Goal: Task Accomplishment & Management: Use online tool/utility

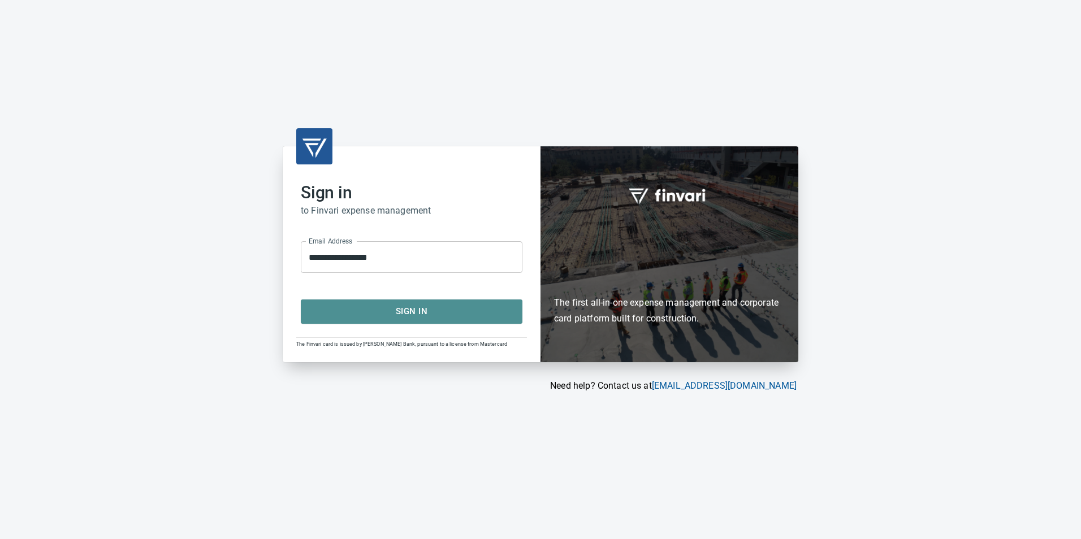
click at [378, 310] on span "Sign In" at bounding box center [411, 311] width 197 height 15
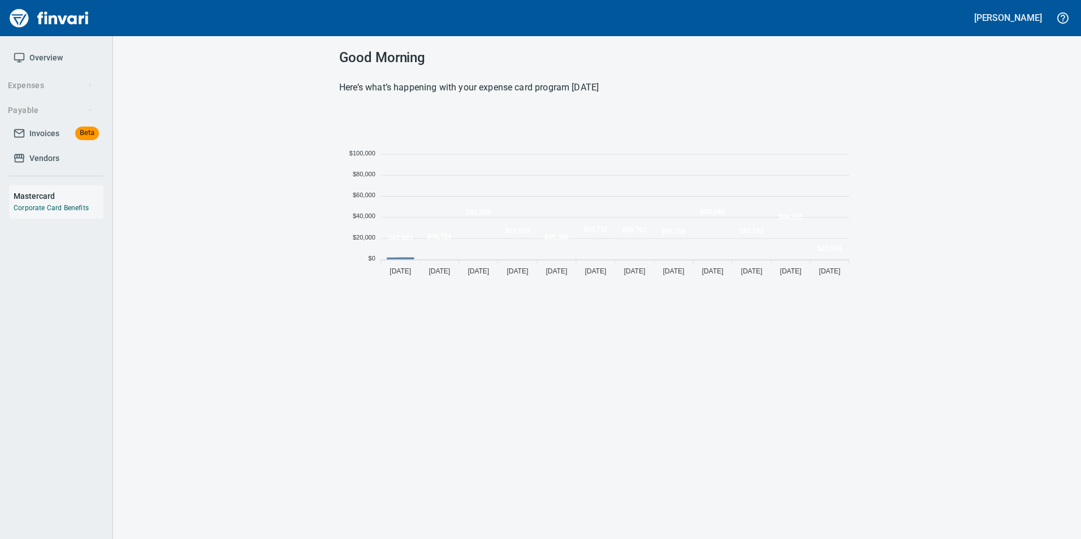
scroll to position [172, 507]
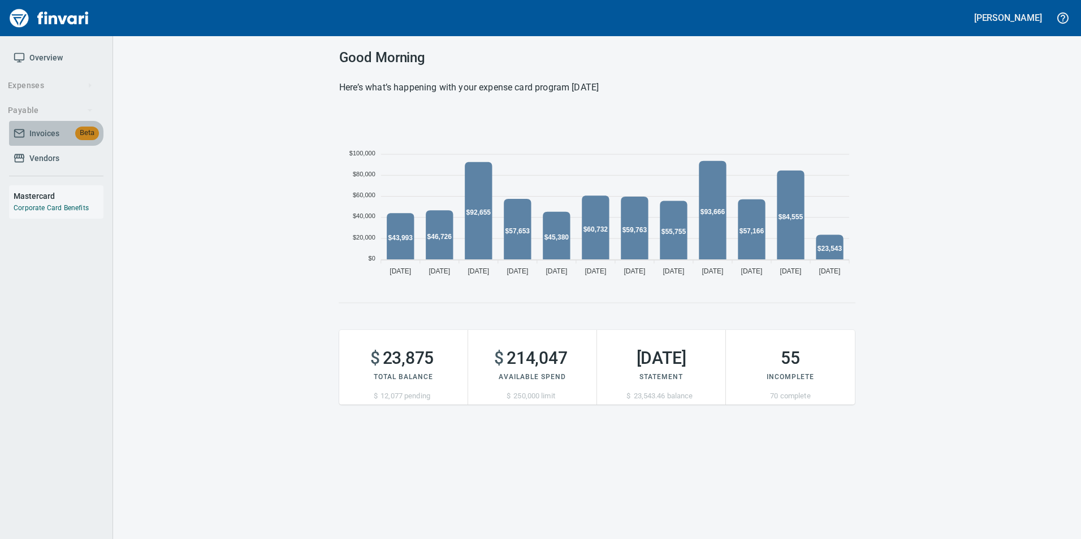
click at [47, 141] on link "Invoices Beta" at bounding box center [56, 133] width 94 height 25
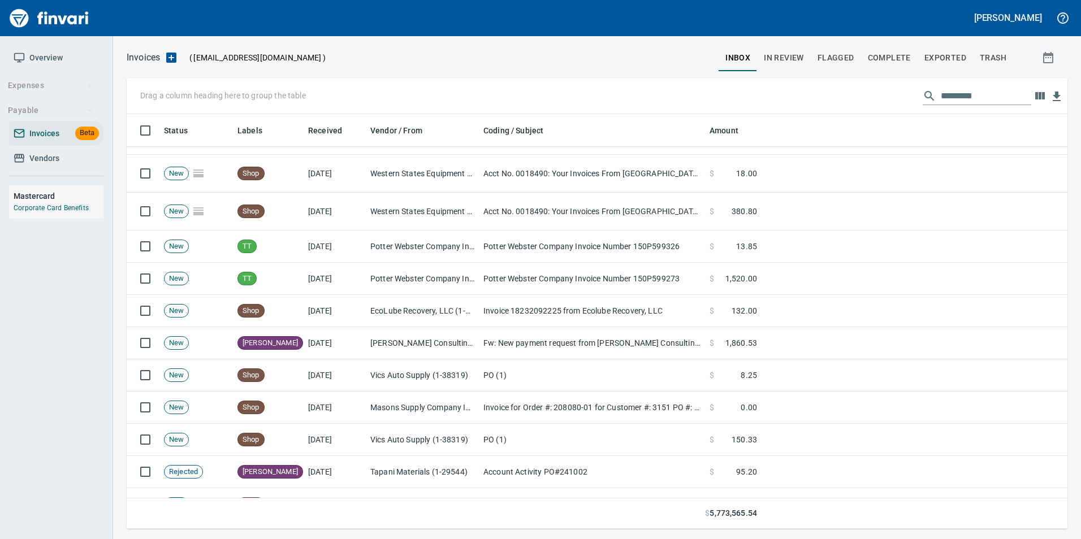
scroll to position [622, 0]
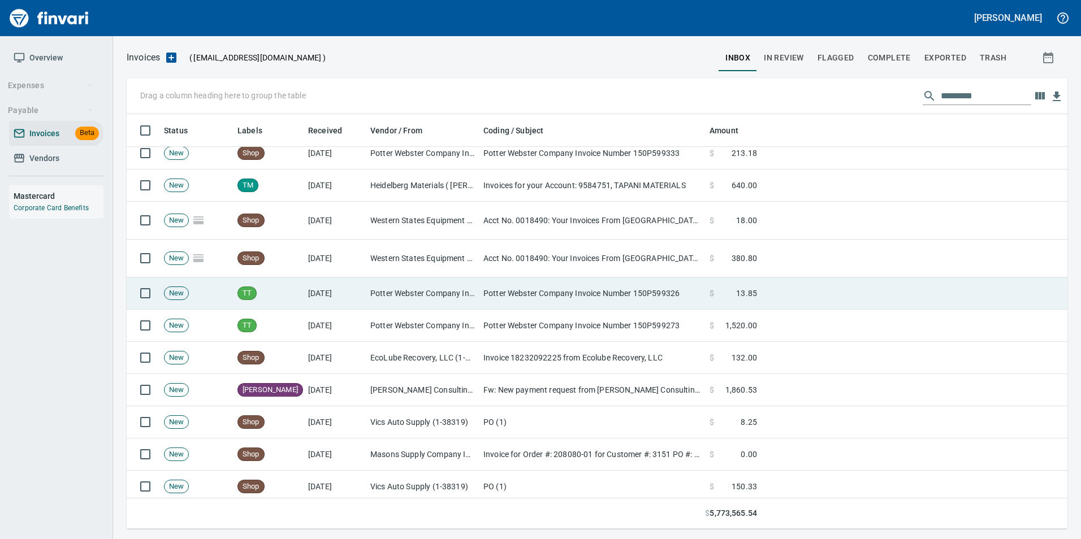
click at [546, 303] on td "Potter Webster Company Invoice Number 150P599326" at bounding box center [592, 293] width 226 height 32
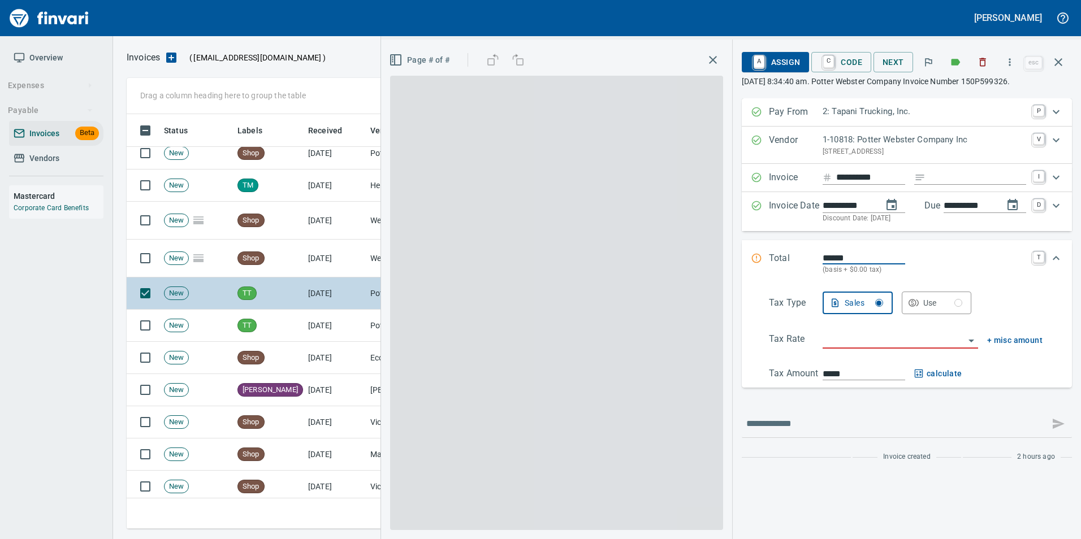
scroll to position [406, 923]
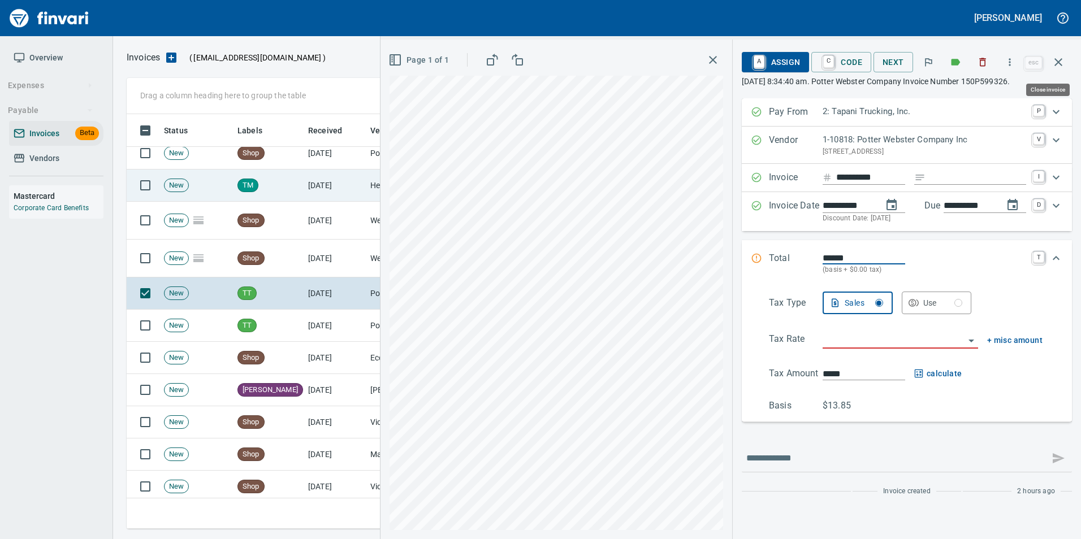
click at [1052, 54] on button "button" at bounding box center [1057, 62] width 27 height 27
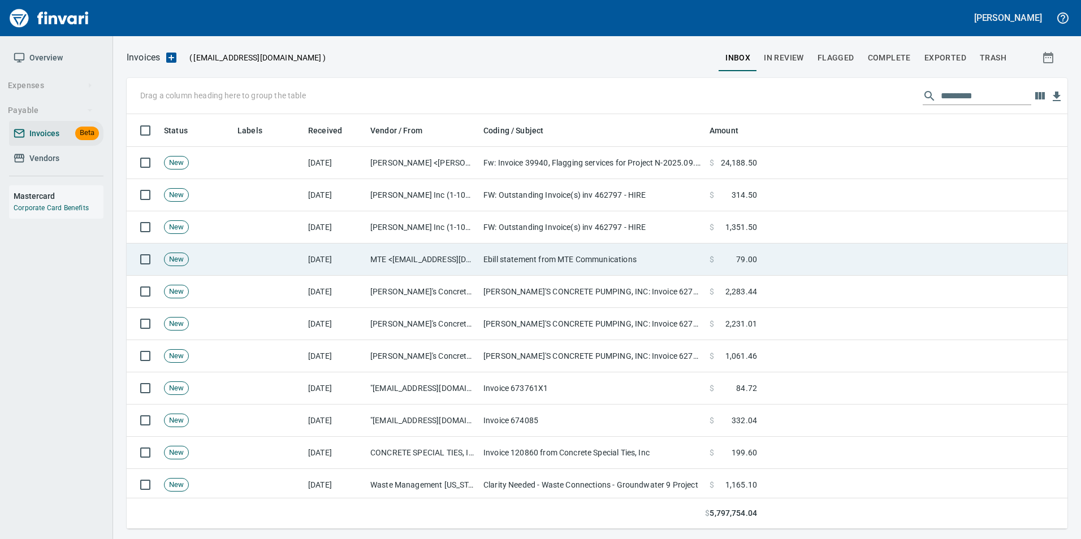
scroll to position [406, 923]
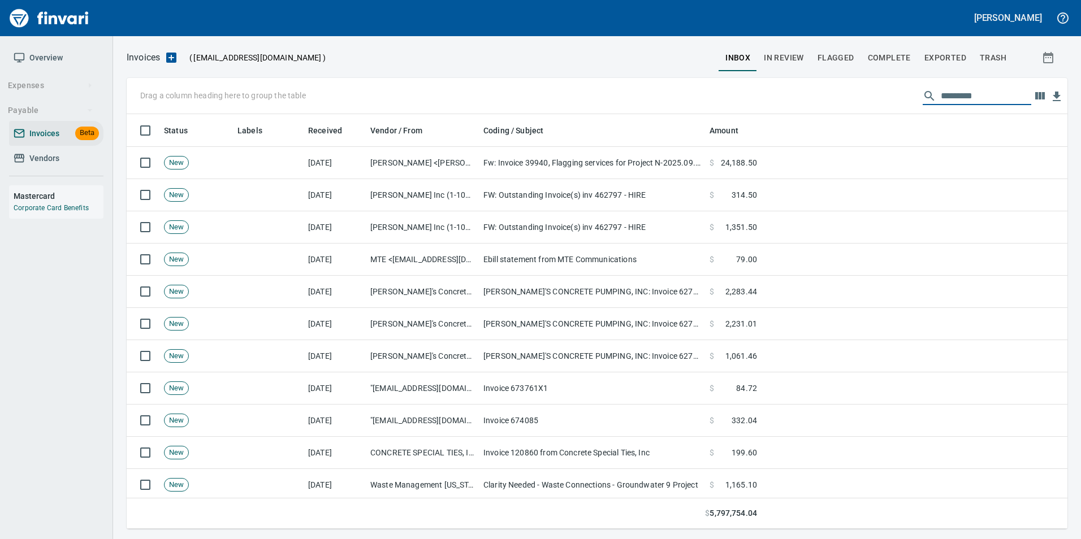
click at [977, 96] on input "text" at bounding box center [985, 96] width 90 height 18
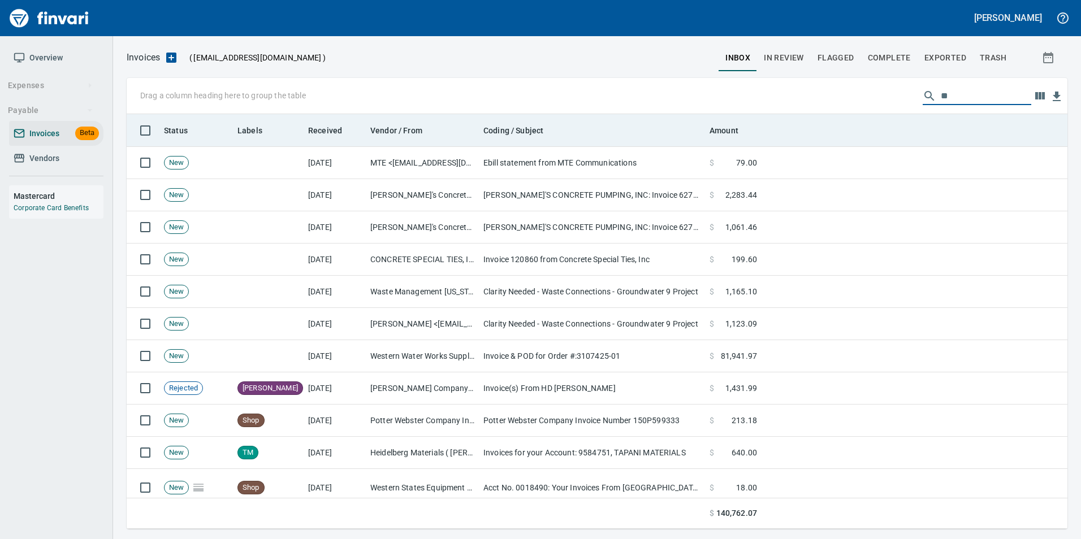
type input "*"
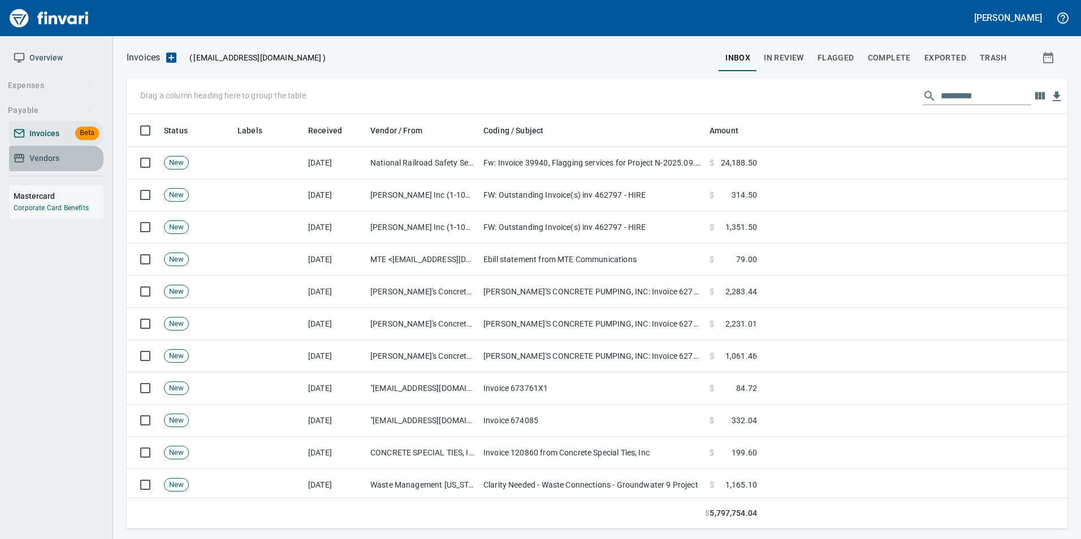
click at [24, 149] on link "Vendors" at bounding box center [56, 158] width 94 height 25
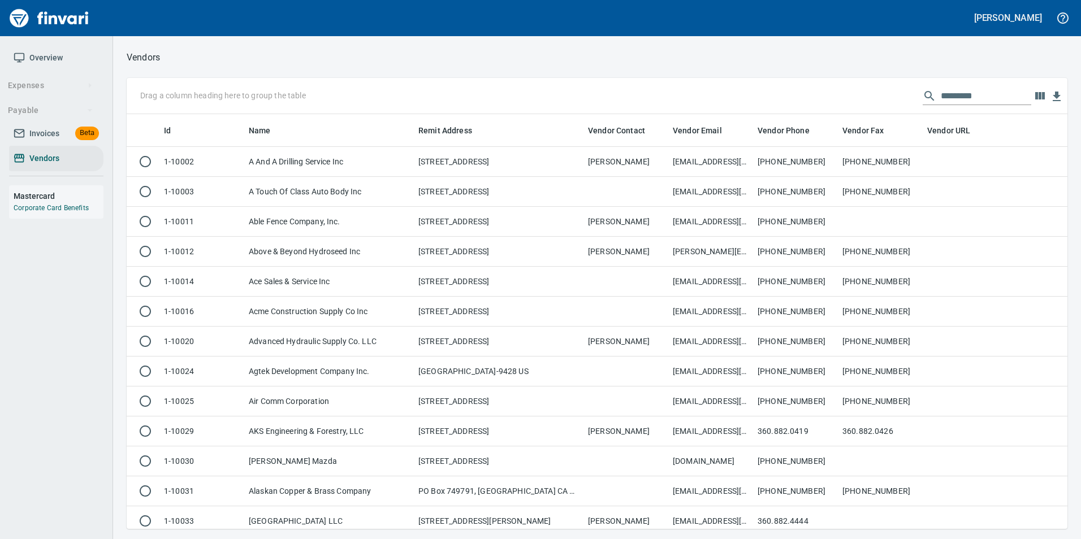
scroll to position [406, 923]
click at [975, 97] on input "text" at bounding box center [985, 96] width 90 height 18
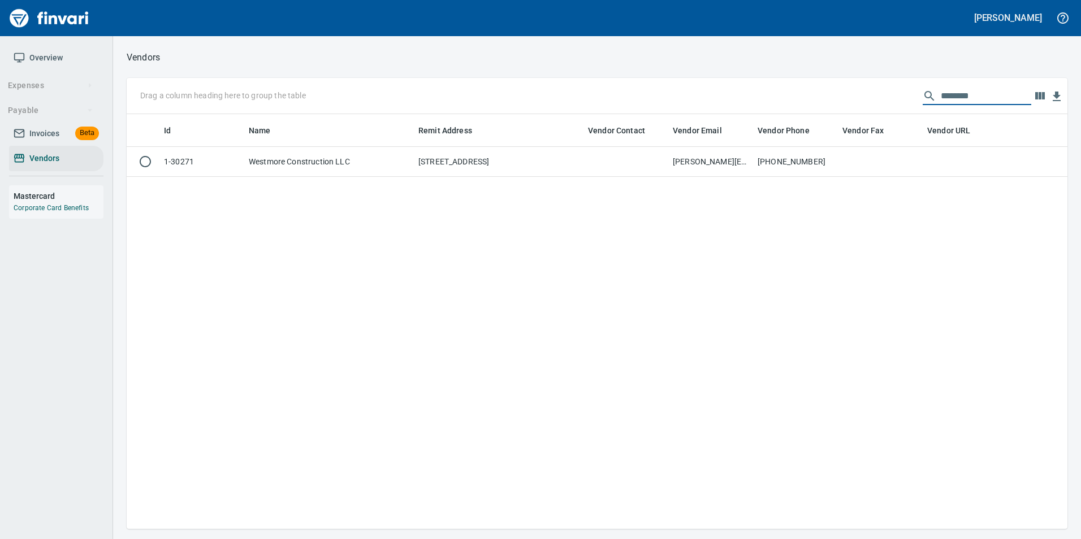
type input "********"
click at [971, 177] on div "Id Name Remit Address Vendor Contact Vendor Email Vendor Phone Vendor Fax Vendo…" at bounding box center [597, 321] width 940 height 415
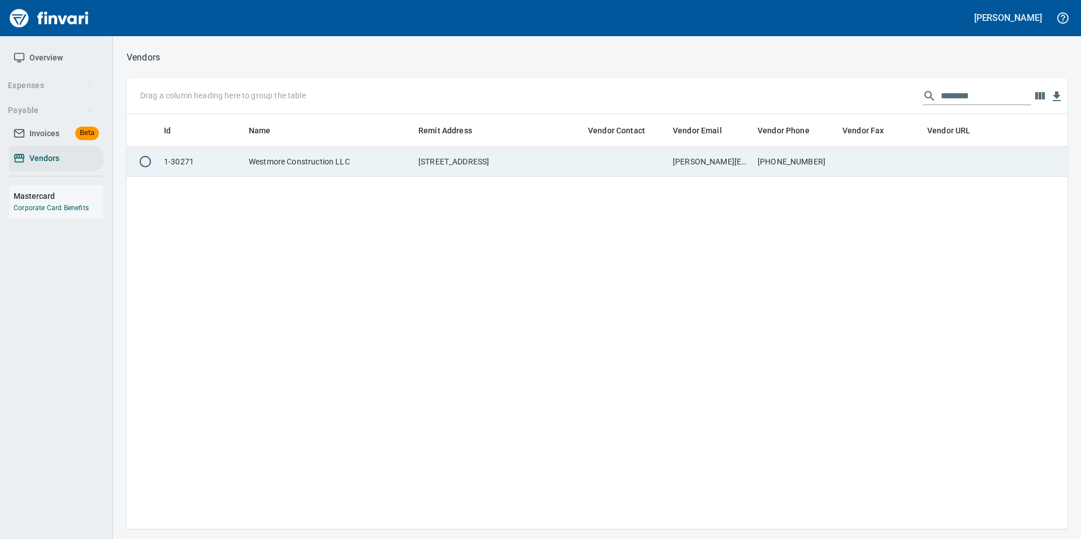
click at [964, 168] on td at bounding box center [964, 162] width 85 height 30
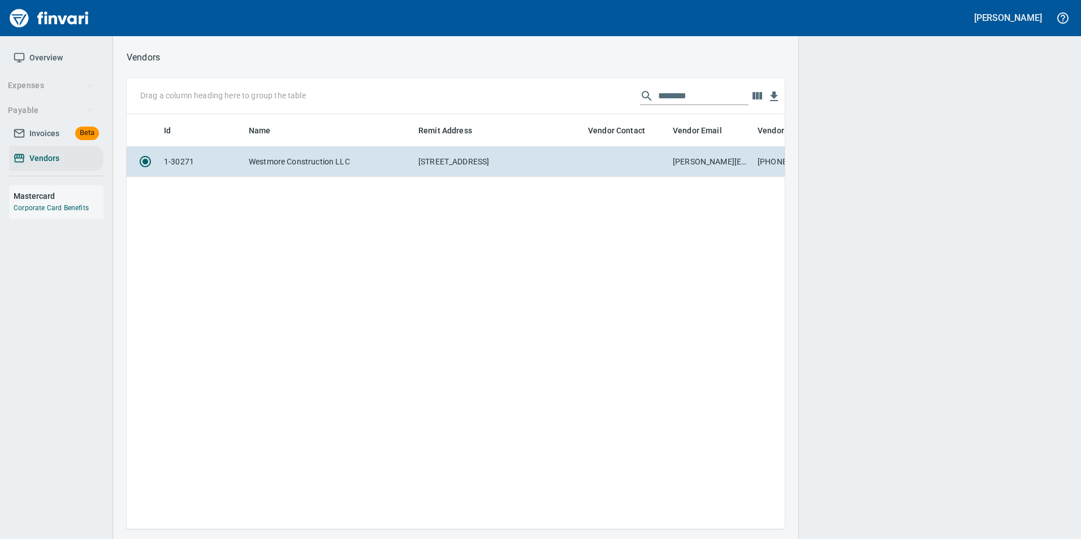
scroll to position [398, 649]
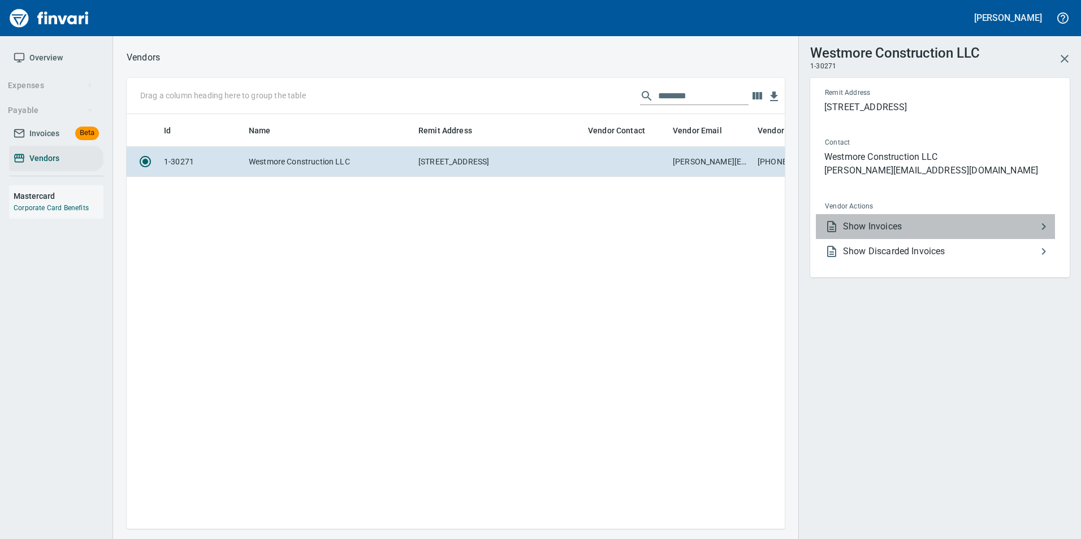
click at [876, 231] on span "Show Invoices" at bounding box center [940, 227] width 194 height 14
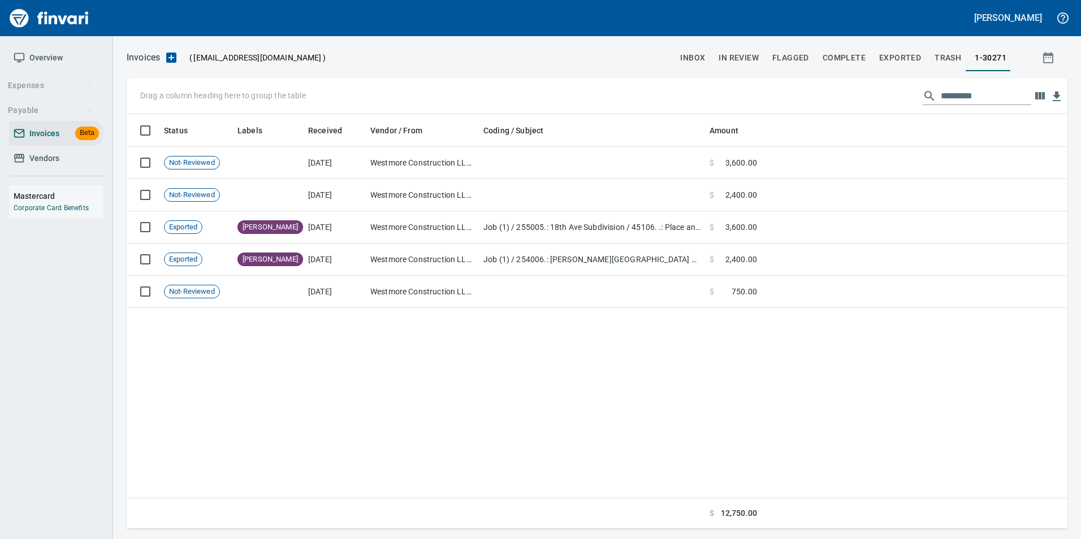
scroll to position [406, 932]
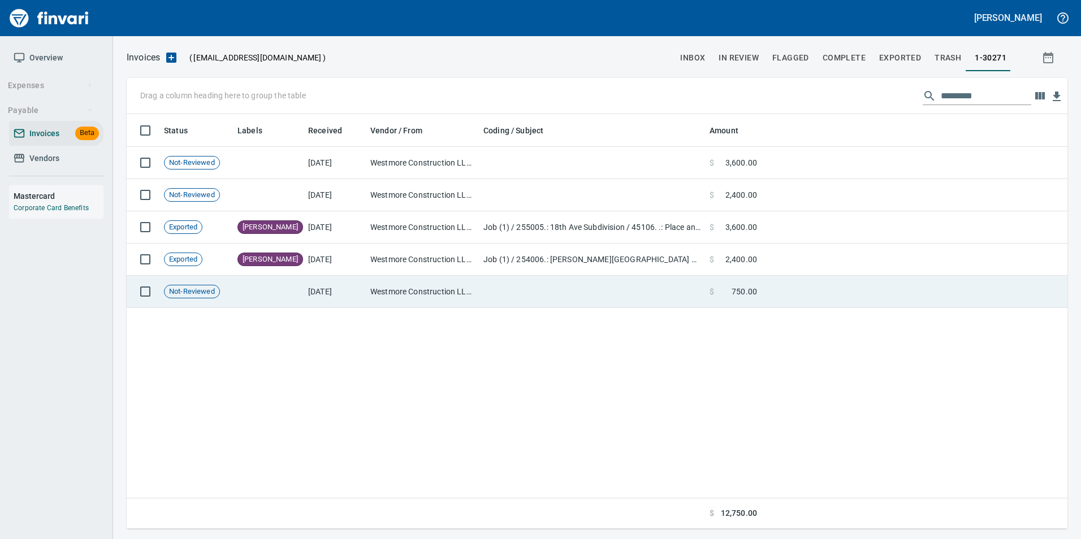
click at [497, 290] on td at bounding box center [592, 292] width 226 height 32
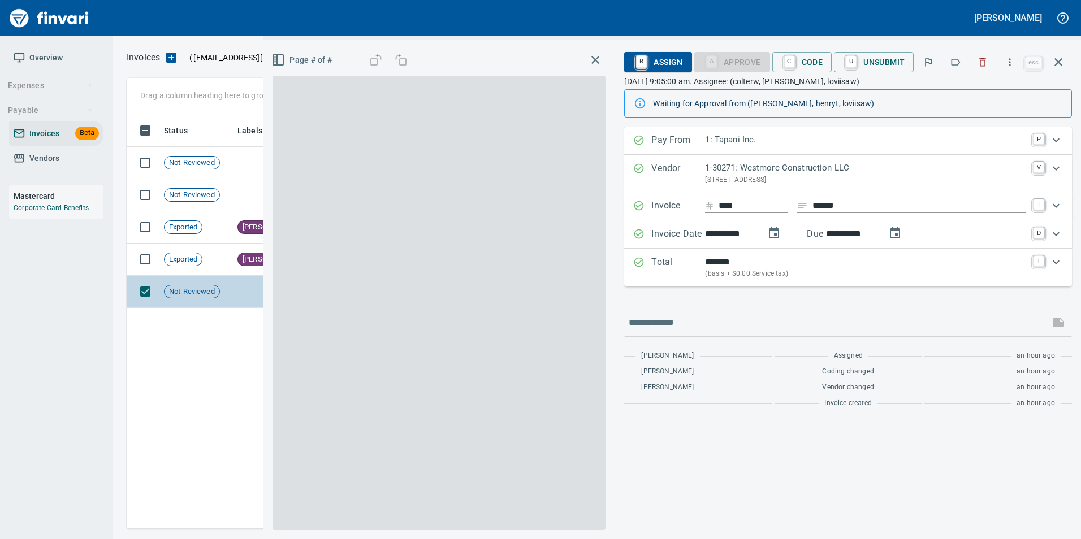
scroll to position [406, 931]
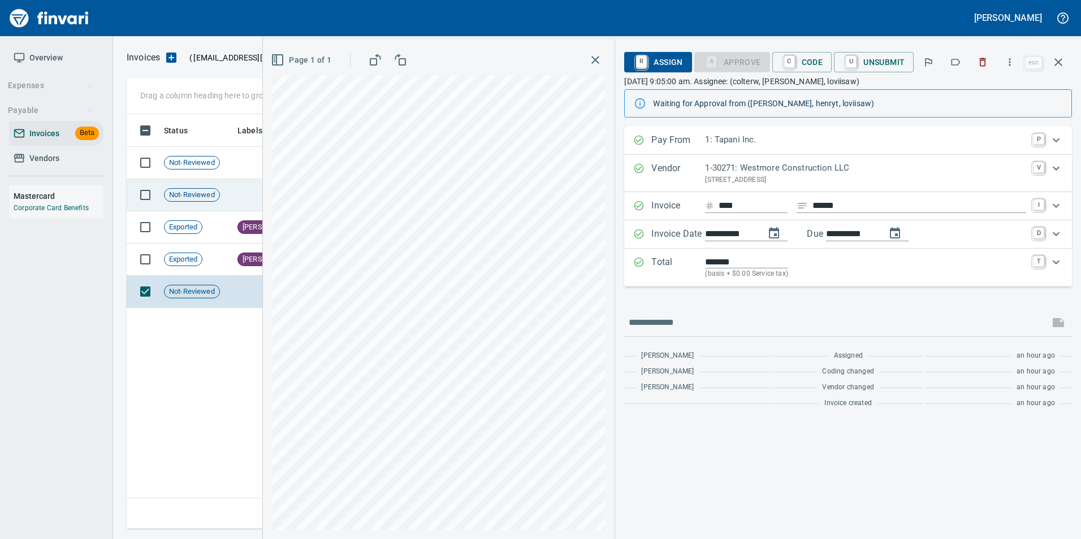
click at [222, 186] on td "Not-Reviewed" at bounding box center [195, 195] width 73 height 32
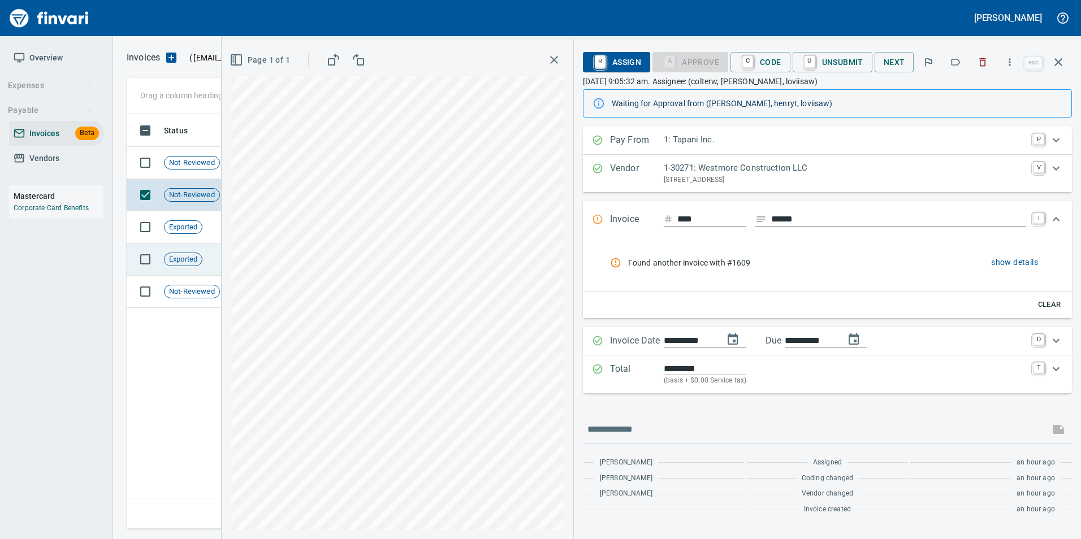
click at [208, 259] on td "Exported" at bounding box center [195, 260] width 73 height 32
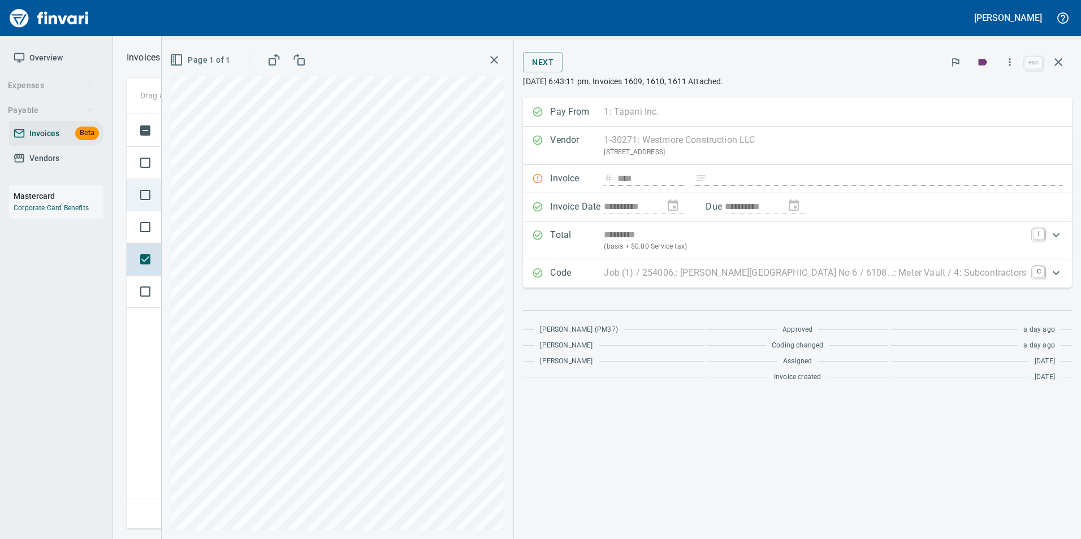
click at [185, 193] on span "Not-Reviewed" at bounding box center [191, 195] width 55 height 11
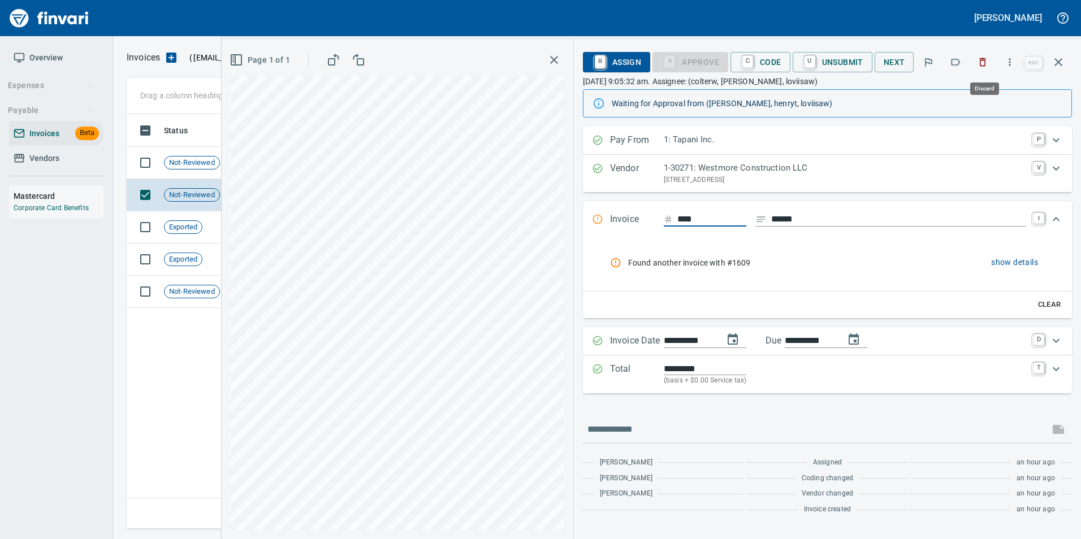
scroll to position [406, 931]
click at [983, 59] on icon "button" at bounding box center [982, 62] width 7 height 8
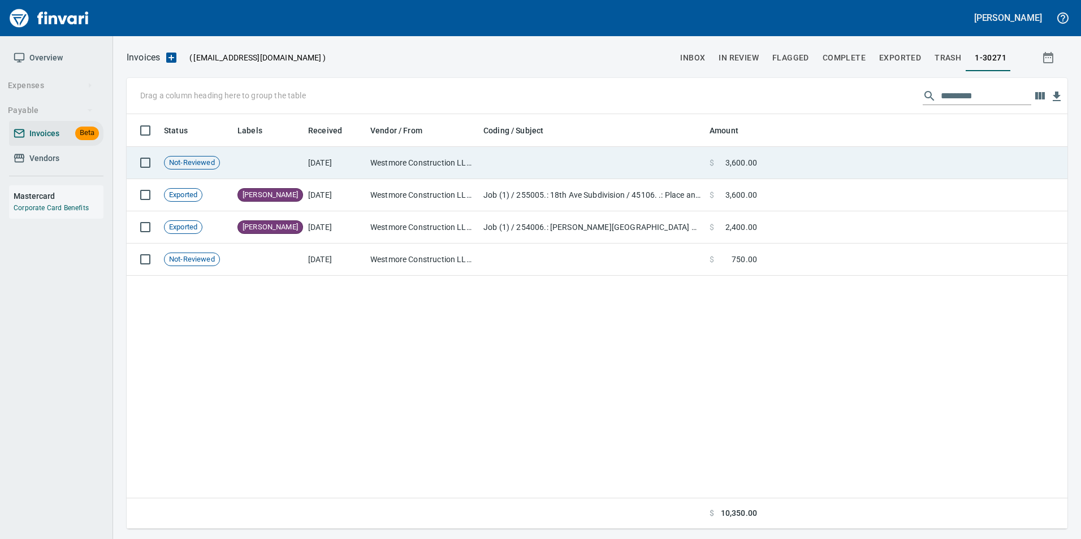
click at [630, 163] on td at bounding box center [592, 163] width 226 height 32
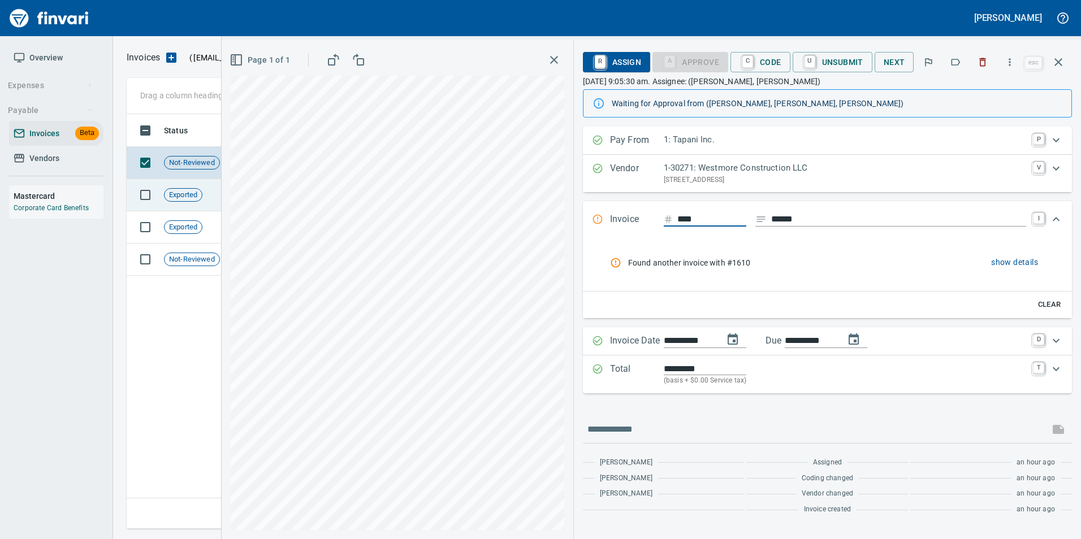
click at [196, 202] on td "Exported" at bounding box center [195, 195] width 73 height 32
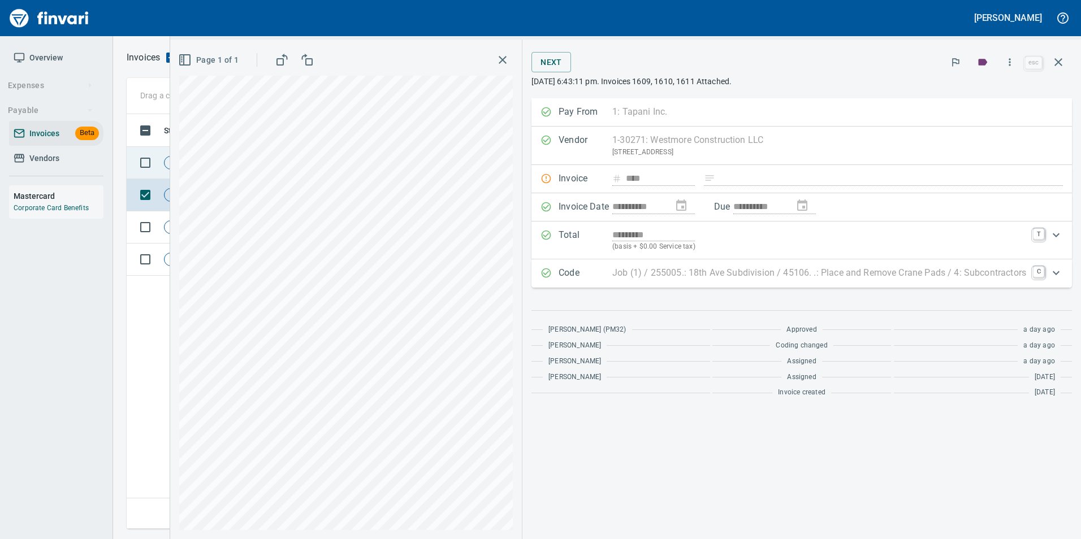
click at [164, 159] on td "Not-Reviewed" at bounding box center [195, 163] width 73 height 32
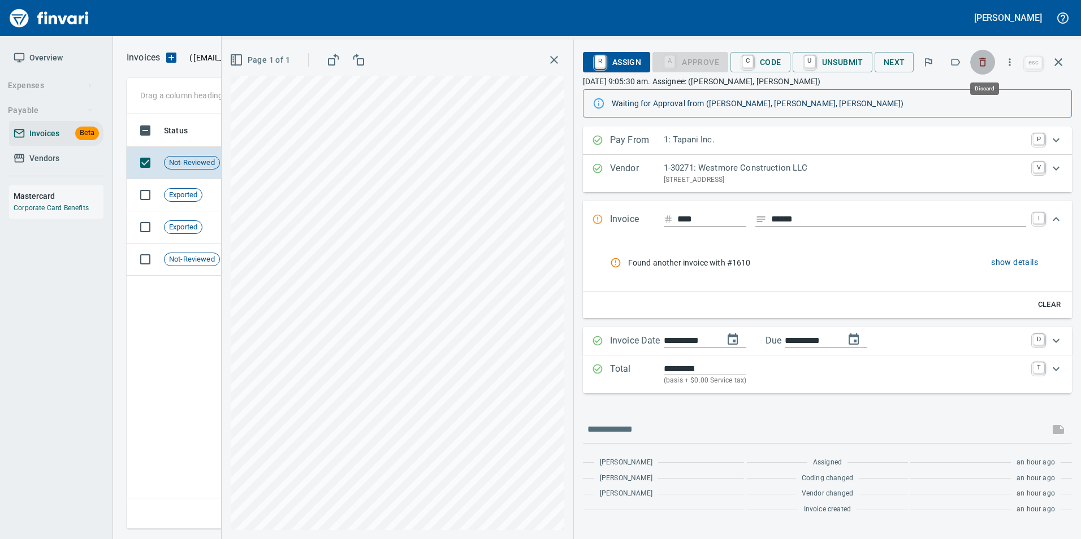
scroll to position [406, 931]
click at [984, 59] on icon "button" at bounding box center [982, 62] width 7 height 8
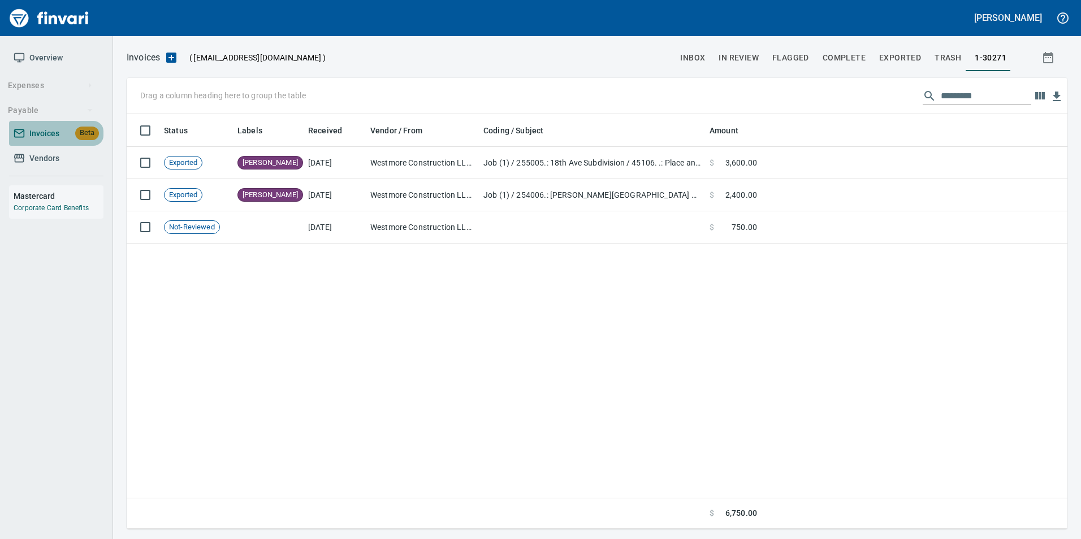
click at [47, 129] on span "Invoices" at bounding box center [44, 134] width 30 height 14
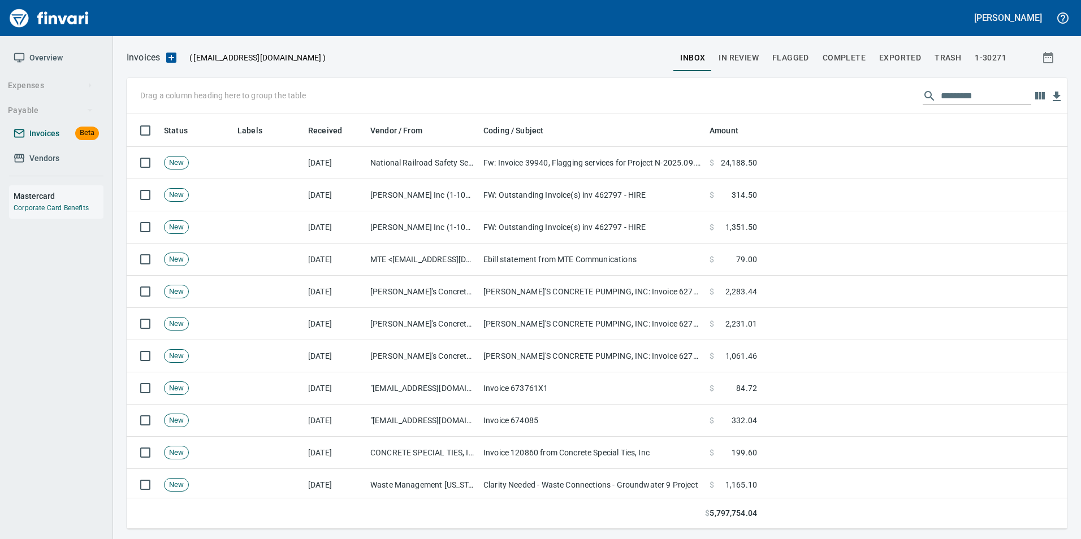
scroll to position [406, 923]
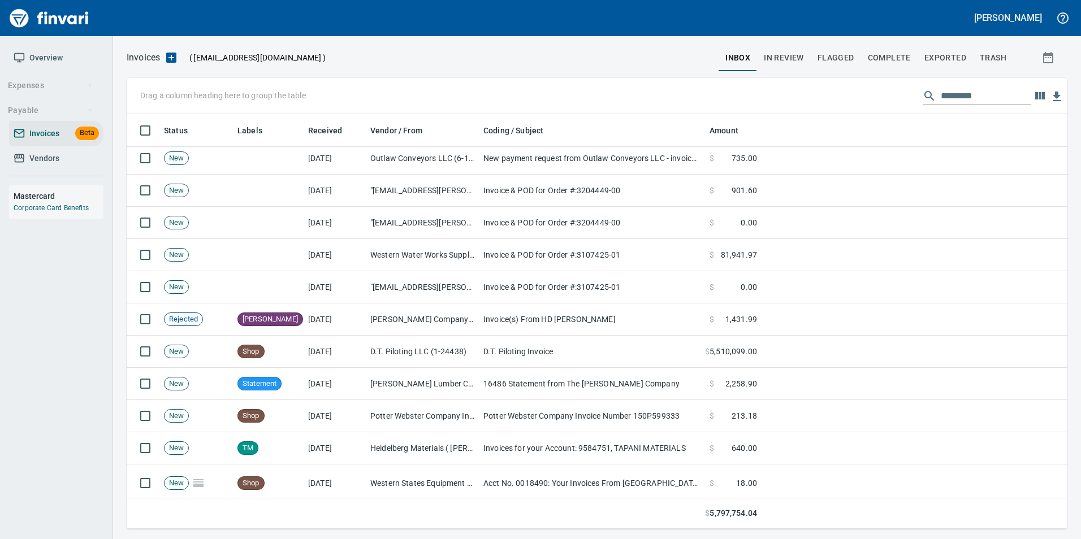
scroll to position [396, 0]
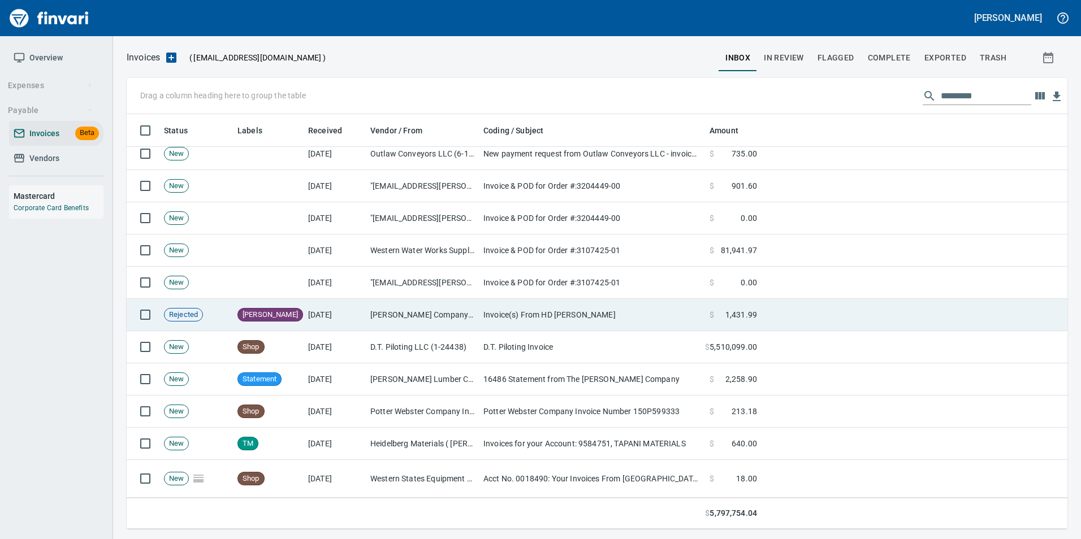
click at [560, 317] on td "Invoice(s) From HD Fowler" at bounding box center [592, 315] width 226 height 32
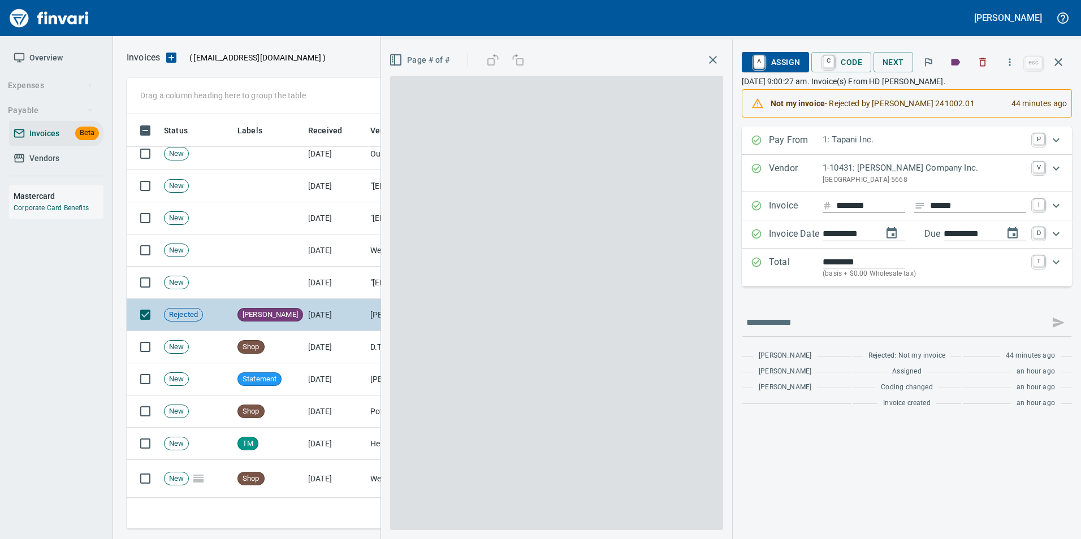
scroll to position [406, 923]
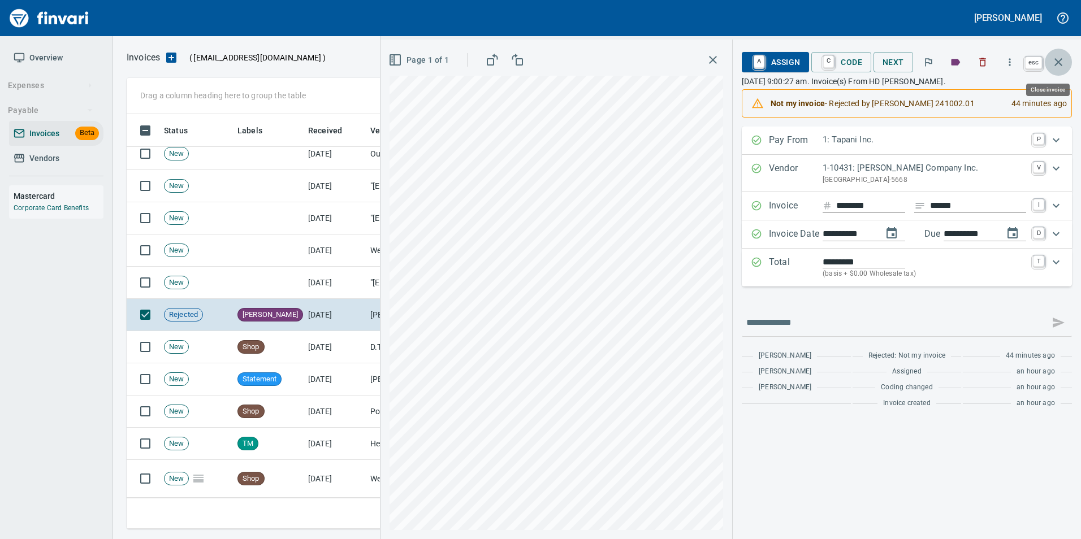
click at [1064, 67] on icon "button" at bounding box center [1058, 62] width 14 height 14
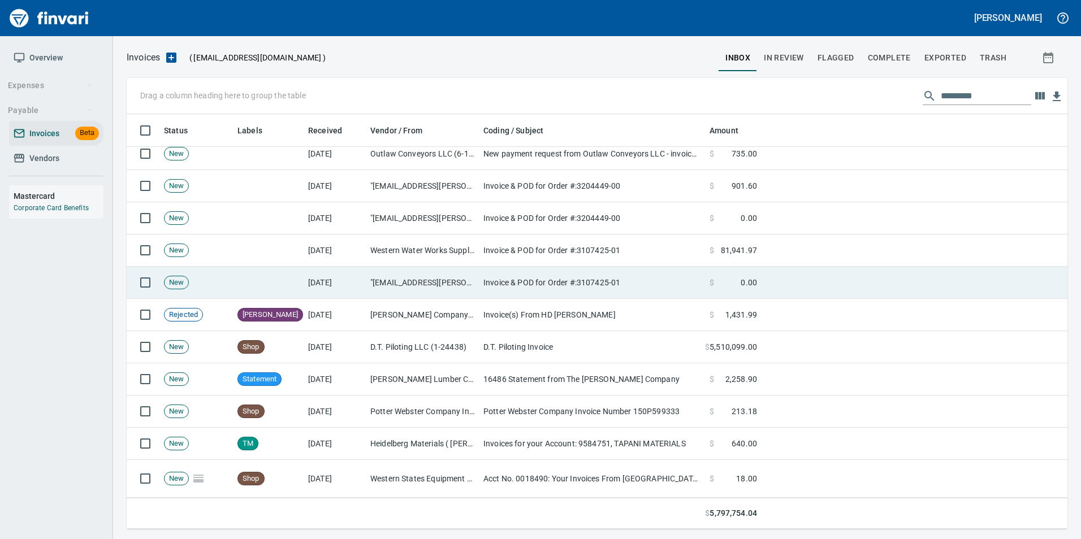
scroll to position [406, 923]
click at [466, 279] on td ""heather.lawson@wwwsco.com" <heather.lawson@wwwsco.com>" at bounding box center [422, 283] width 113 height 32
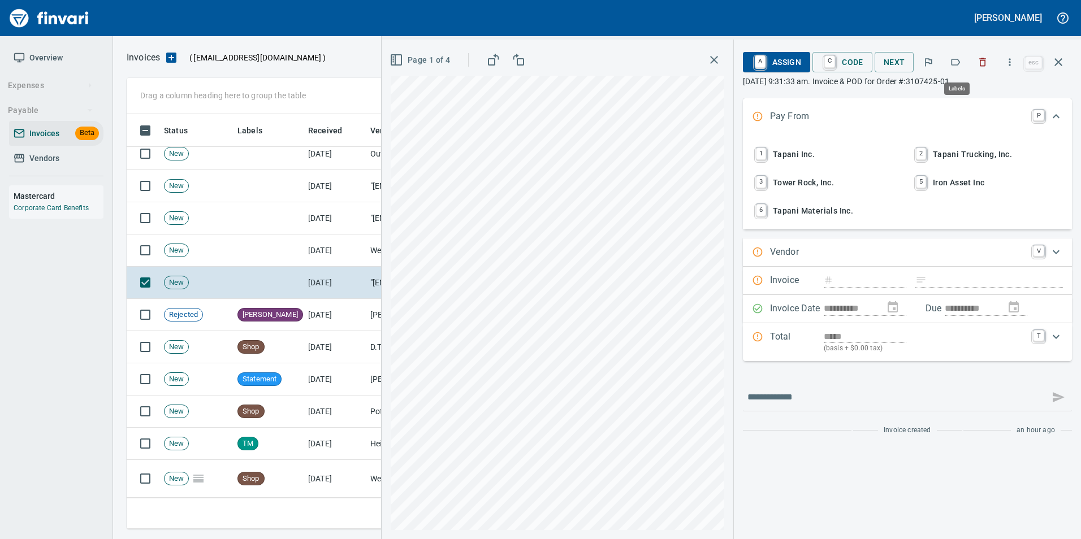
scroll to position [406, 923]
click at [445, 54] on span "Page 1 of 4" at bounding box center [421, 60] width 58 height 14
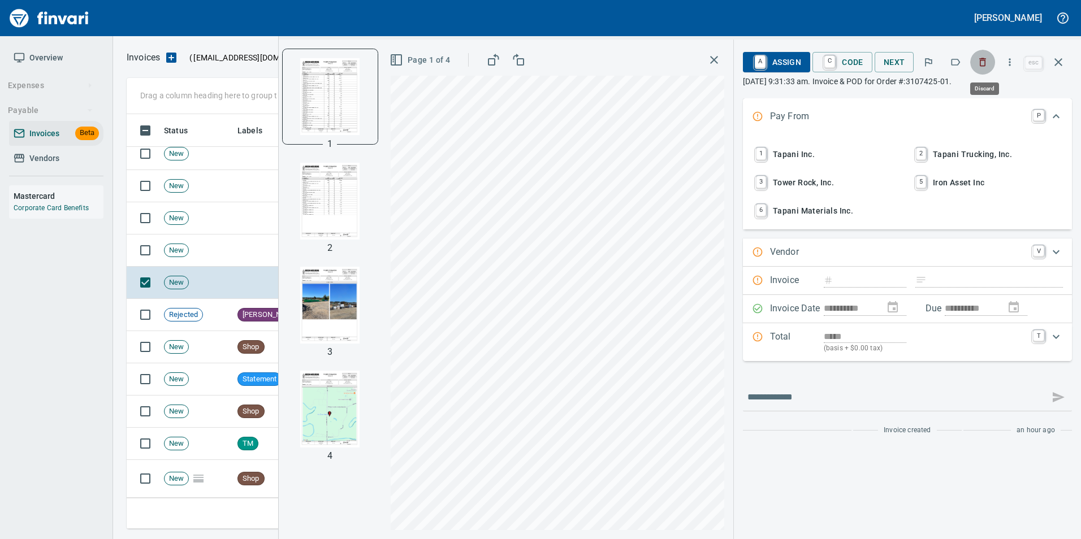
click at [987, 61] on icon "button" at bounding box center [982, 62] width 11 height 11
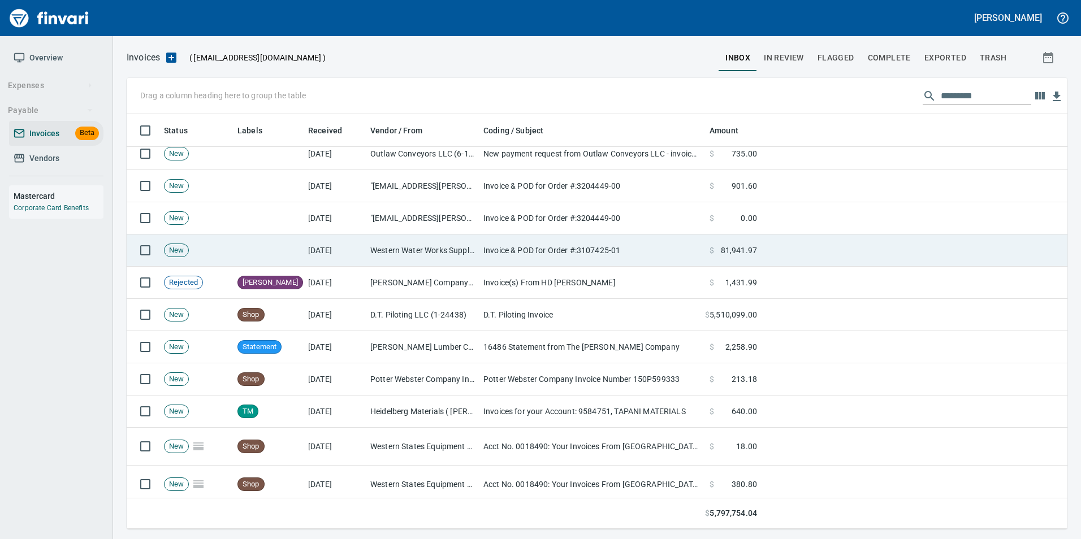
click at [428, 245] on td "Western Water Works Supply Co Inc (1-30586)" at bounding box center [422, 251] width 113 height 32
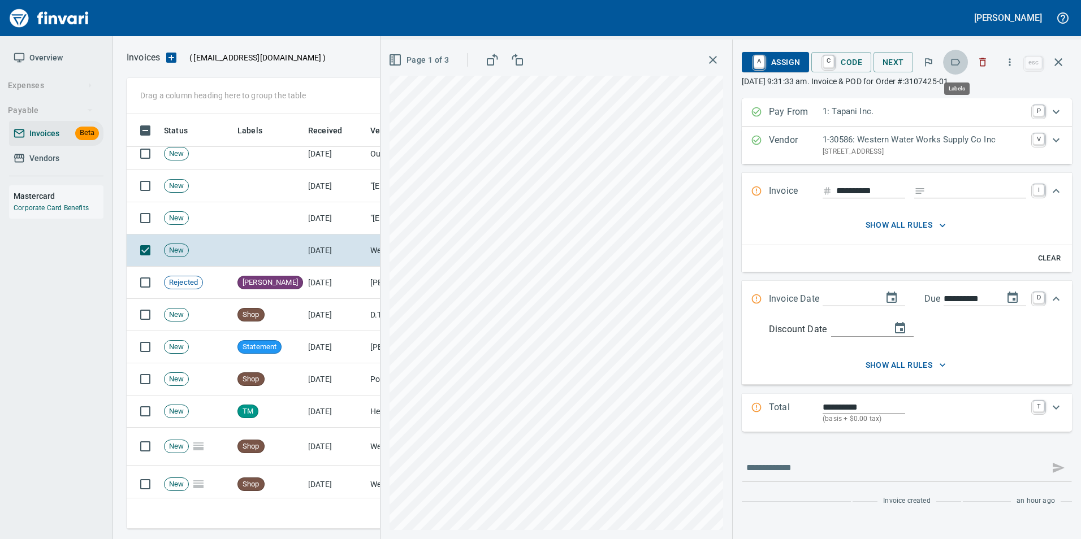
click at [957, 64] on icon "button" at bounding box center [954, 62] width 11 height 11
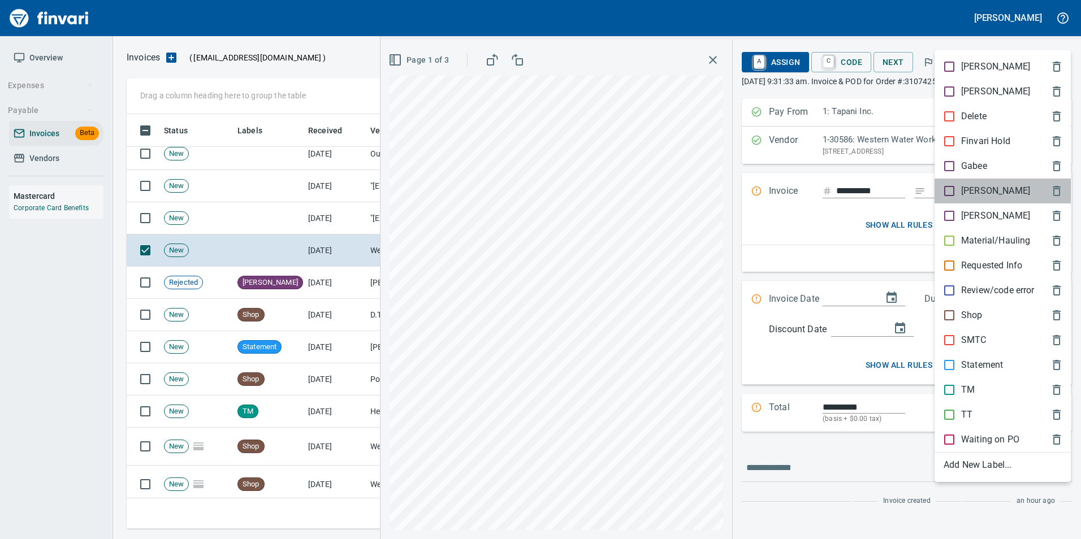
drag, startPoint x: 979, startPoint y: 192, endPoint x: 975, endPoint y: 168, distance: 24.6
click at [975, 189] on p "[PERSON_NAME]" at bounding box center [995, 191] width 69 height 14
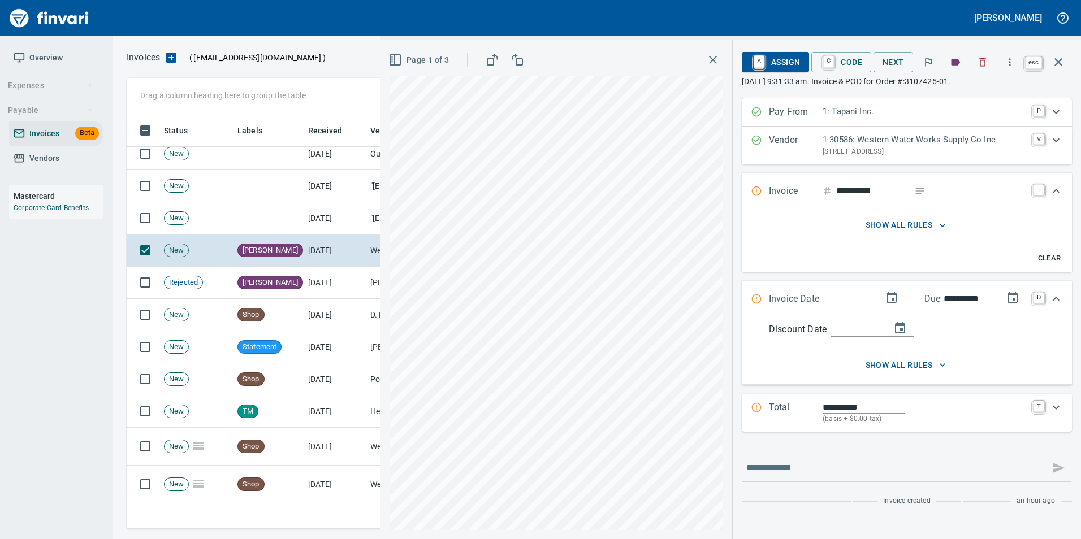
click at [1064, 68] on icon "button" at bounding box center [1058, 62] width 14 height 14
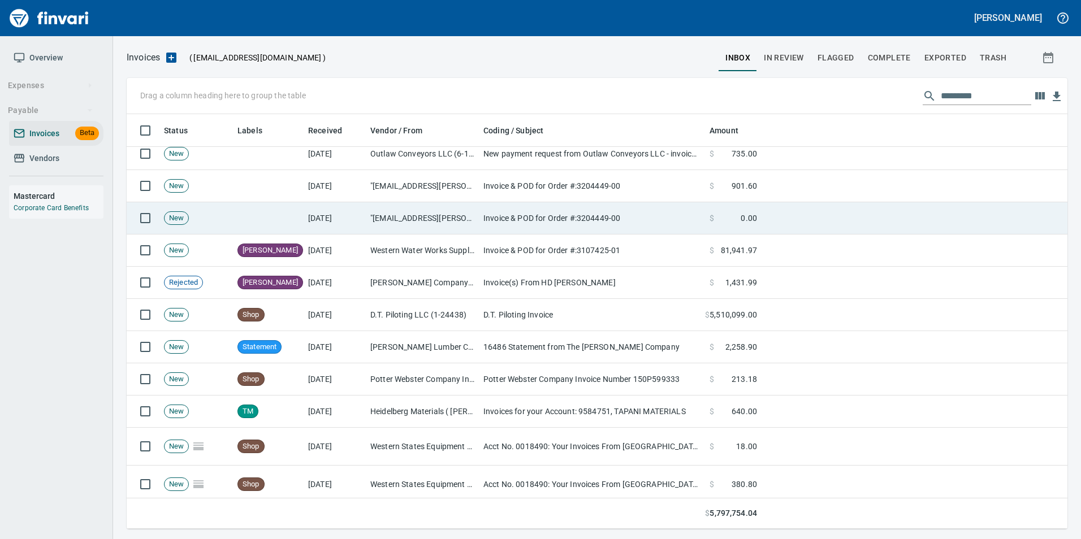
click at [373, 224] on td ""heather.lawson@wwwsco.com" <heather.lawson@wwwsco.com>" at bounding box center [422, 218] width 113 height 32
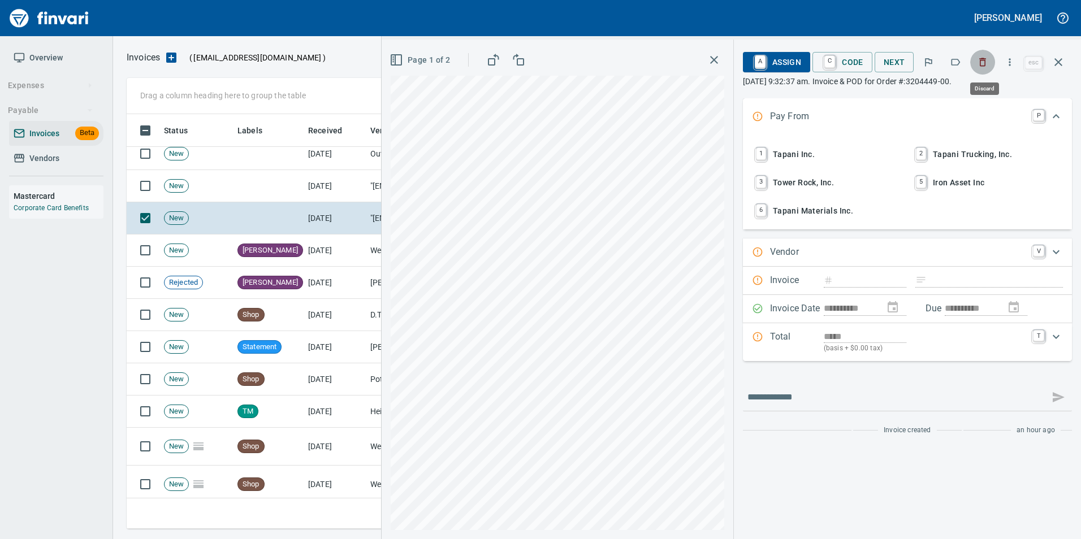
click at [977, 67] on button "button" at bounding box center [982, 62] width 25 height 25
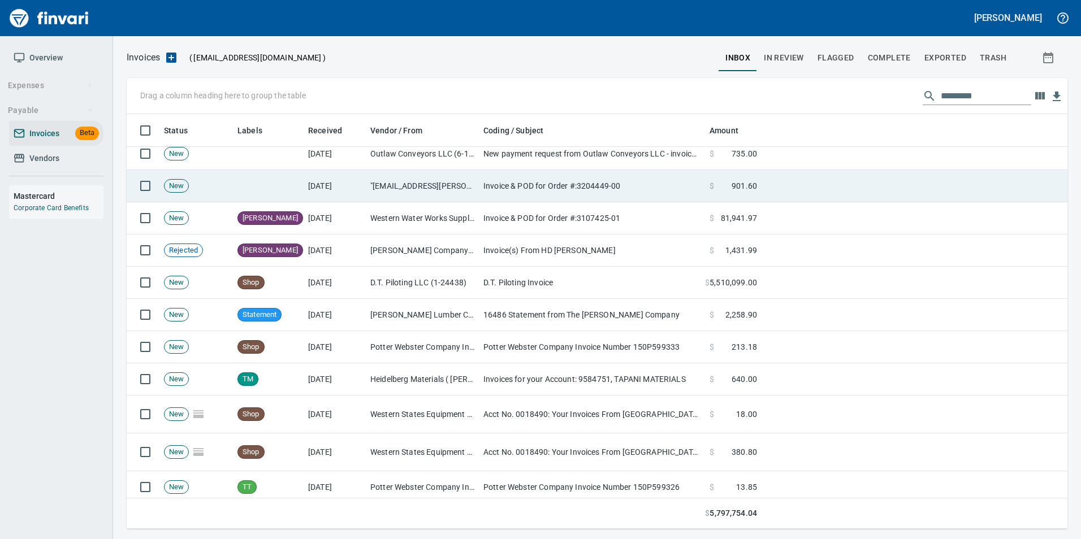
click at [564, 186] on td "Invoice & POD for Order #:3204449-00" at bounding box center [592, 186] width 226 height 32
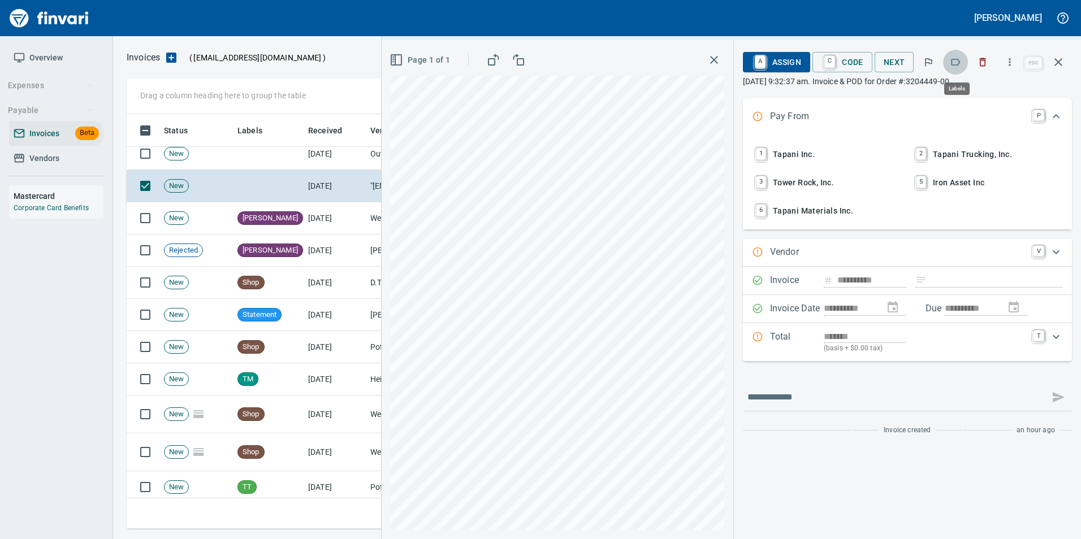
click at [957, 64] on icon "button" at bounding box center [954, 62] width 11 height 11
click at [1063, 64] on icon "button" at bounding box center [1058, 62] width 14 height 14
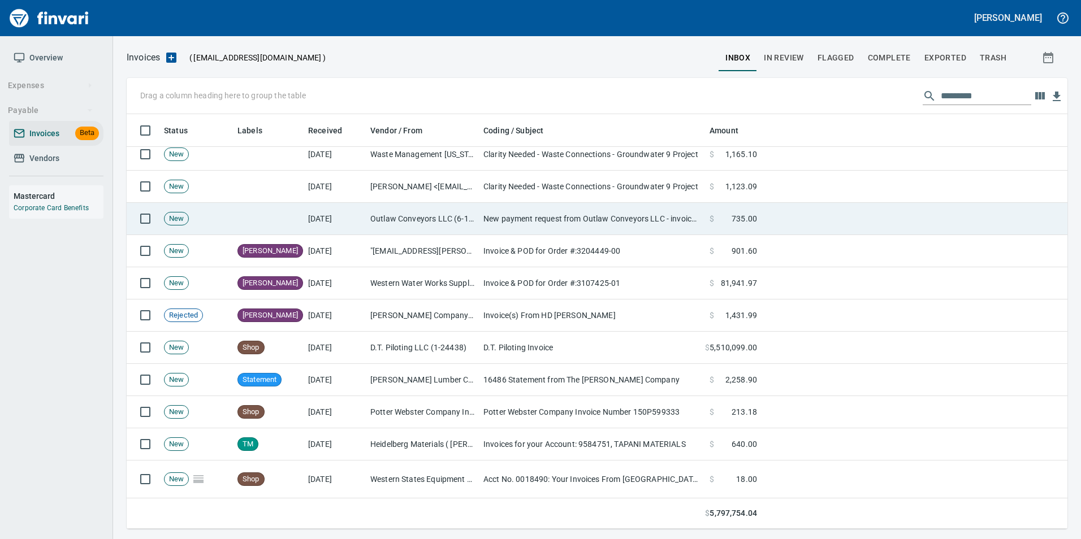
scroll to position [226, 0]
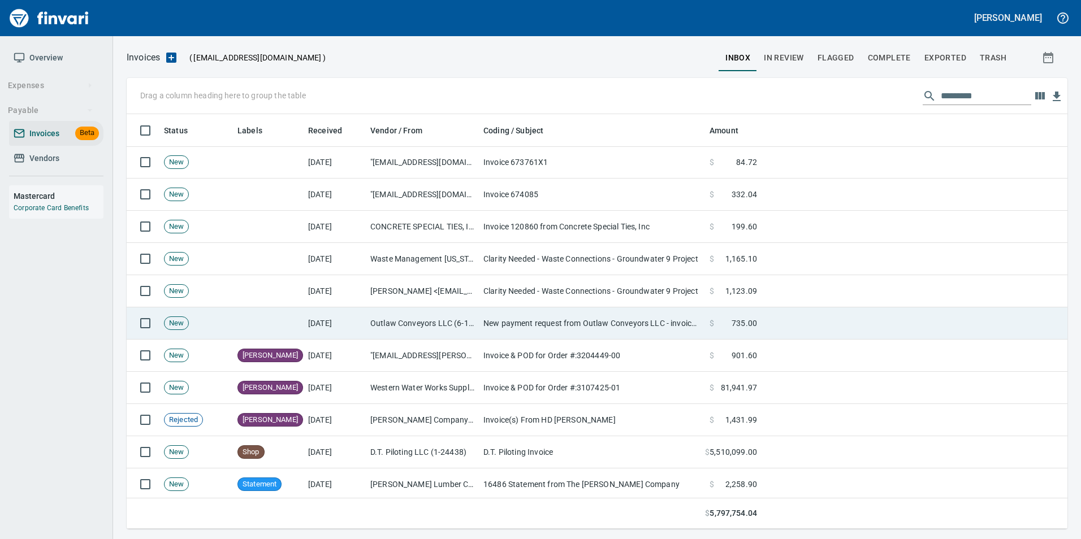
click at [446, 327] on td "Outlaw Conveyors LLC (6-171061)" at bounding box center [422, 323] width 113 height 32
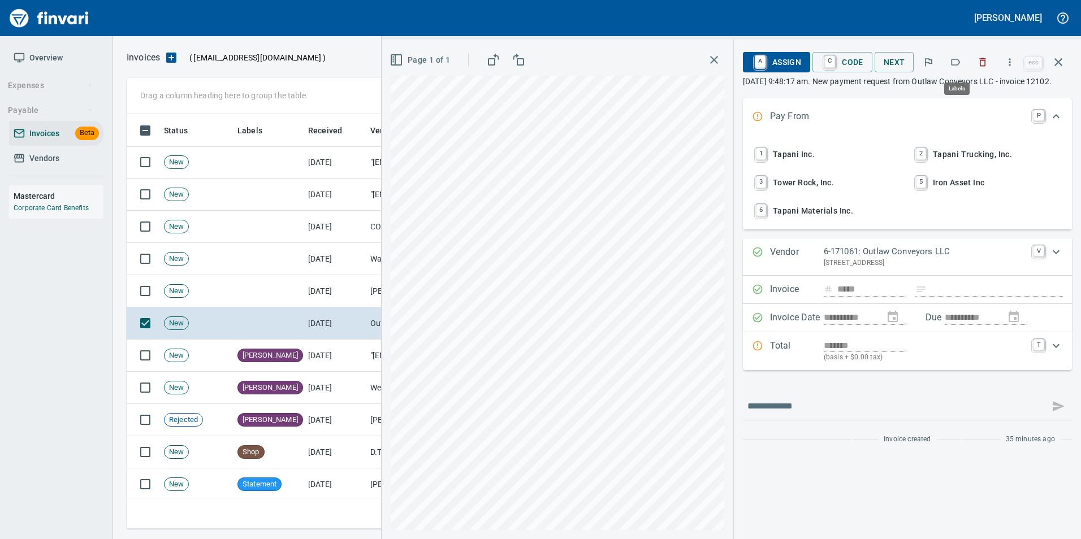
click at [945, 60] on button "button" at bounding box center [955, 62] width 25 height 25
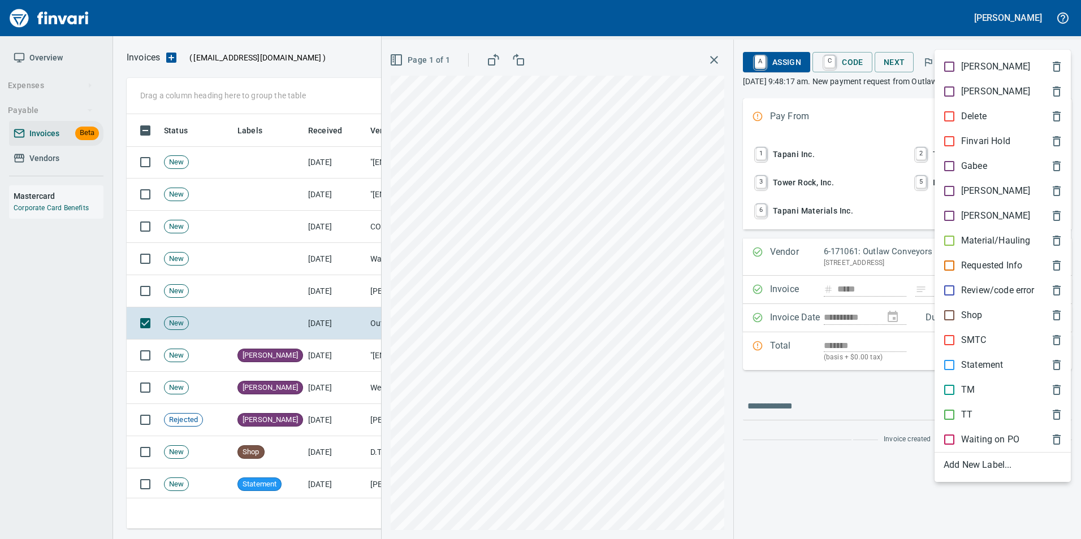
scroll to position [406, 923]
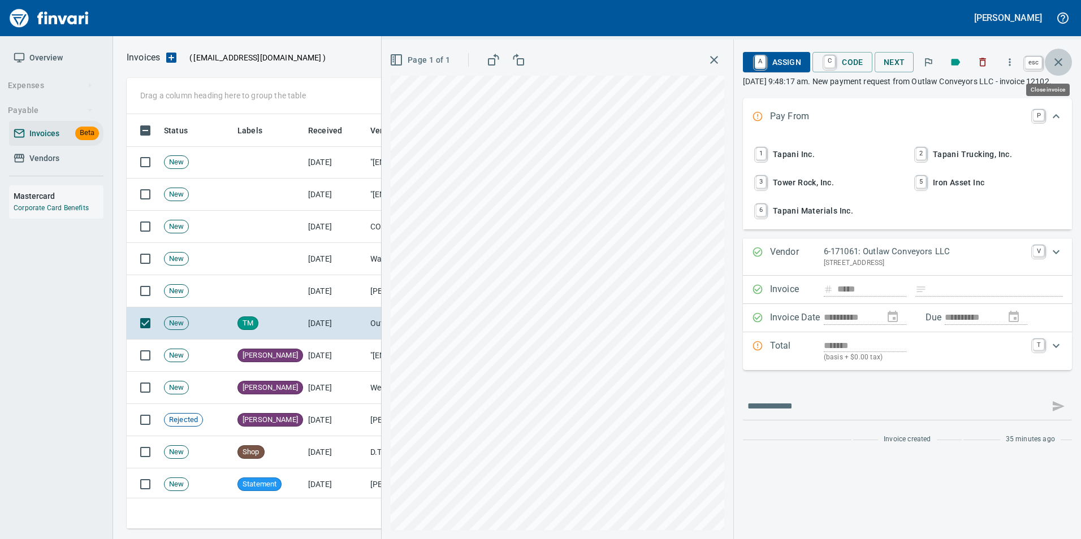
click at [1062, 63] on icon "button" at bounding box center [1058, 62] width 14 height 14
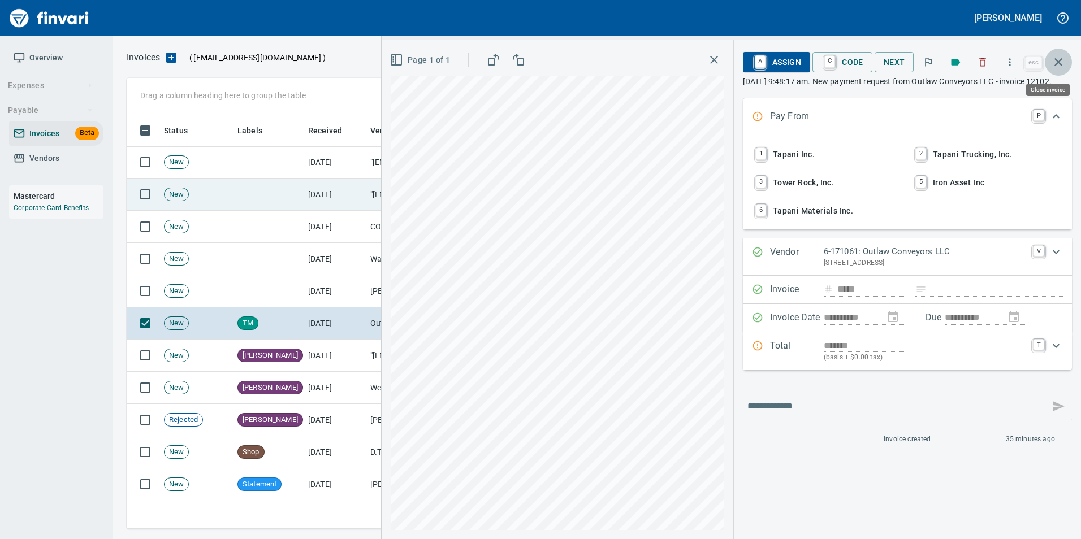
scroll to position [406, 923]
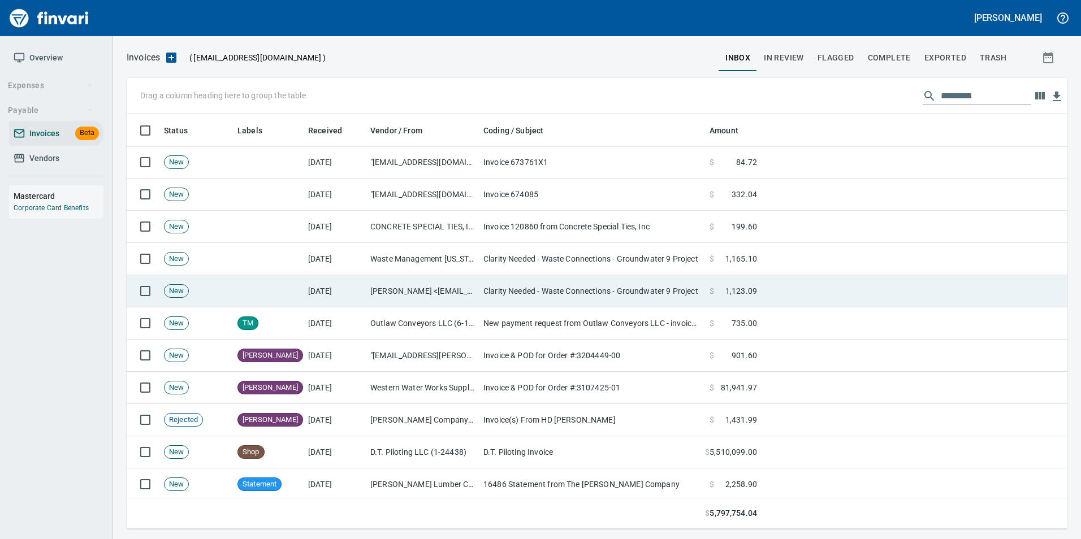
click at [358, 293] on td "[DATE]" at bounding box center [334, 291] width 62 height 32
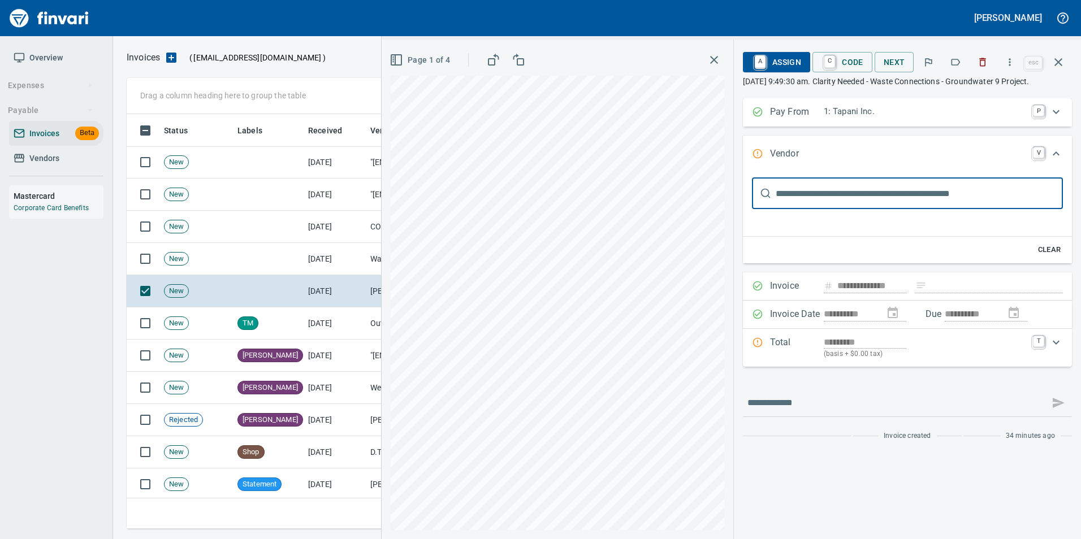
click at [427, 61] on span "Page 1 of 4" at bounding box center [421, 60] width 58 height 14
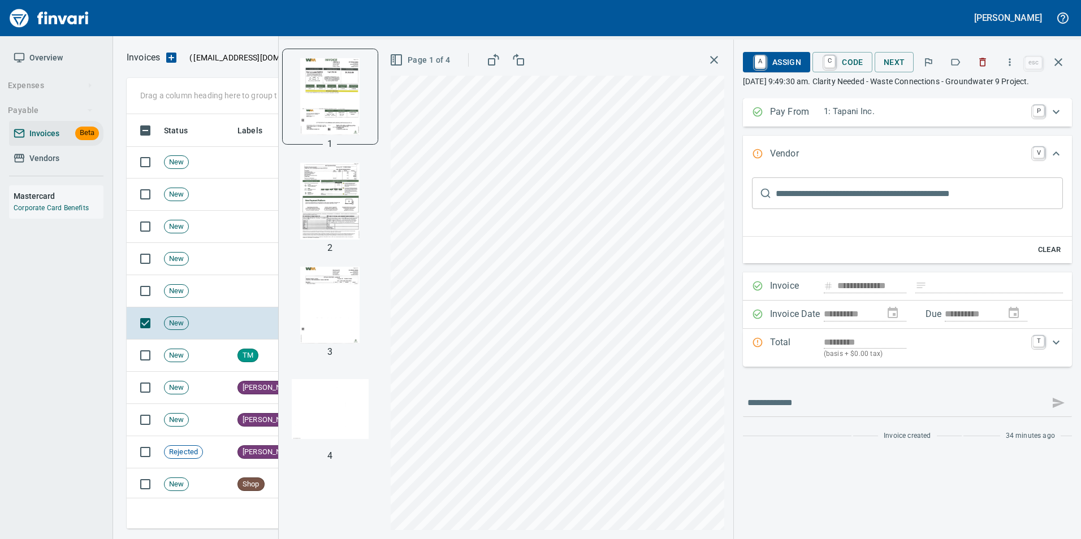
click at [424, 63] on span "Page 1 of 4" at bounding box center [421, 60] width 58 height 14
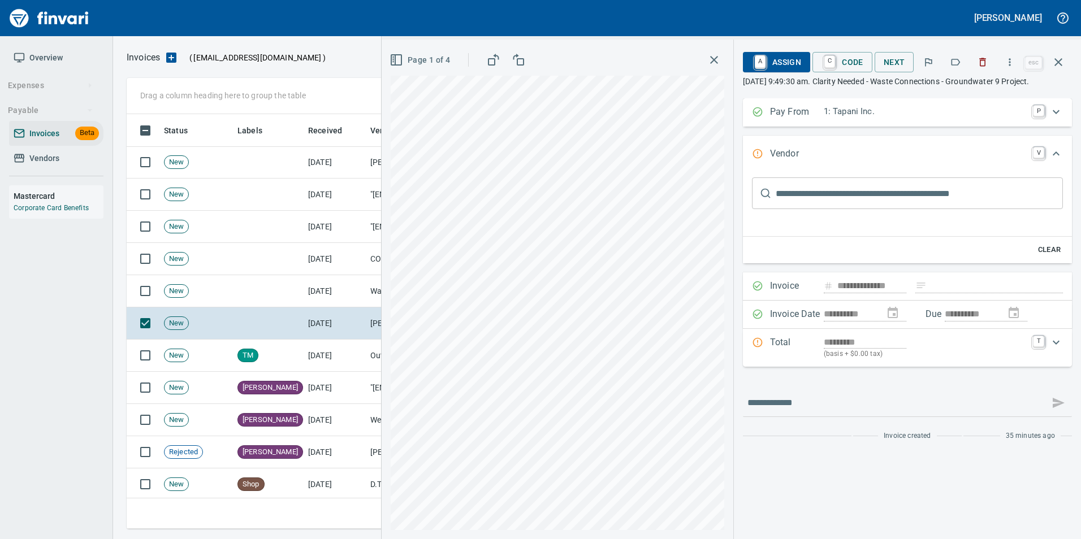
click at [979, 62] on icon "button" at bounding box center [982, 62] width 11 height 11
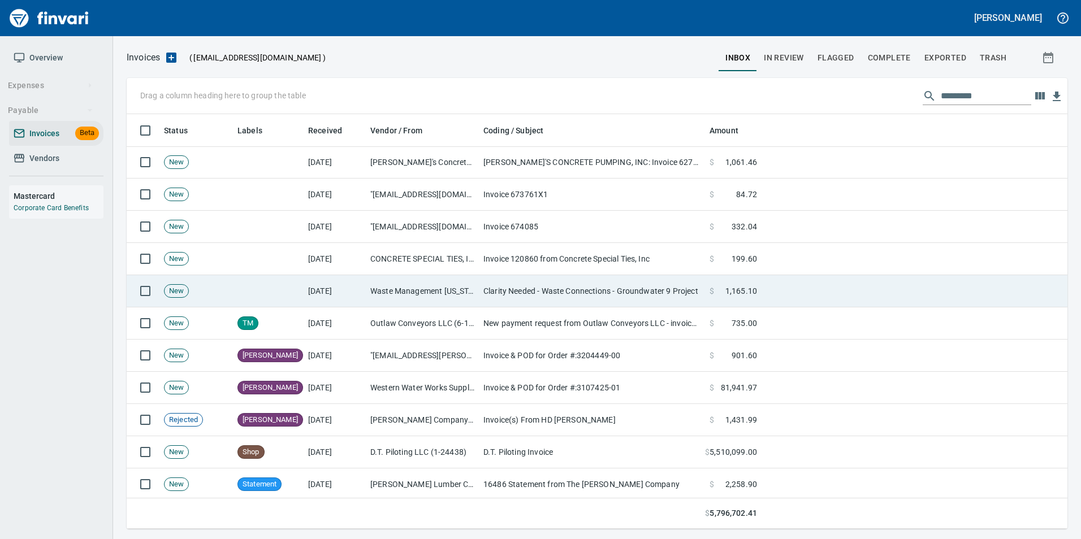
click at [692, 294] on td "Clarity Needed - Waste Connections - Groundwater 9 Project" at bounding box center [592, 291] width 226 height 32
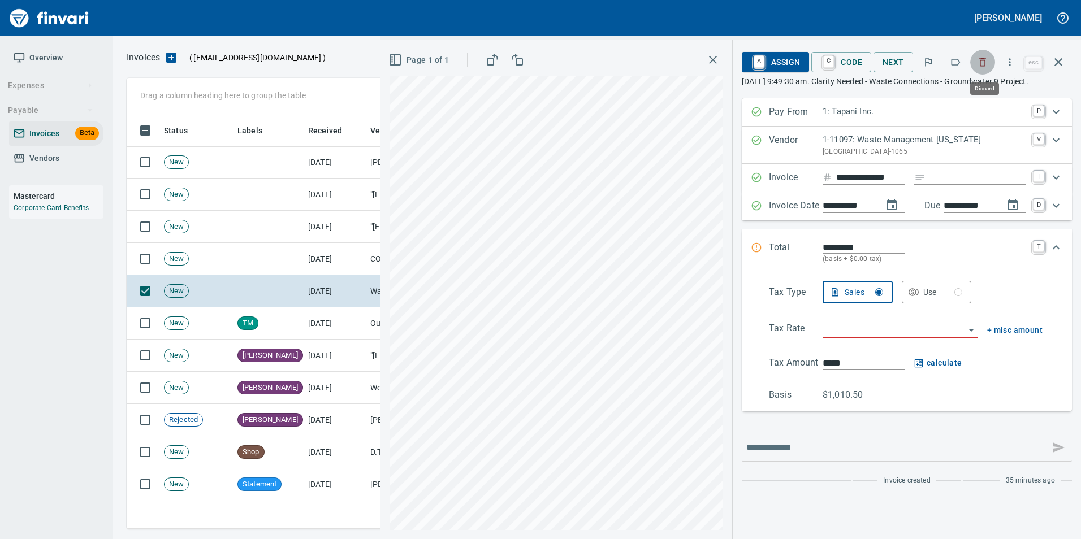
click at [980, 65] on icon "button" at bounding box center [982, 62] width 11 height 11
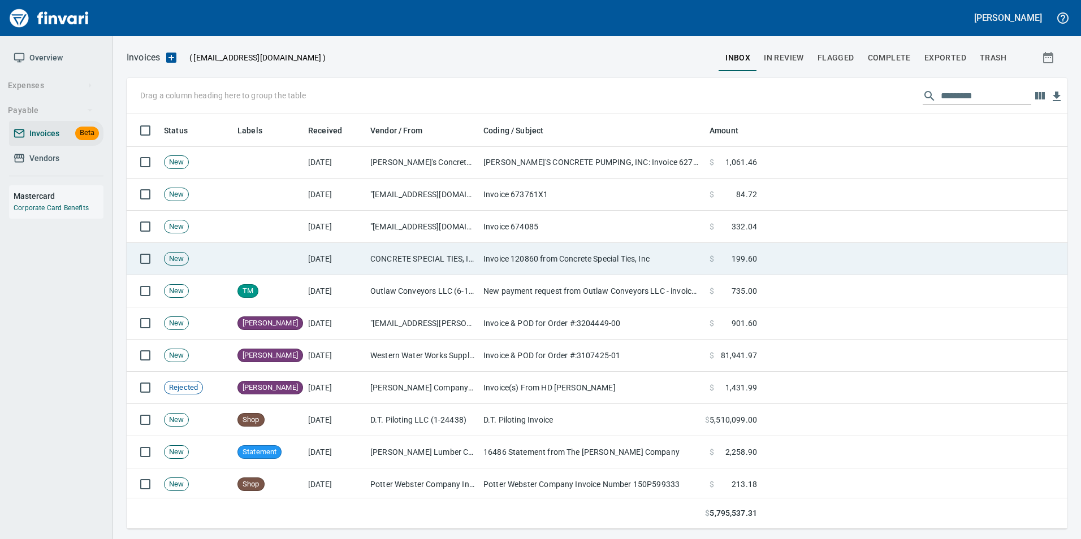
click at [506, 255] on td "Invoice 120860 from Concrete Special Ties, Inc" at bounding box center [592, 259] width 226 height 32
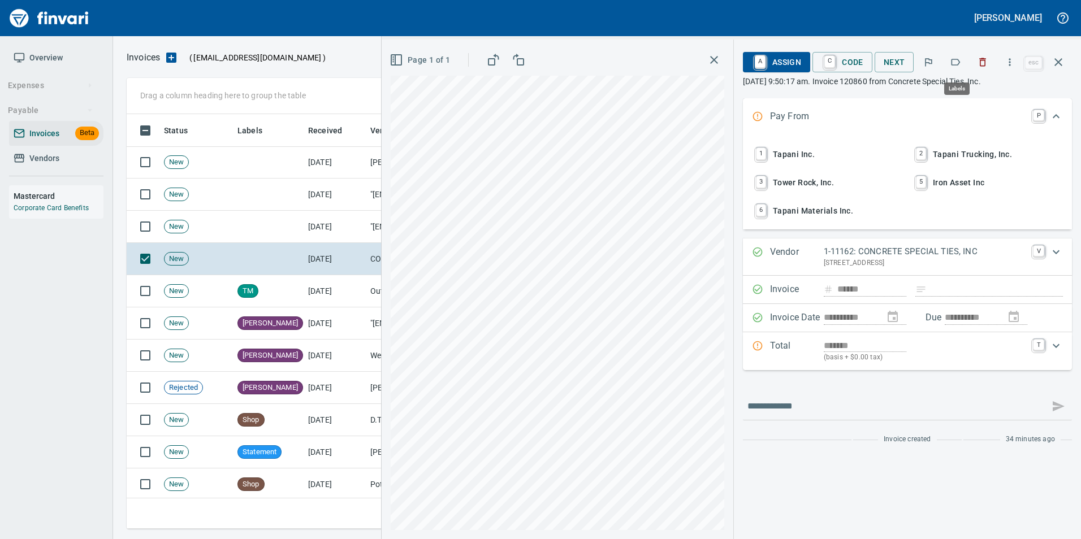
click at [955, 58] on icon "button" at bounding box center [954, 62] width 11 height 11
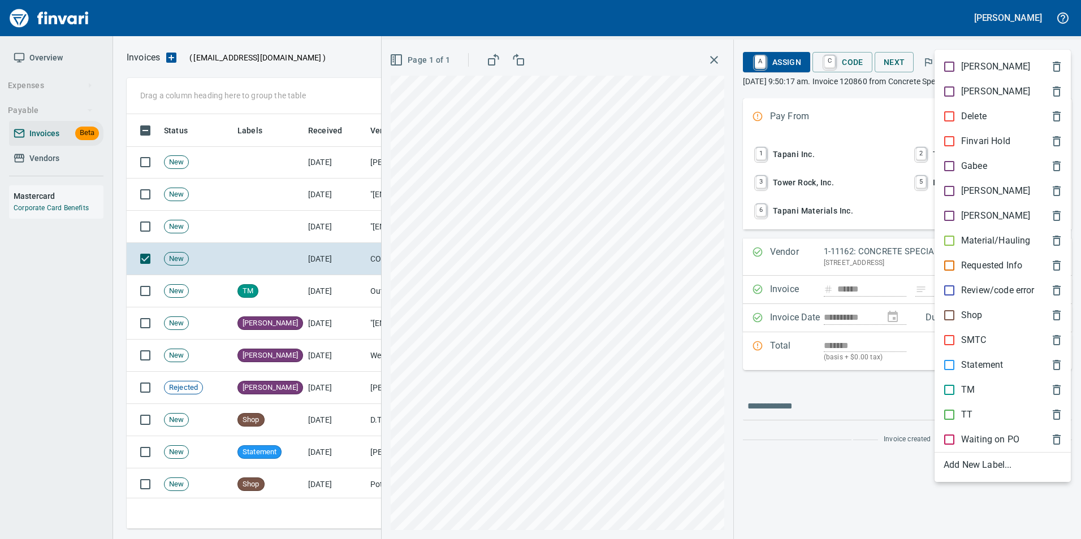
scroll to position [406, 923]
drag, startPoint x: 966, startPoint y: 194, endPoint x: 970, endPoint y: 183, distance: 11.4
click at [965, 193] on p "[PERSON_NAME]" at bounding box center [995, 191] width 69 height 14
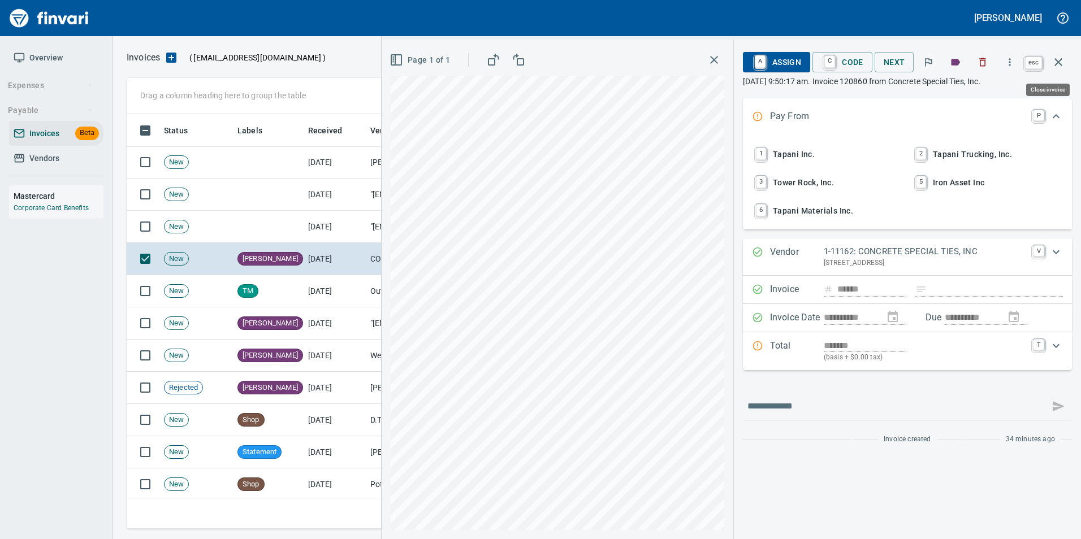
click at [1065, 67] on button "button" at bounding box center [1057, 62] width 27 height 27
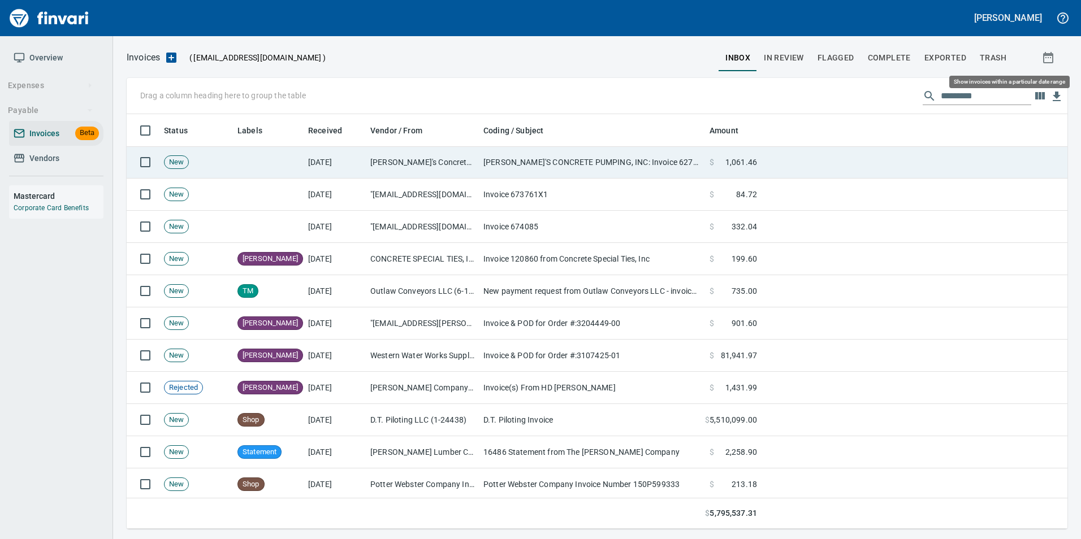
scroll to position [406, 923]
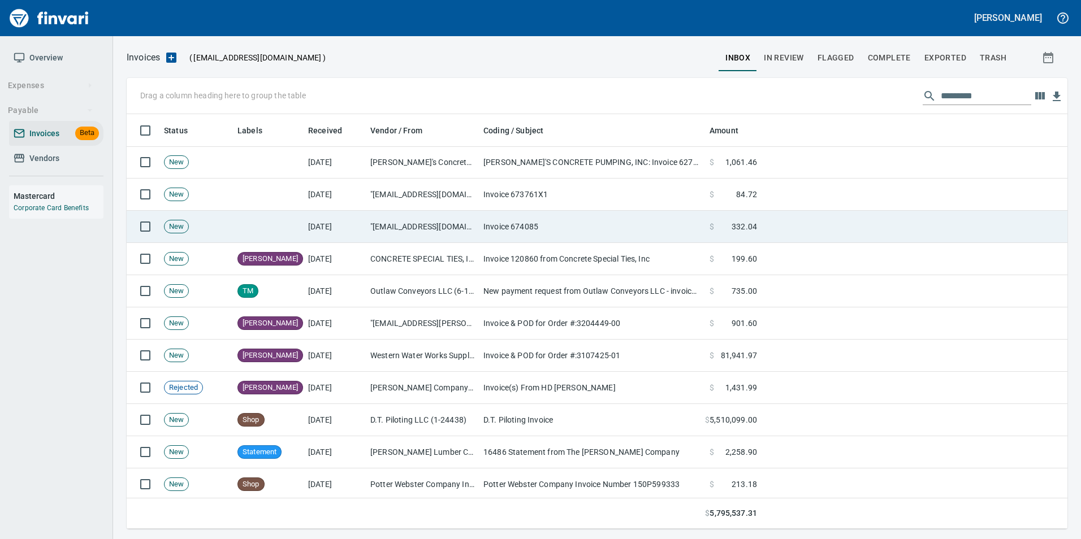
click at [355, 231] on td "[DATE]" at bounding box center [334, 227] width 62 height 32
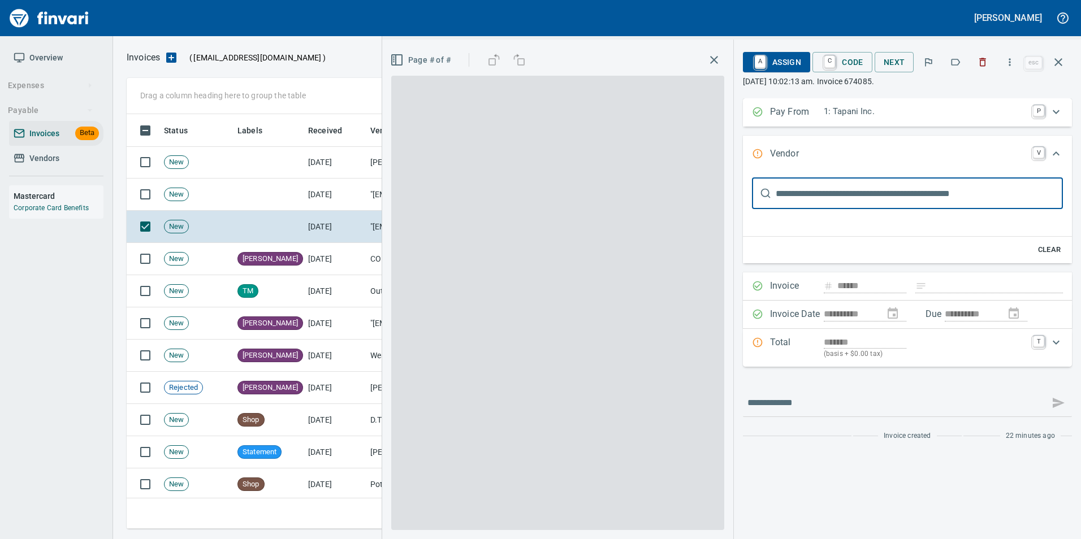
type input "**********"
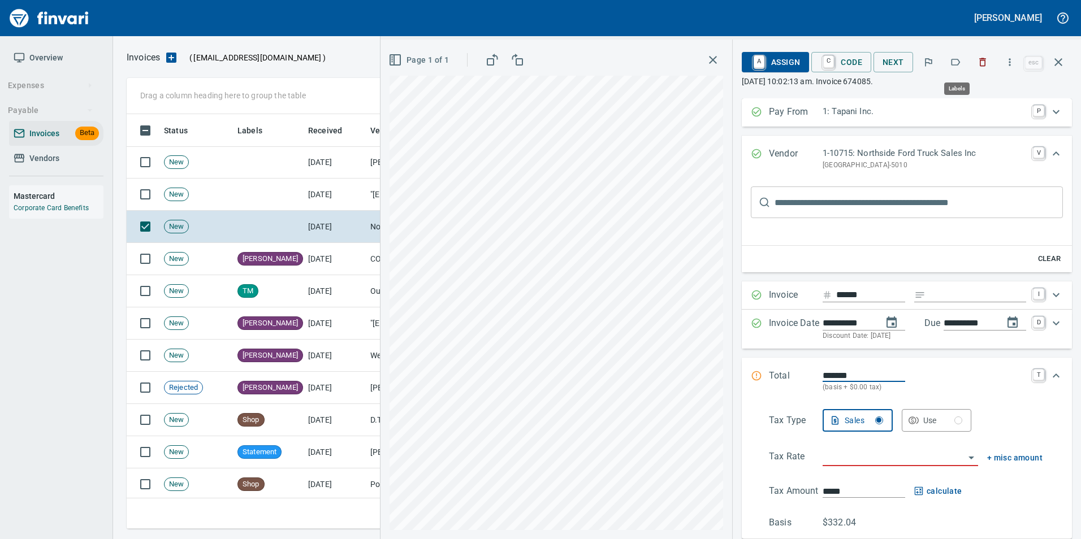
click at [958, 63] on icon "button" at bounding box center [954, 62] width 11 height 11
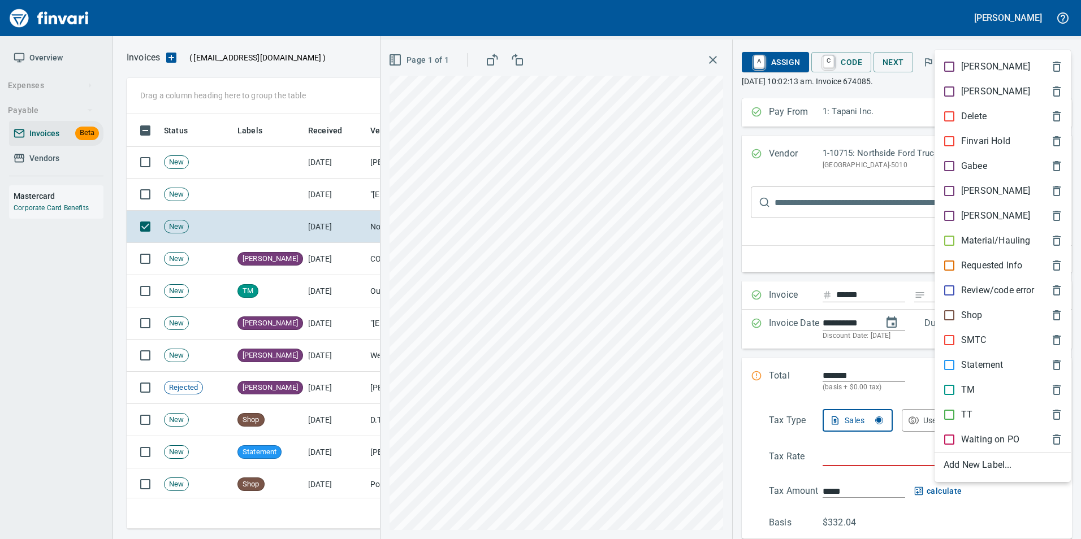
scroll to position [406, 923]
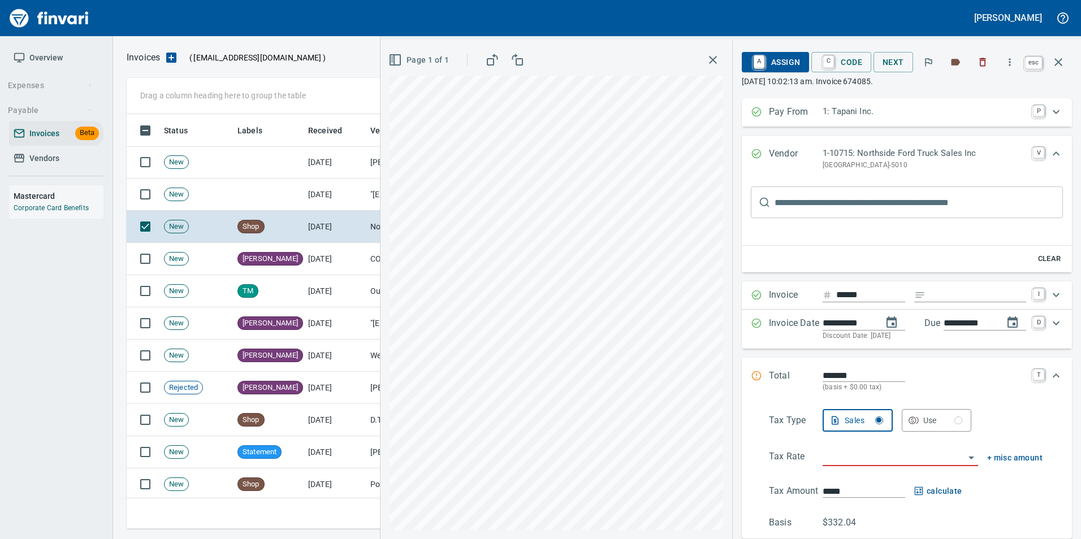
click at [1059, 62] on icon "button" at bounding box center [1058, 62] width 14 height 14
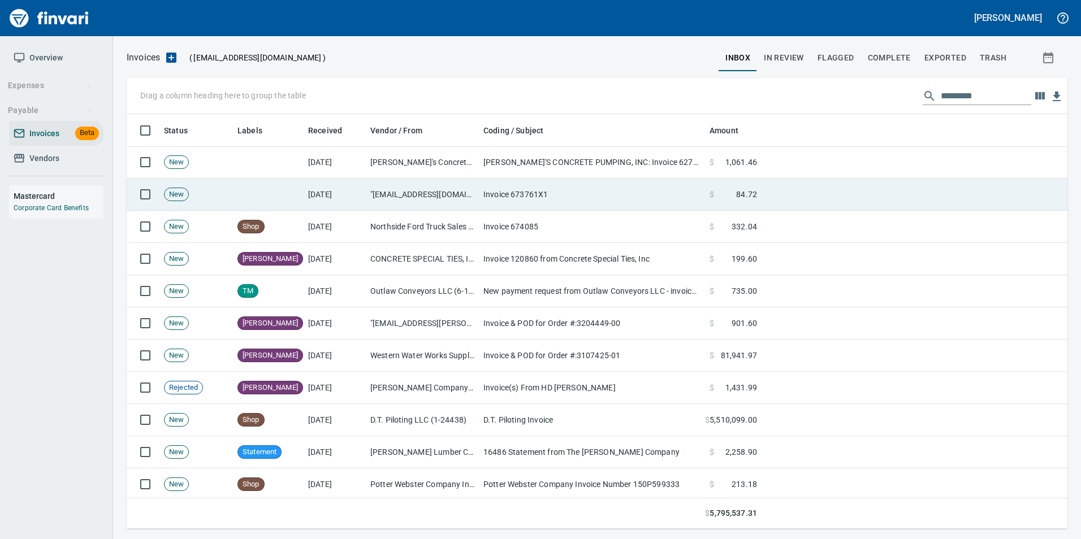
scroll to position [406, 923]
click at [476, 202] on td ""no-reply@cdkmessaging.com" <no-reply@cdkmessaging.com>" at bounding box center [422, 195] width 113 height 32
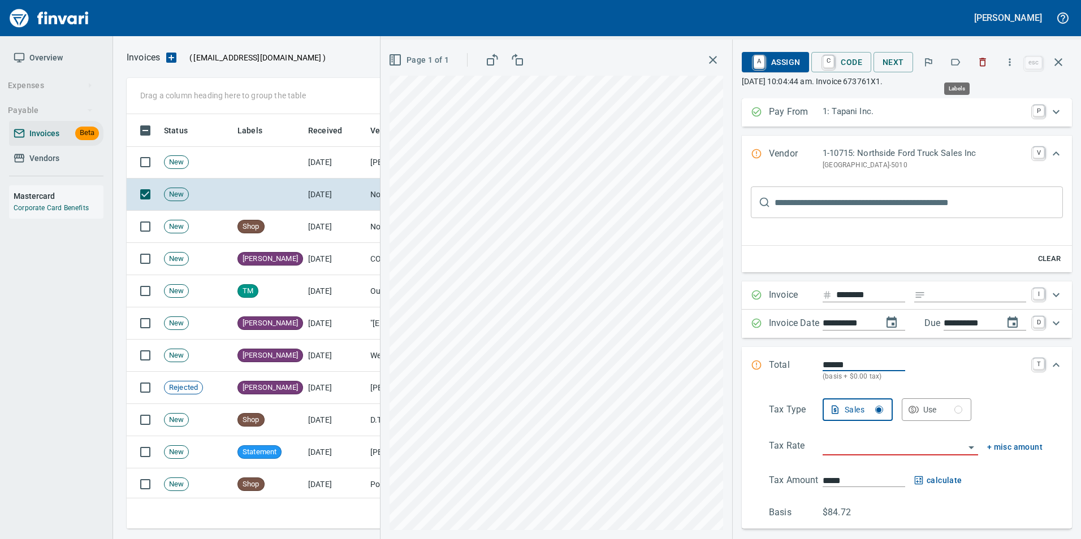
click at [949, 59] on button "button" at bounding box center [955, 62] width 25 height 25
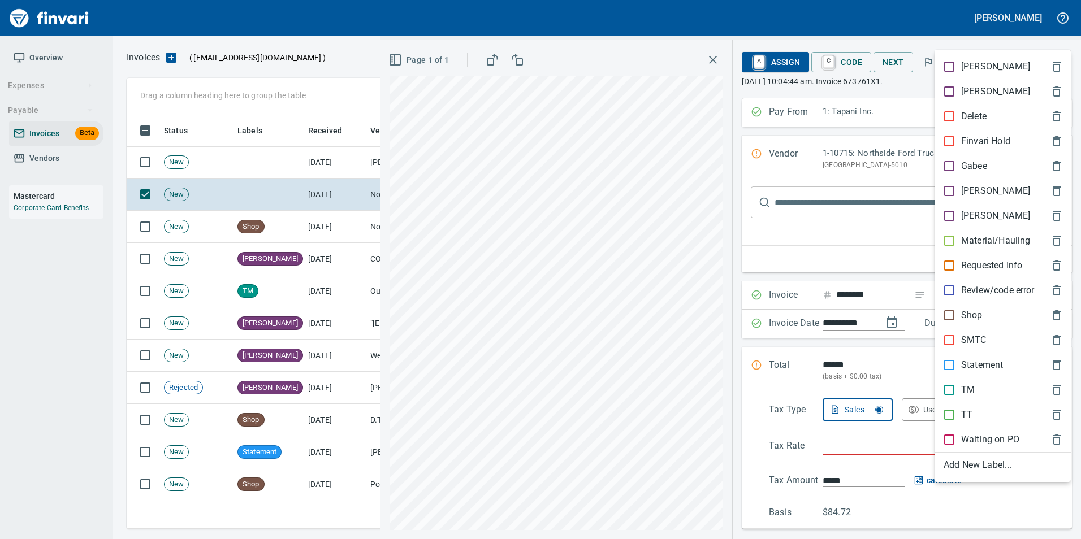
scroll to position [406, 923]
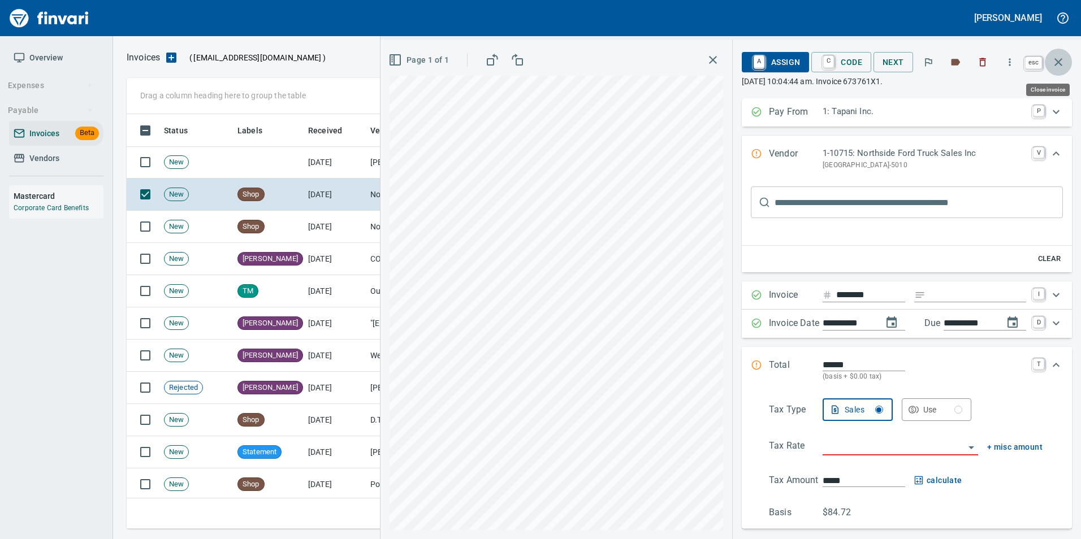
click at [1055, 59] on icon "button" at bounding box center [1058, 62] width 8 height 8
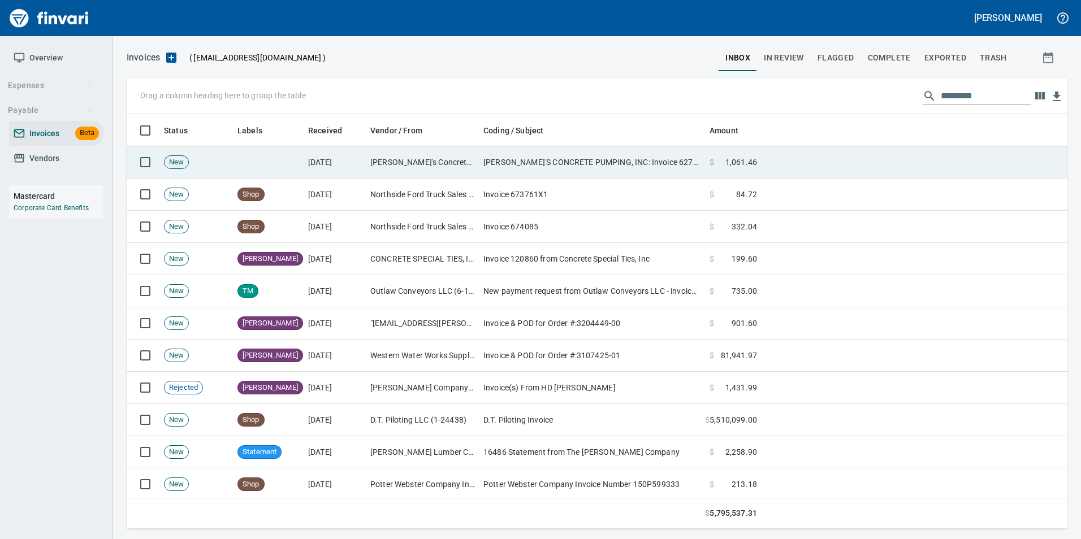
click at [475, 163] on td "Ralph's Concrete Pumping Inc (1-10849)" at bounding box center [422, 162] width 113 height 32
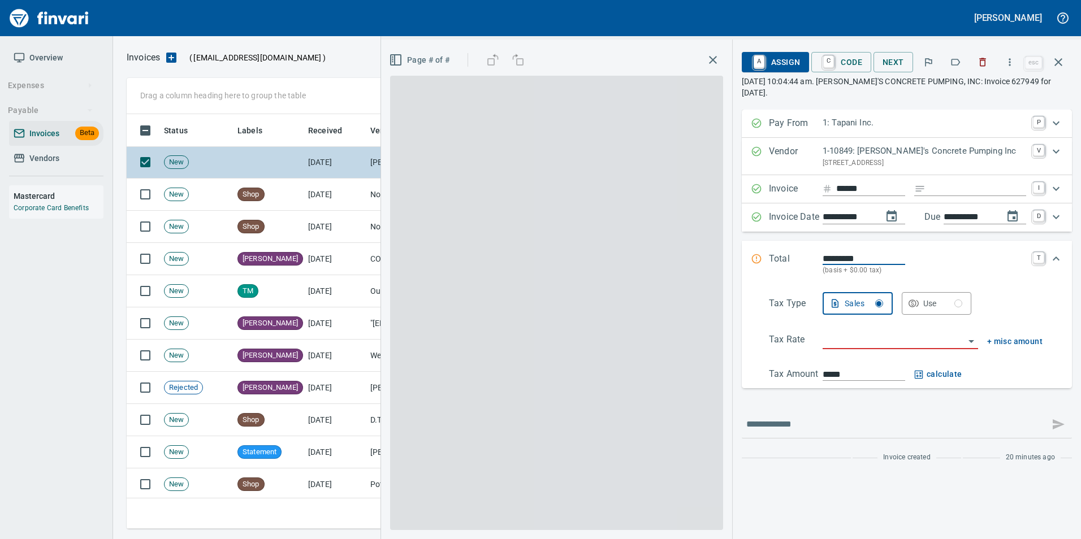
scroll to position [406, 923]
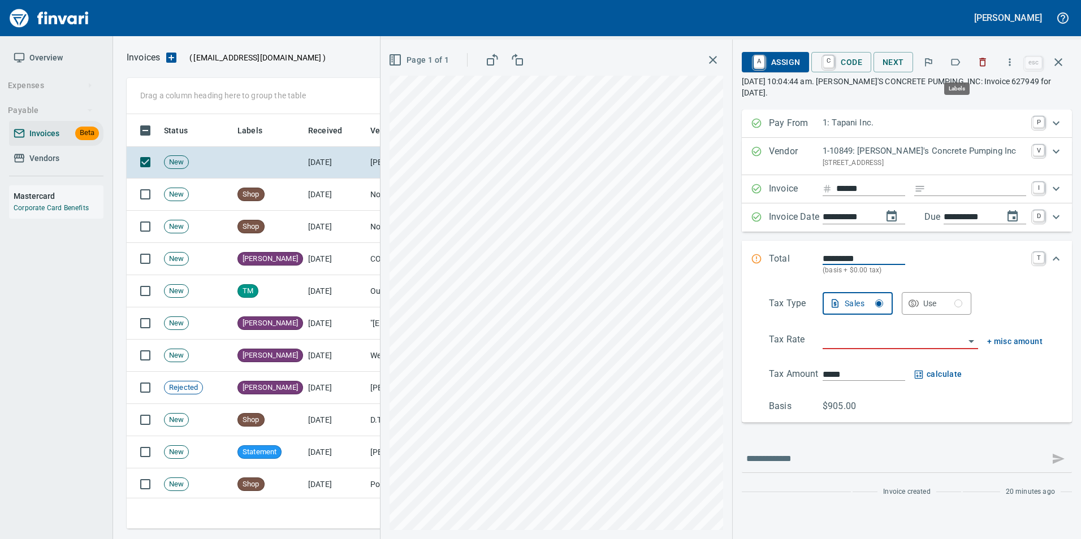
click at [956, 64] on icon "button" at bounding box center [954, 62] width 11 height 11
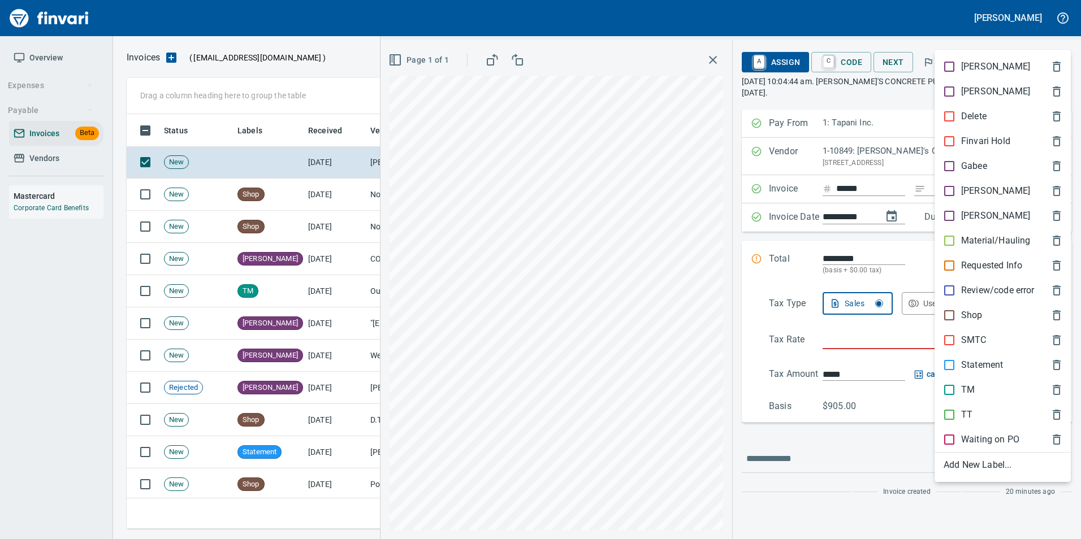
click at [976, 194] on p "[PERSON_NAME]" at bounding box center [995, 191] width 69 height 14
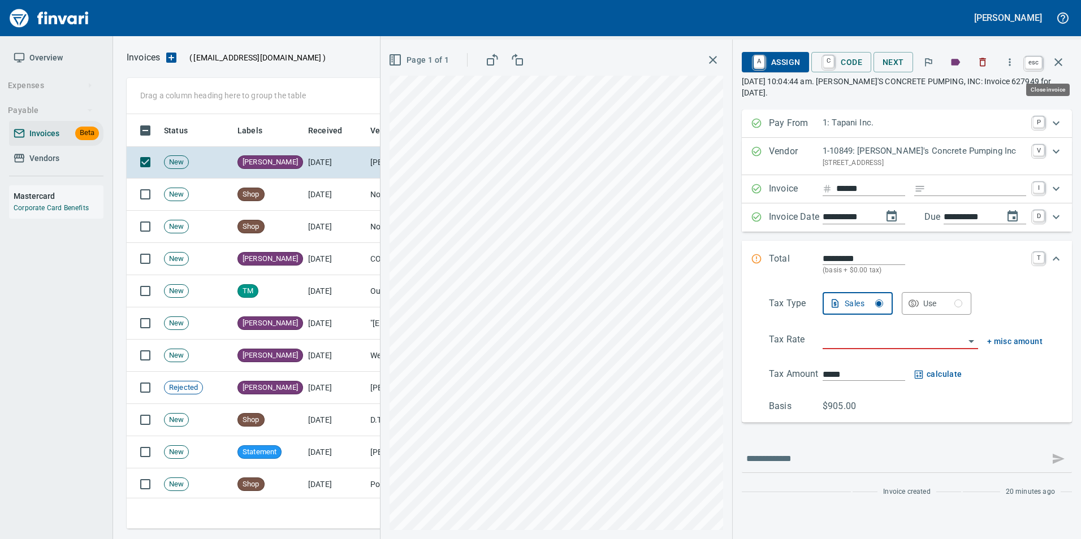
click at [1065, 60] on button "button" at bounding box center [1057, 62] width 27 height 27
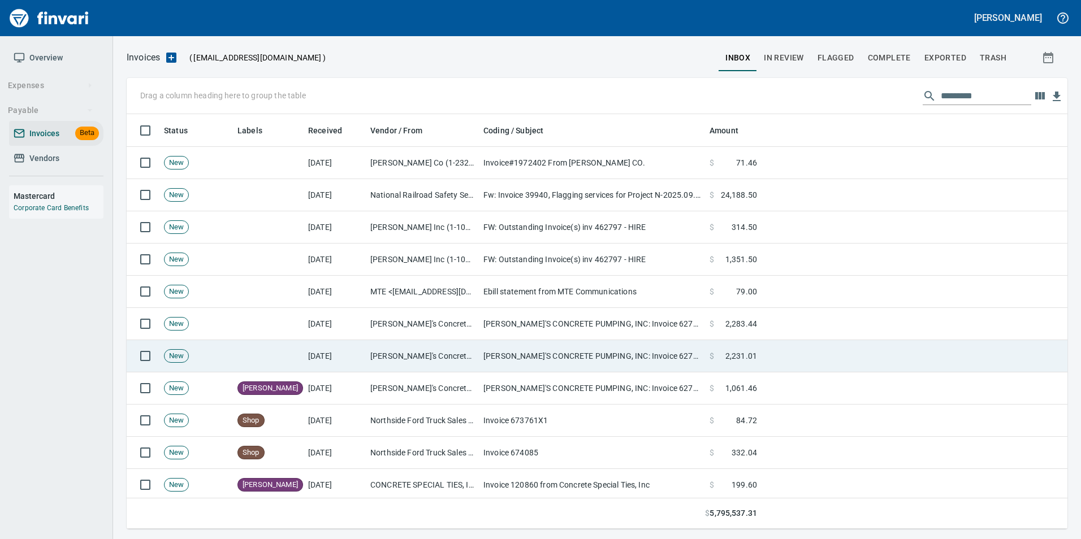
click at [528, 364] on td "RALPH'S CONCRETE PUMPING, INC: Invoice 627960 for 9/18/2025" at bounding box center [592, 356] width 226 height 32
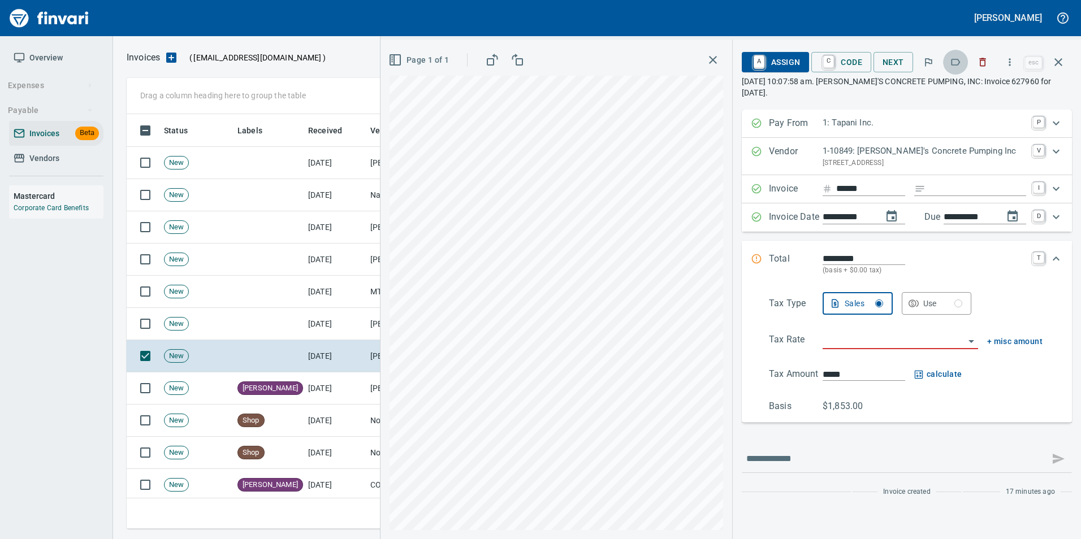
click at [958, 63] on icon "button" at bounding box center [954, 62] width 11 height 11
click at [1064, 60] on icon "button" at bounding box center [1058, 62] width 14 height 14
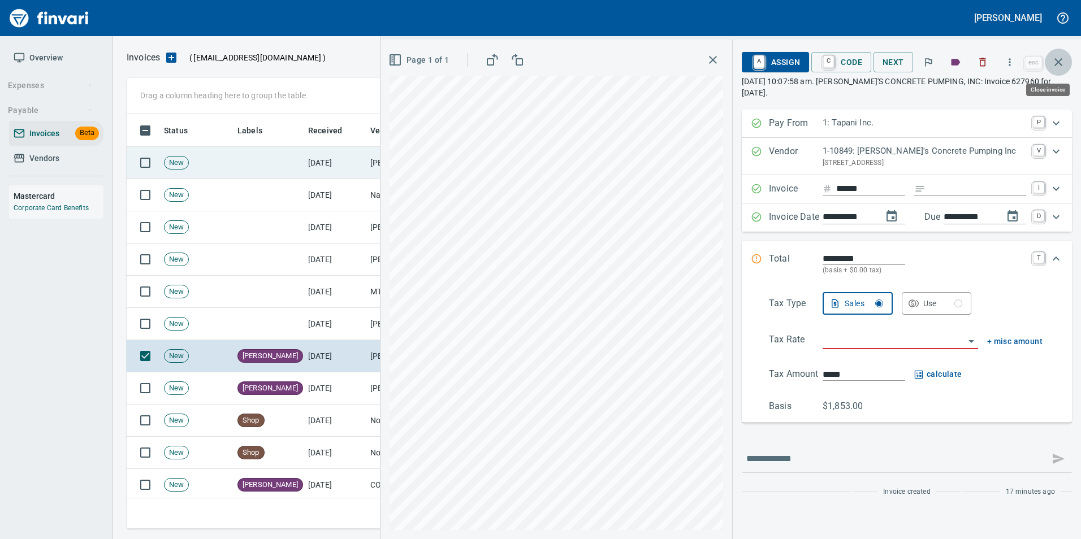
scroll to position [406, 923]
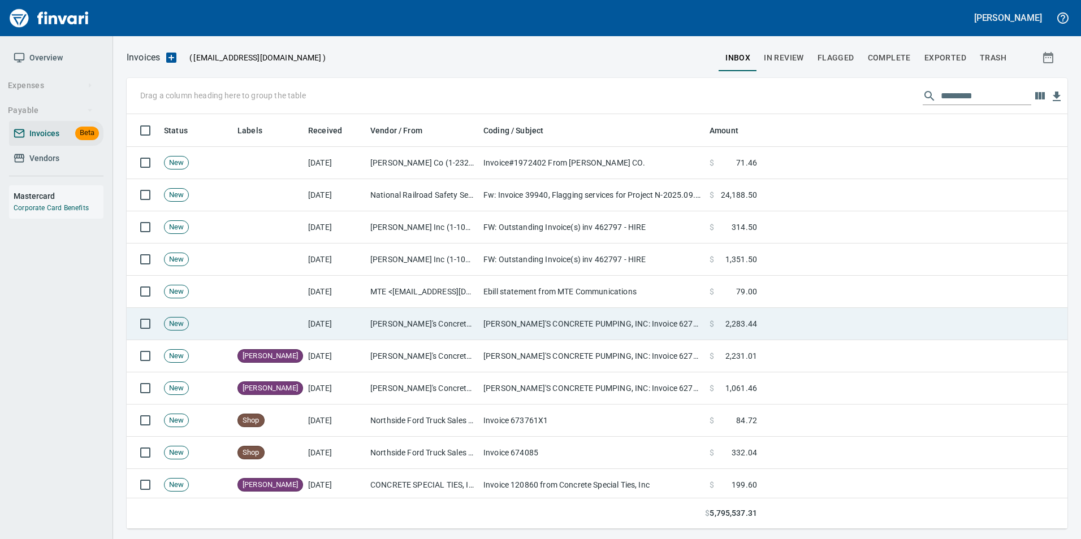
click at [422, 320] on td "Ralph's Concrete Pumping Inc (1-10849)" at bounding box center [422, 324] width 113 height 32
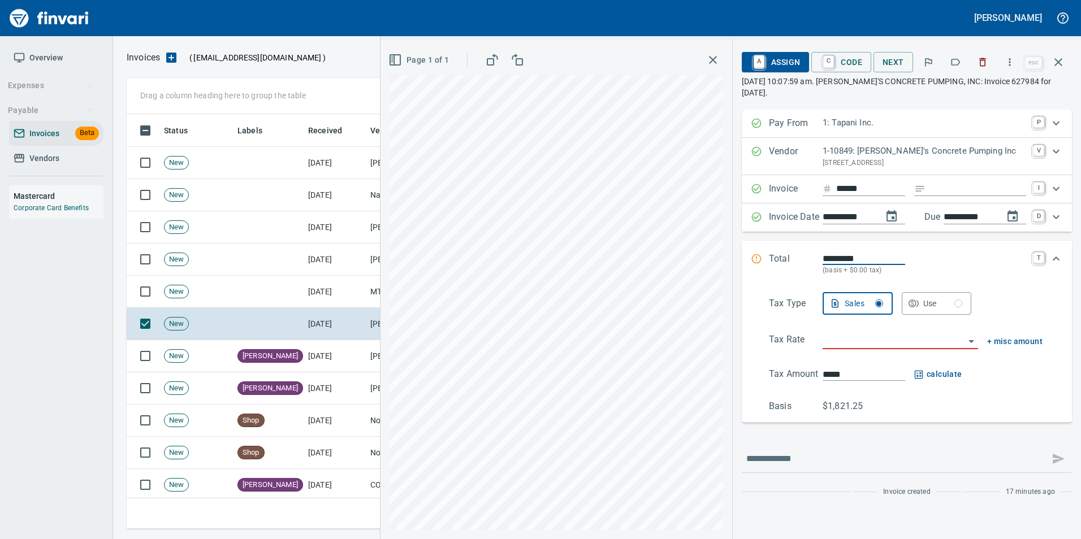
scroll to position [406, 923]
click at [954, 66] on icon "button" at bounding box center [954, 62] width 11 height 11
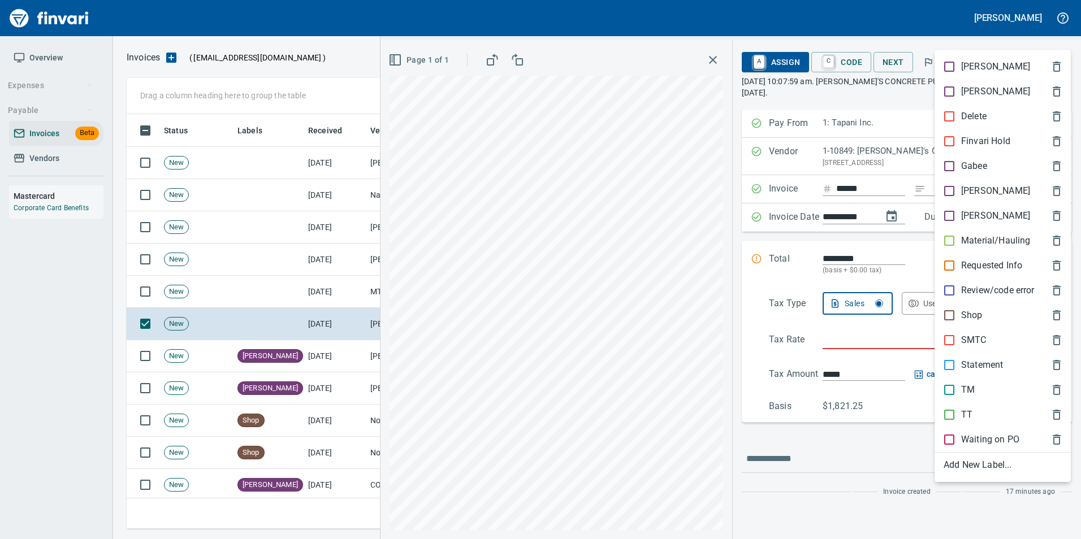
click at [945, 181] on div "[PERSON_NAME]" at bounding box center [1002, 191] width 136 height 25
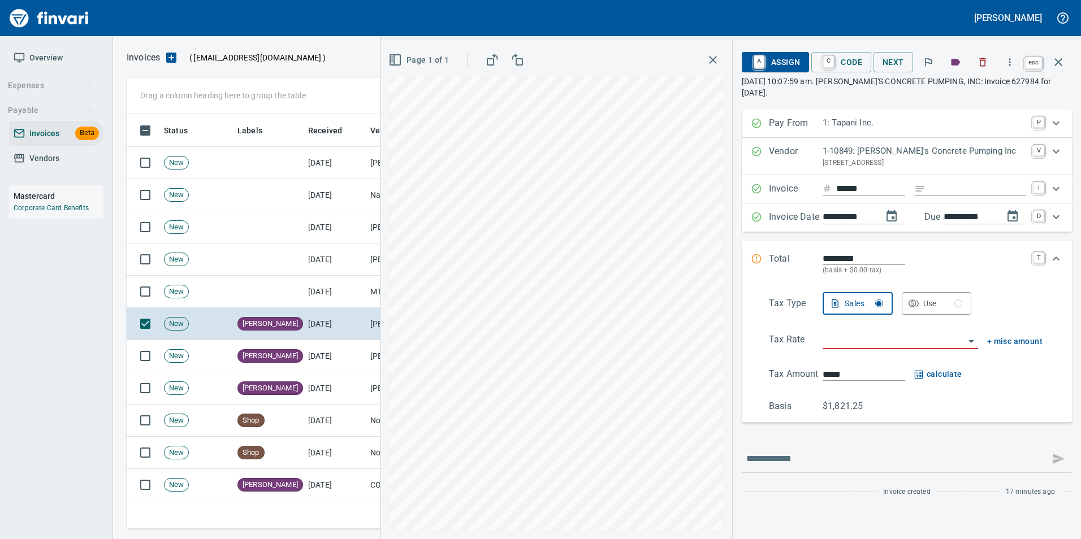
click at [1058, 63] on icon "button" at bounding box center [1058, 62] width 8 height 8
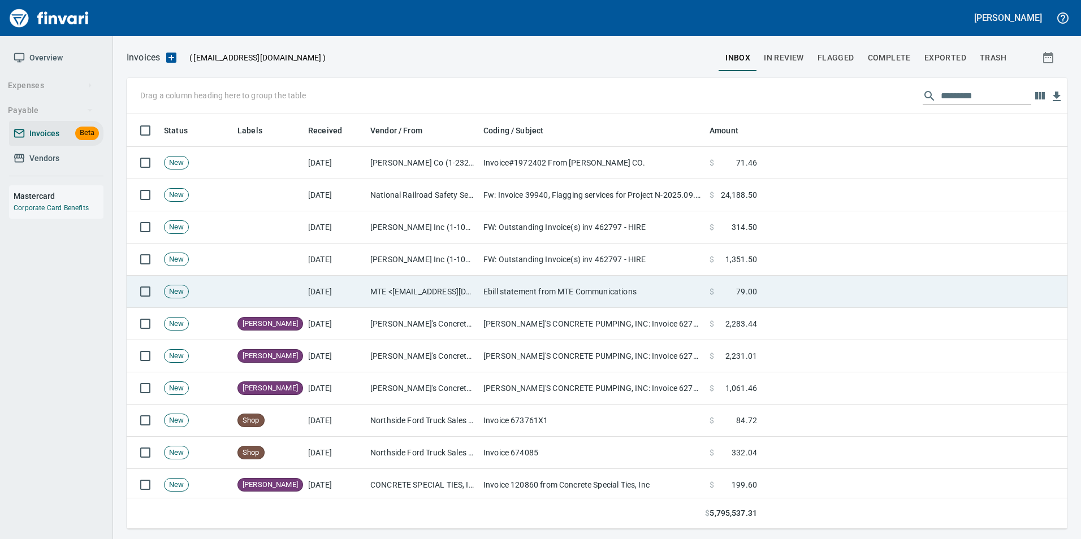
click at [396, 296] on td "MTE <ebill@mtecom.com>" at bounding box center [422, 292] width 113 height 32
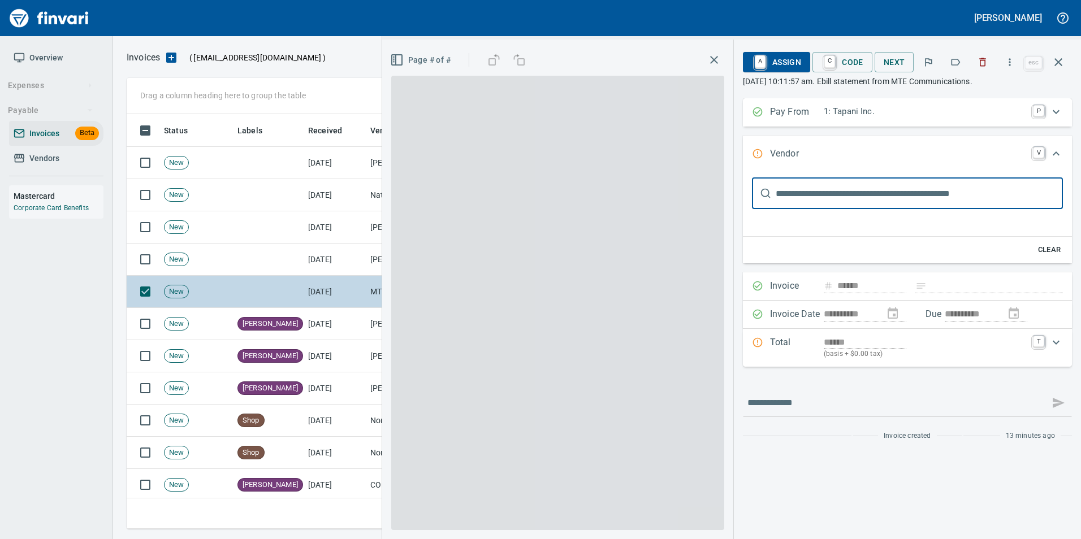
type input "**********"
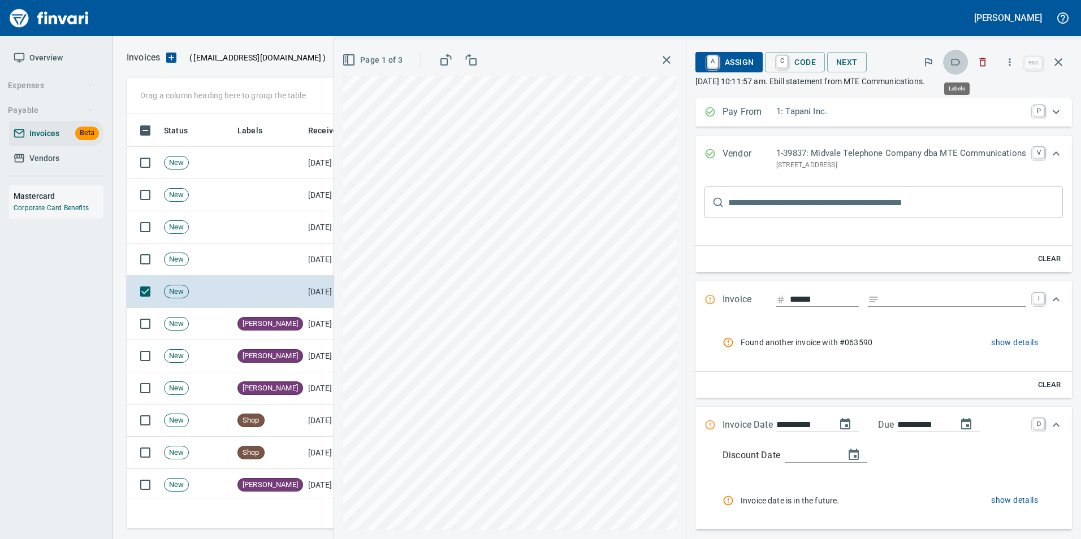
click at [955, 68] on button "button" at bounding box center [955, 62] width 25 height 25
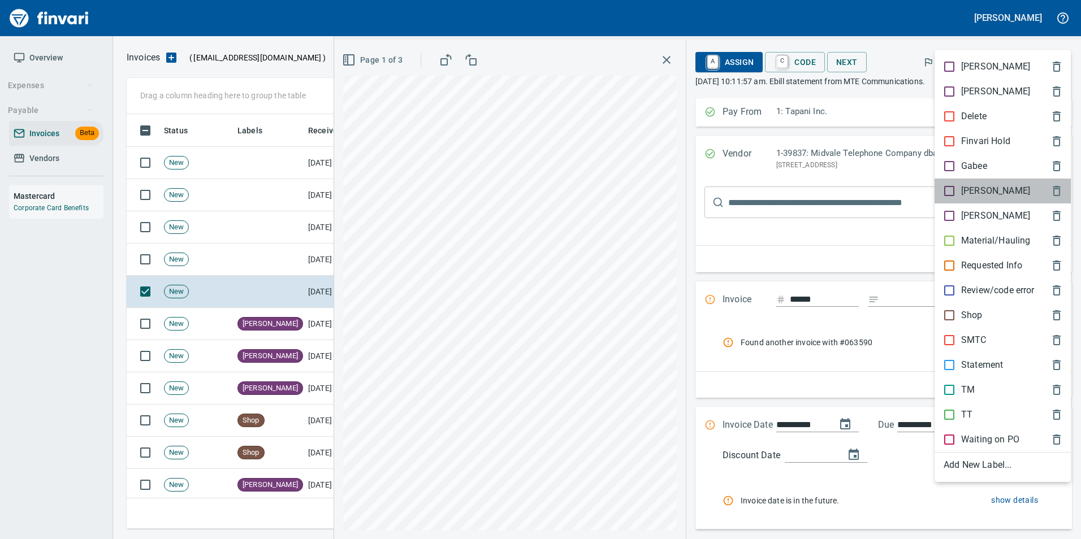
click at [974, 187] on p "[PERSON_NAME]" at bounding box center [995, 191] width 69 height 14
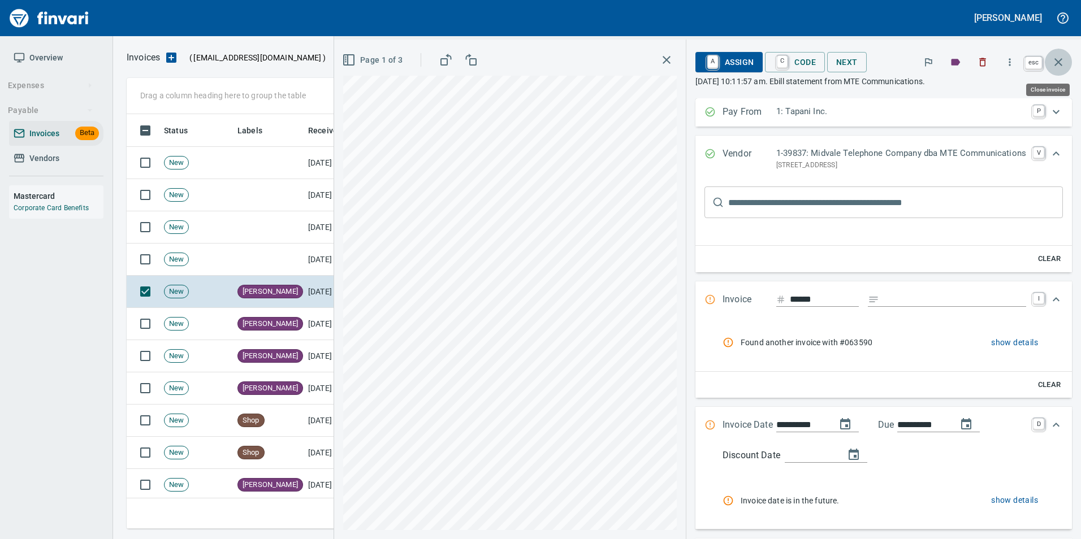
click at [1061, 61] on icon "button" at bounding box center [1058, 62] width 14 height 14
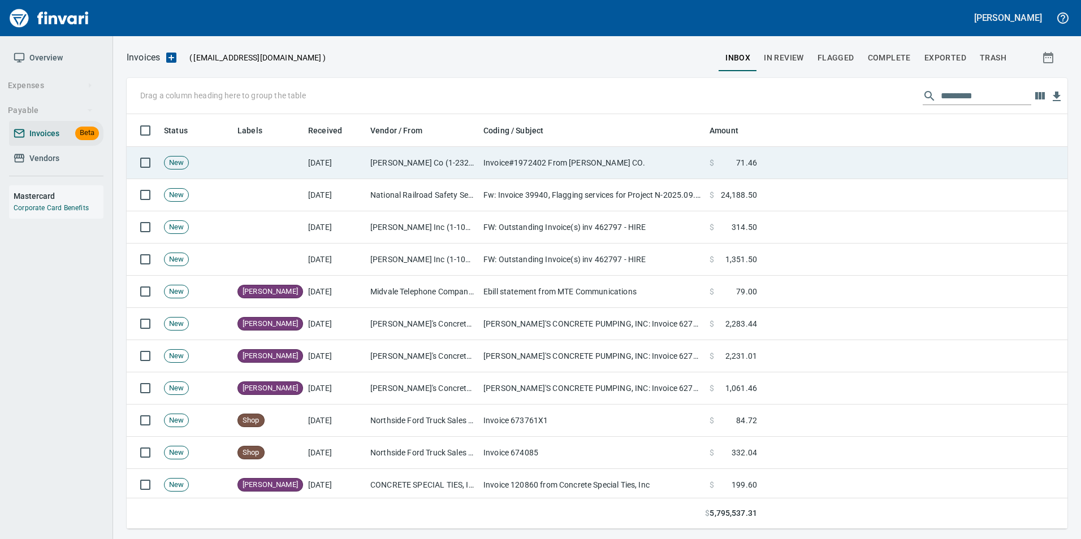
scroll to position [406, 923]
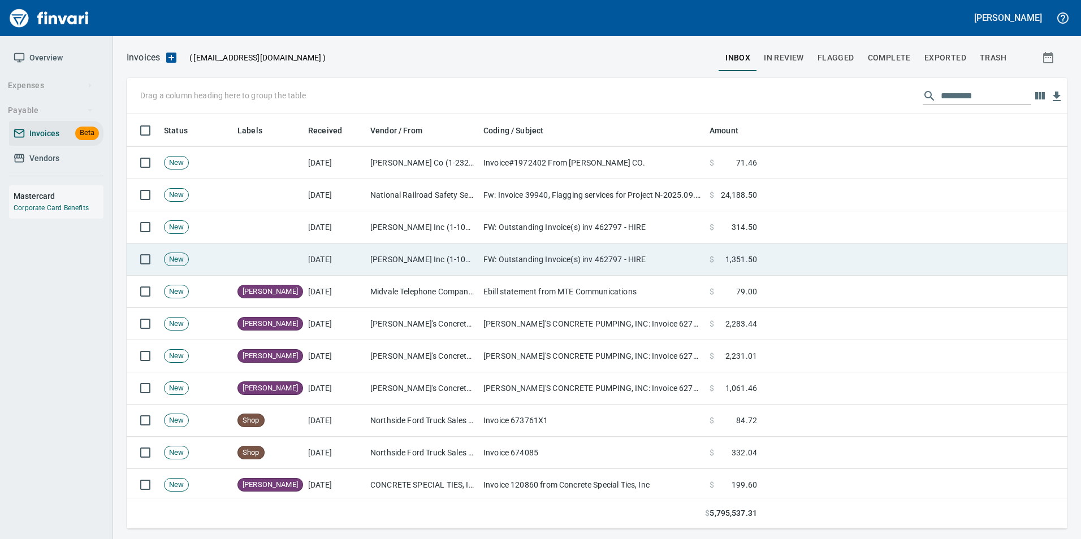
click at [479, 269] on td "FW: Outstanding Invoice(s) inv 462797 - HIRE" at bounding box center [592, 260] width 226 height 32
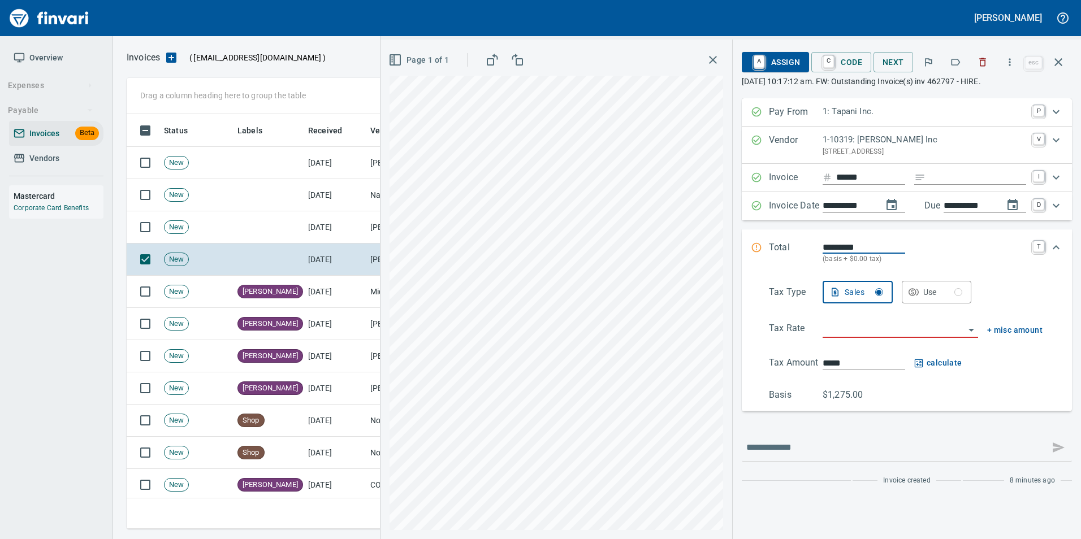
click at [956, 62] on icon "button" at bounding box center [954, 62] width 11 height 11
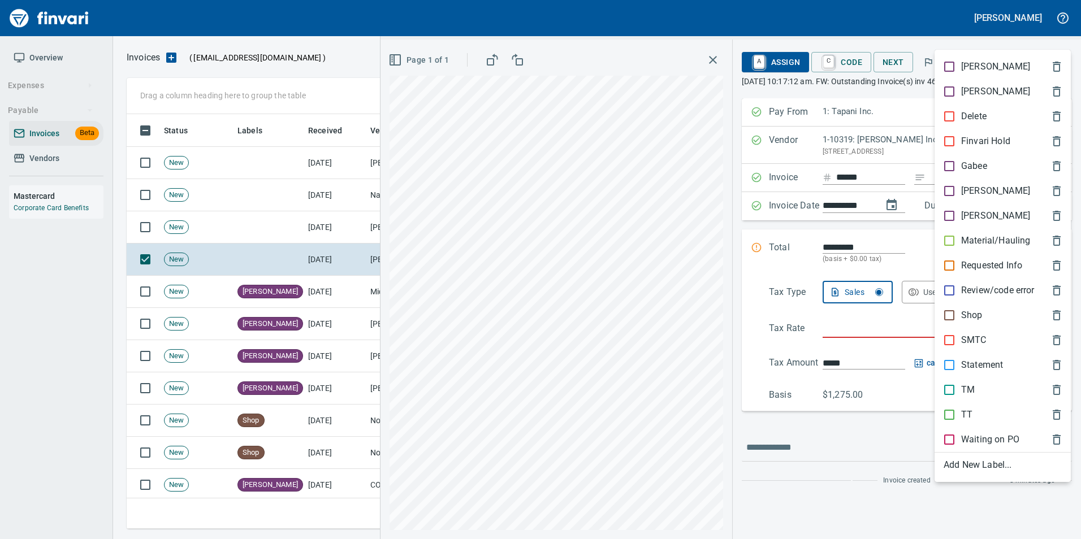
scroll to position [406, 923]
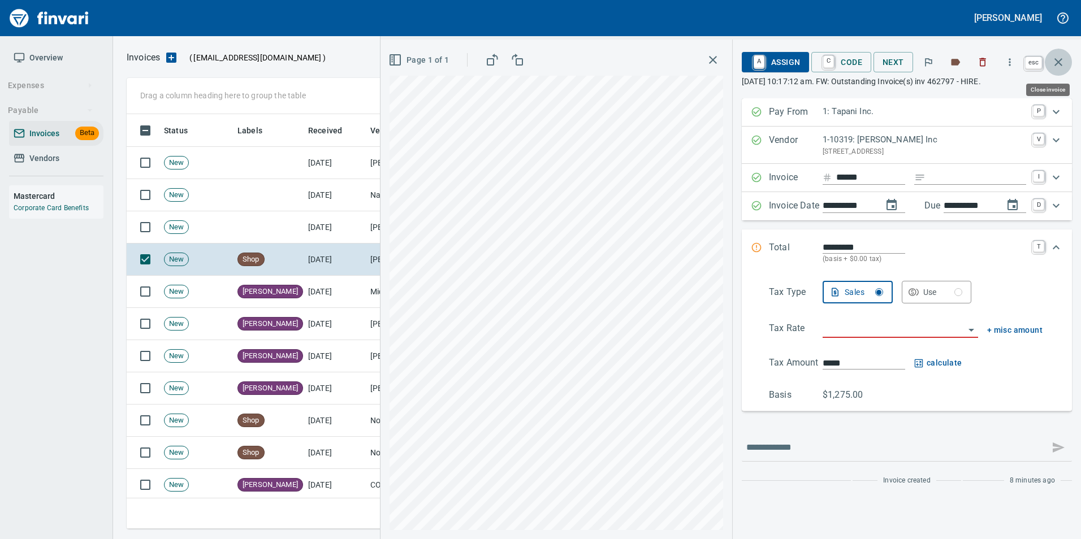
click at [1064, 58] on icon "button" at bounding box center [1058, 62] width 14 height 14
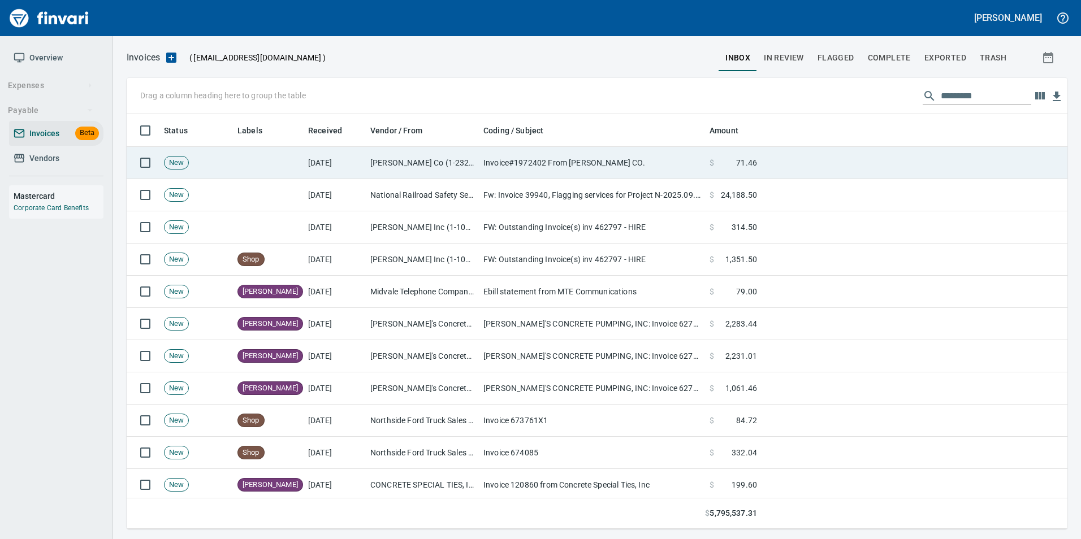
scroll to position [406, 923]
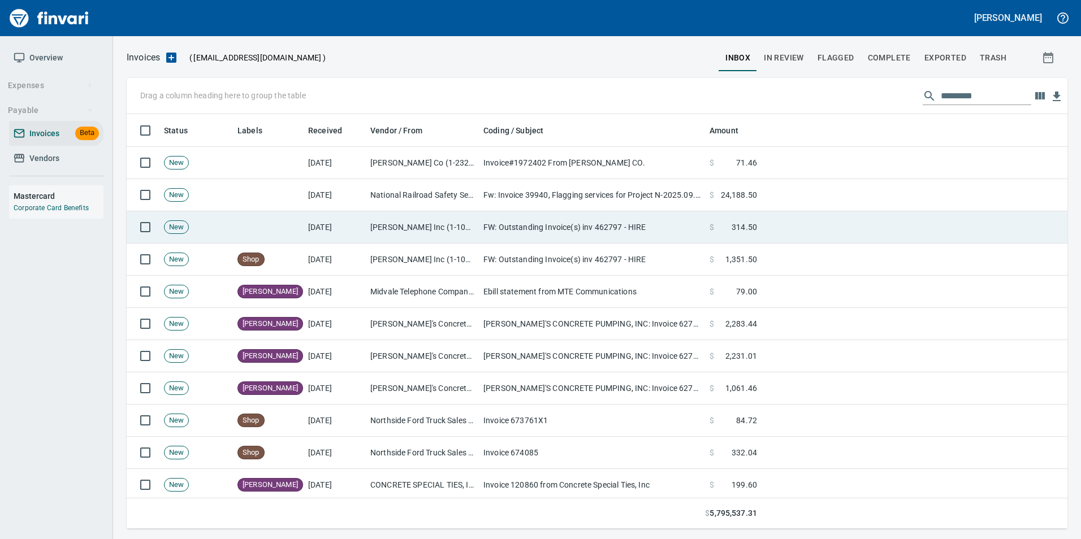
click at [613, 220] on td "FW: Outstanding Invoice(s) inv 462797 - HIRE" at bounding box center [592, 227] width 226 height 32
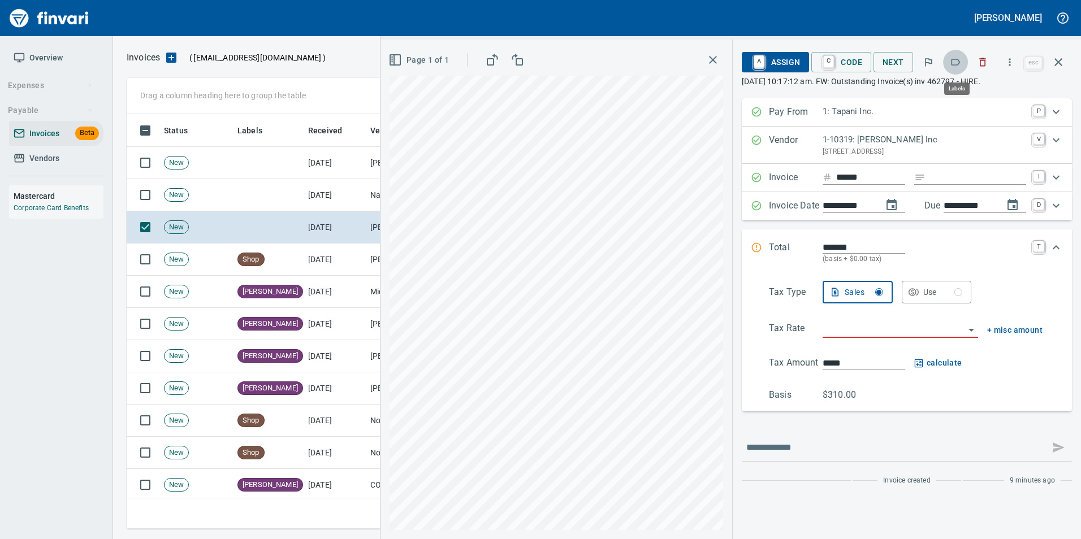
scroll to position [406, 923]
click at [957, 63] on icon "button" at bounding box center [954, 62] width 11 height 11
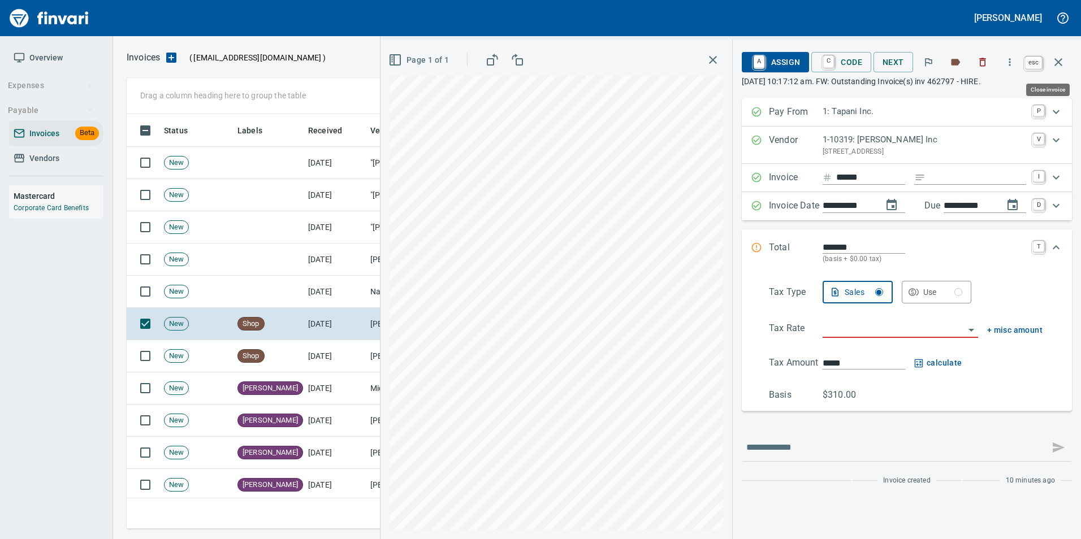
click at [1055, 56] on icon "button" at bounding box center [1058, 62] width 14 height 14
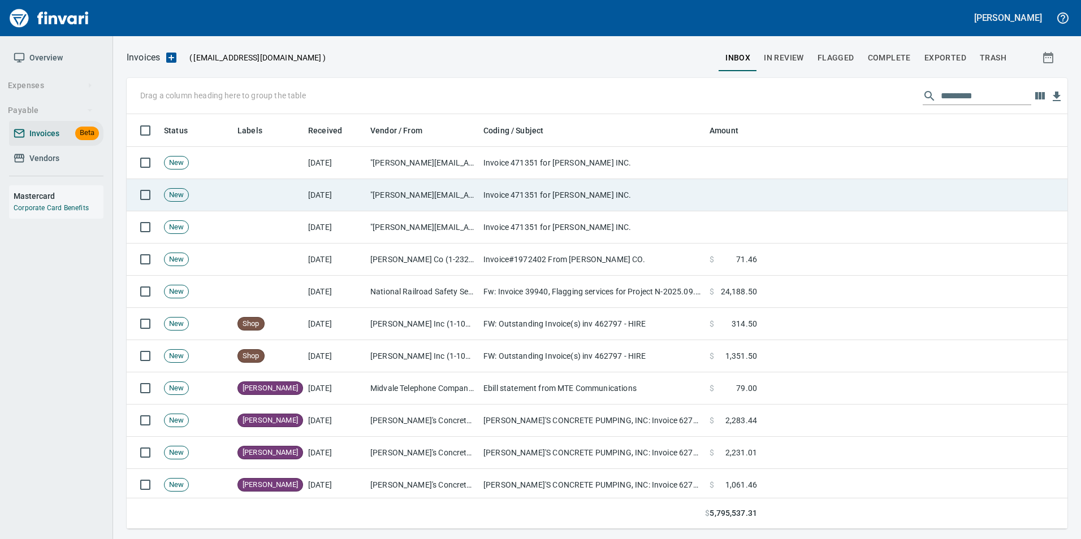
scroll to position [406, 923]
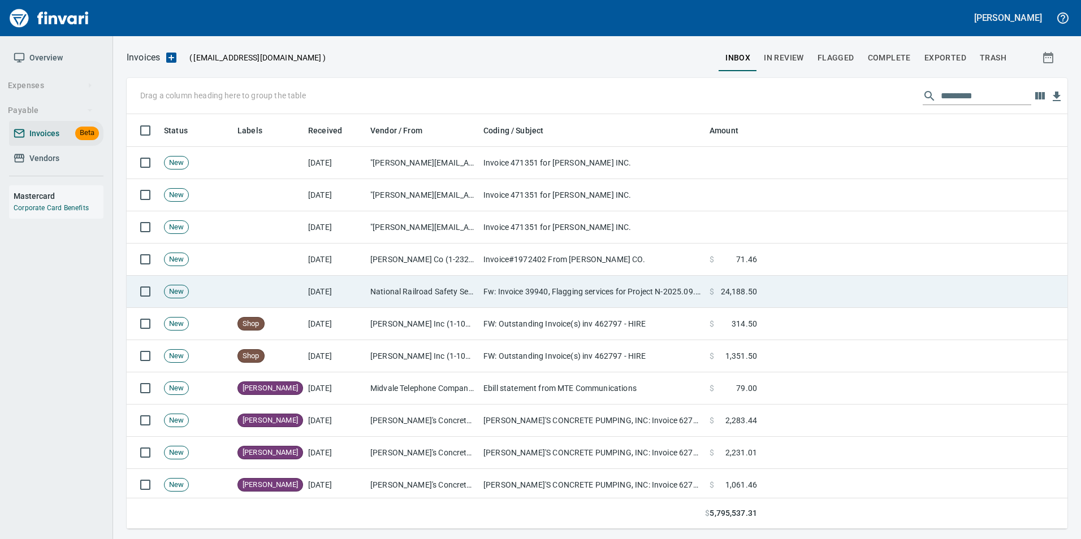
click at [469, 284] on td "National Railroad Safety Services Inc (1-38715)" at bounding box center [422, 292] width 113 height 32
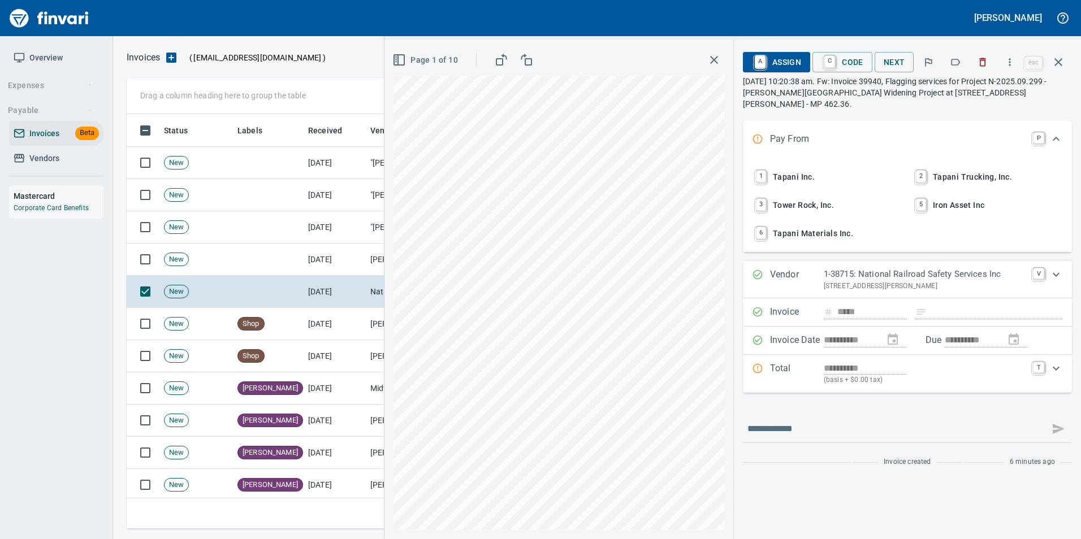
scroll to position [406, 923]
click at [957, 58] on icon "button" at bounding box center [954, 62] width 11 height 11
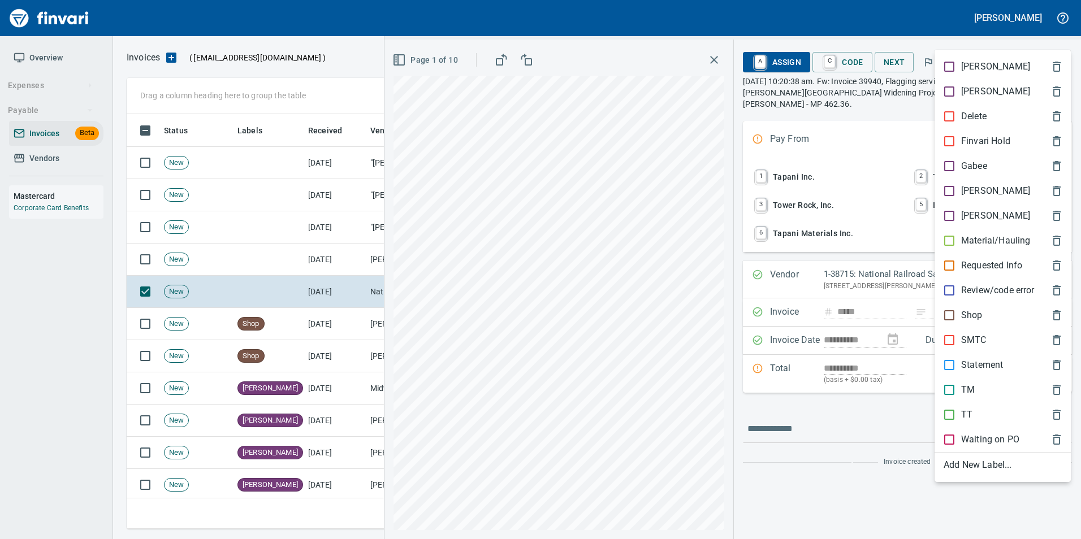
click at [979, 195] on p "Heidi" at bounding box center [995, 191] width 69 height 14
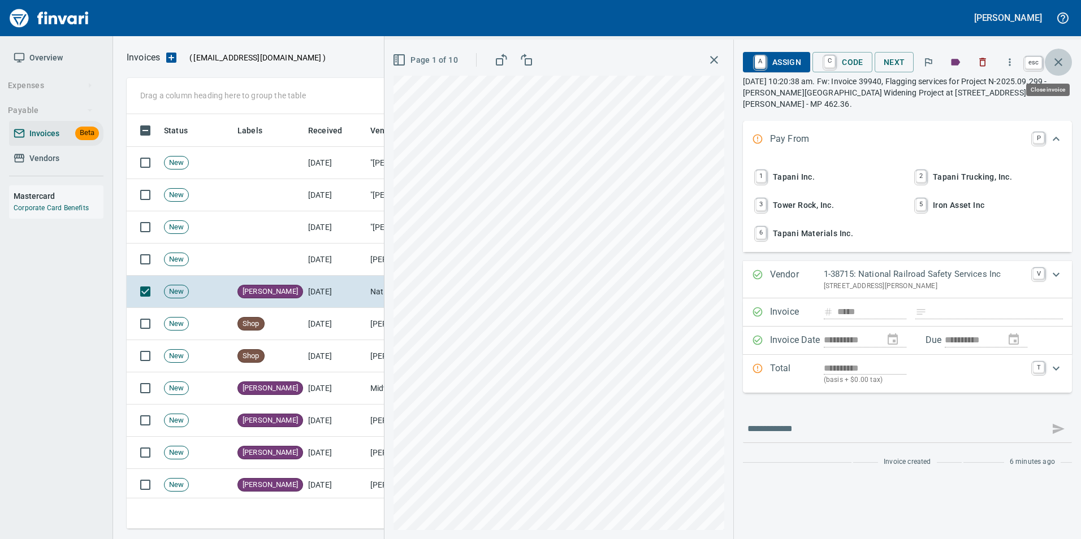
drag, startPoint x: 1067, startPoint y: 55, endPoint x: 939, endPoint y: 118, distance: 142.3
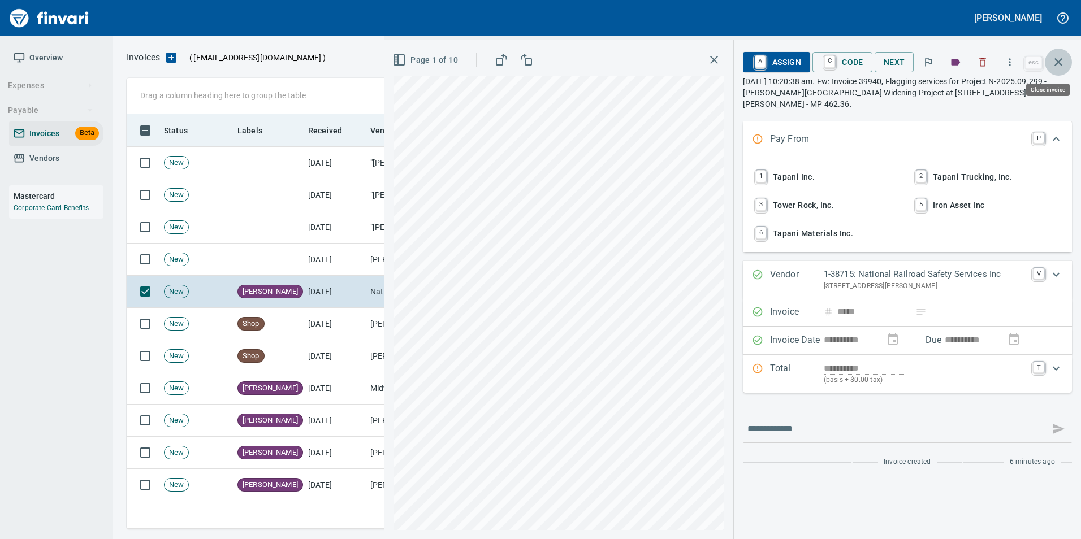
click at [1066, 55] on button "button" at bounding box center [1057, 62] width 27 height 27
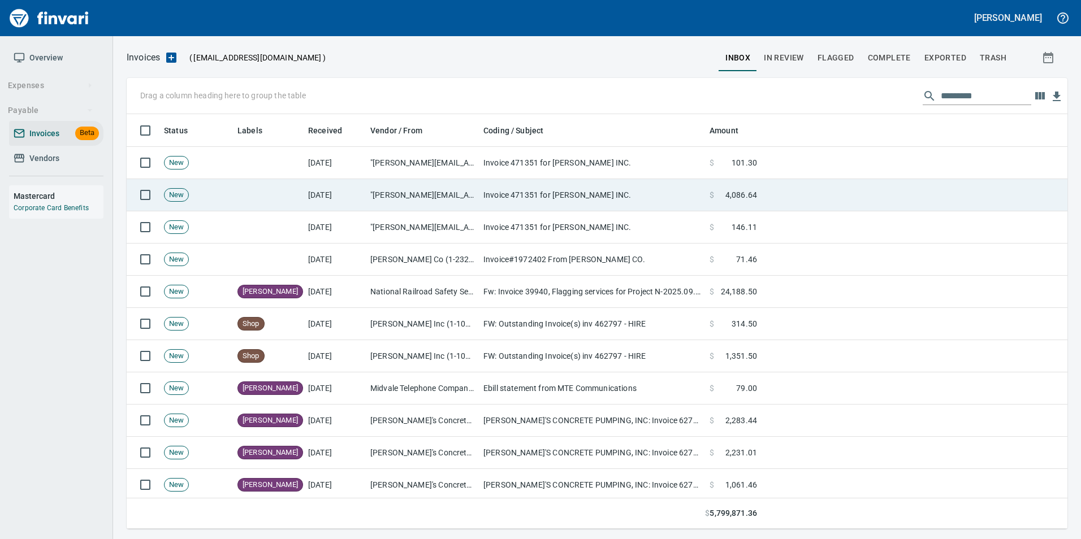
scroll to position [406, 923]
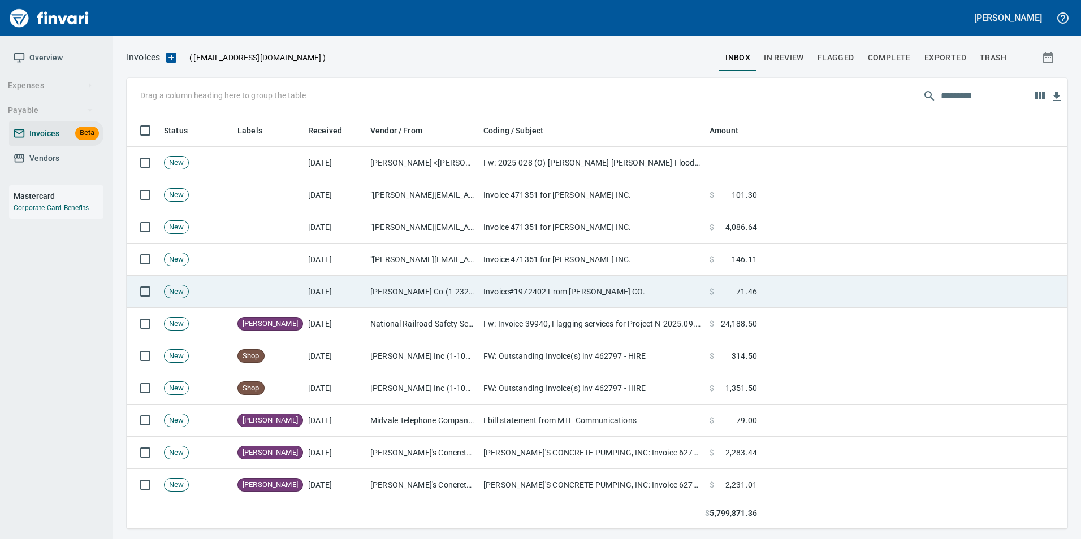
click at [446, 292] on td "Walter E Nelson Co (1-23227)" at bounding box center [422, 292] width 113 height 32
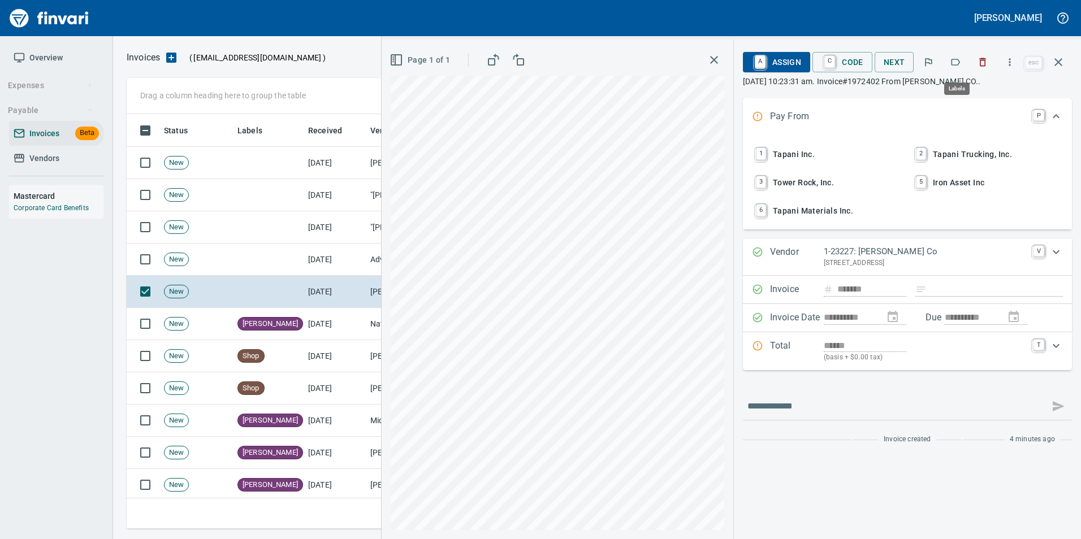
click at [949, 56] on button "button" at bounding box center [955, 62] width 25 height 25
click at [1062, 67] on icon "button" at bounding box center [1058, 62] width 14 height 14
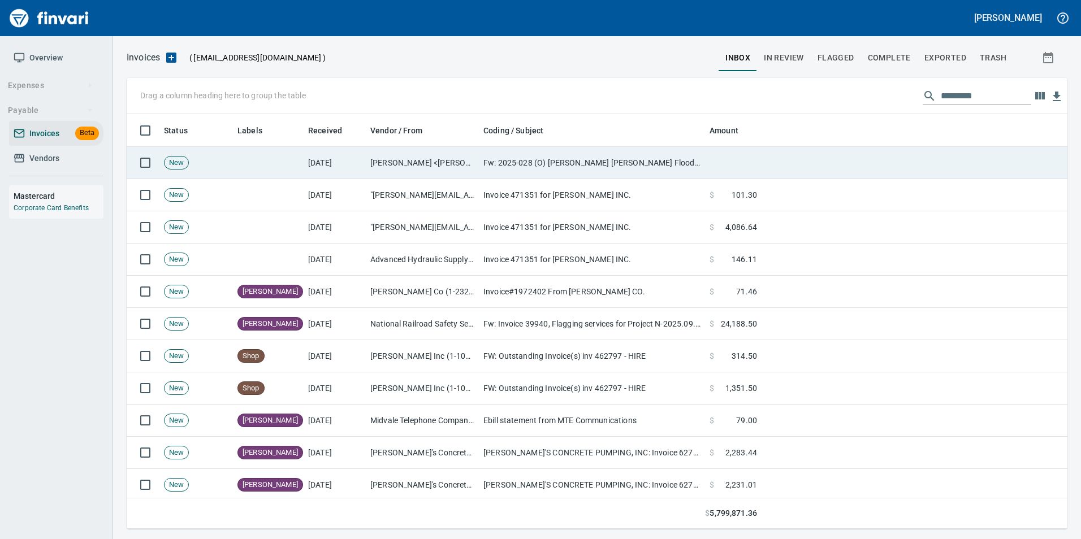
scroll to position [406, 923]
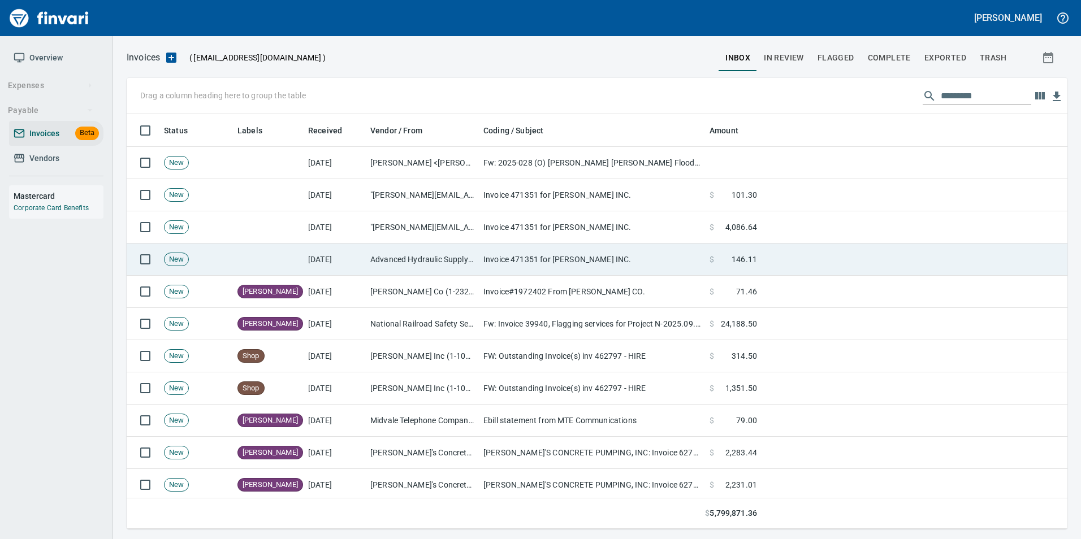
click at [433, 262] on td "Advanced Hydraulic Supply Co. LLC (1-10020)" at bounding box center [422, 260] width 113 height 32
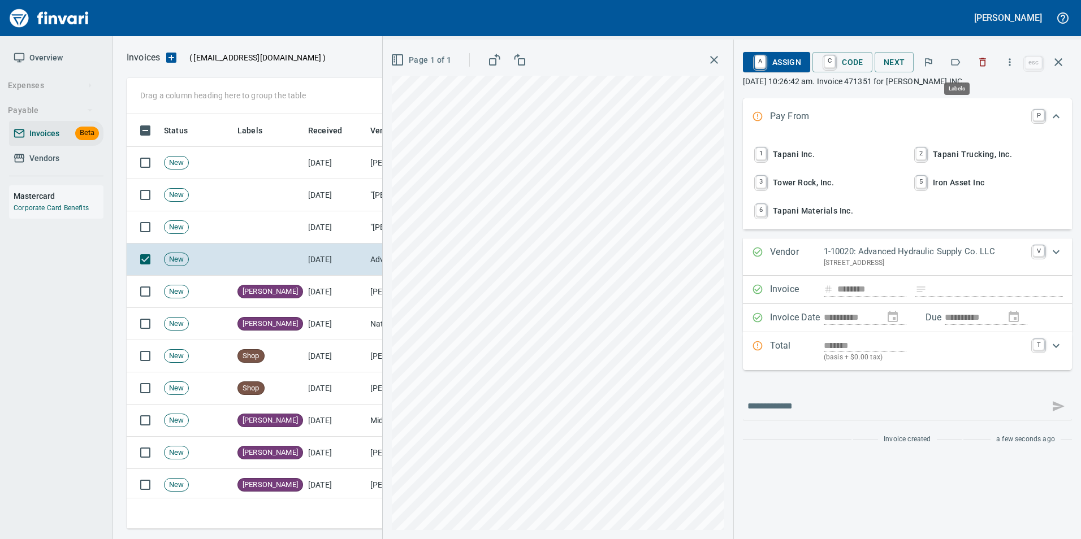
click at [952, 58] on icon "button" at bounding box center [954, 62] width 11 height 11
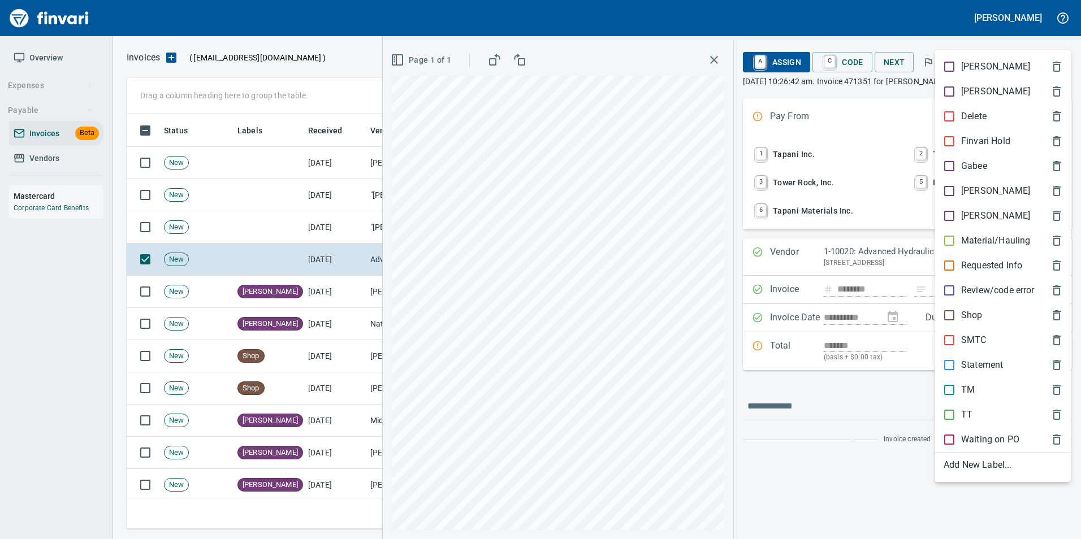
scroll to position [406, 923]
click at [976, 311] on p "Shop" at bounding box center [971, 316] width 21 height 14
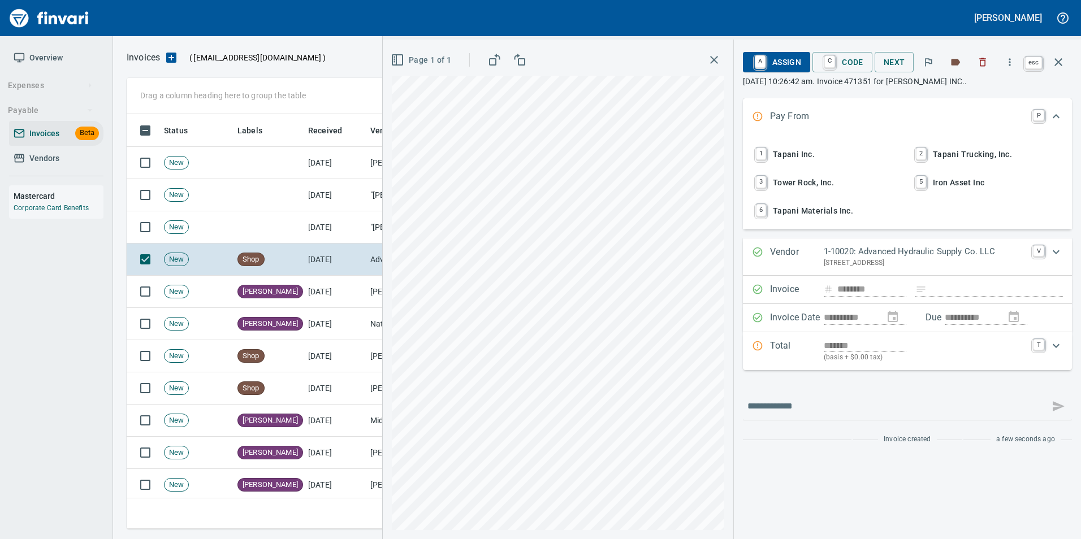
click at [1056, 66] on icon "button" at bounding box center [1058, 62] width 14 height 14
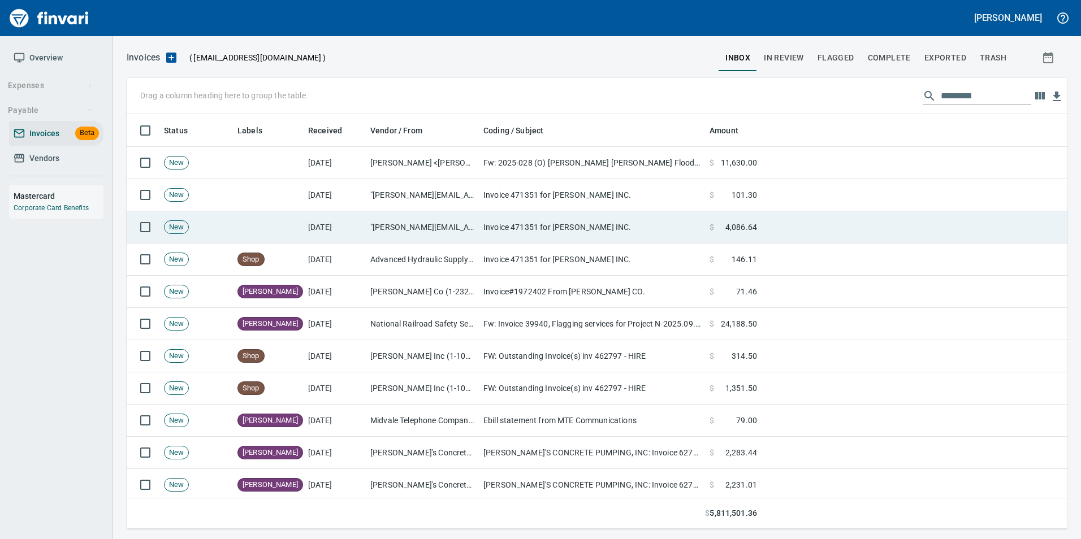
click at [579, 238] on td "Invoice 471351 for TAPANI TAPANI INC." at bounding box center [592, 227] width 226 height 32
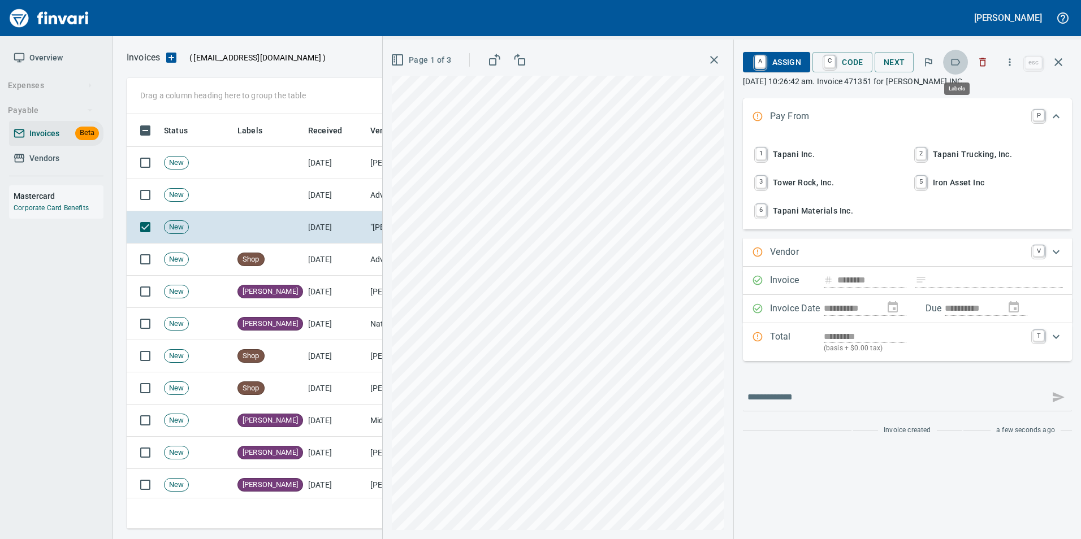
click at [955, 62] on icon "button" at bounding box center [954, 62] width 11 height 11
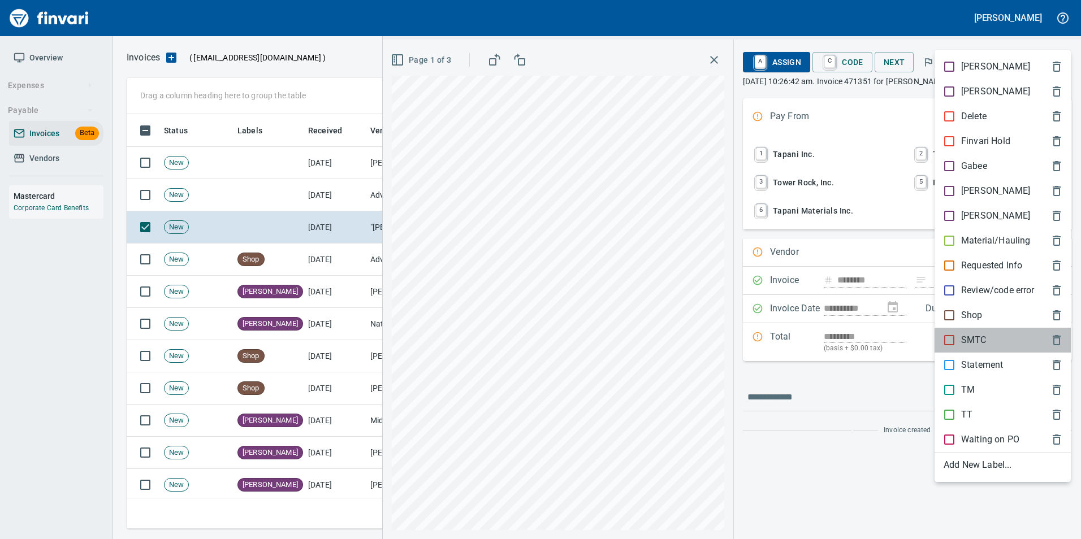
drag, startPoint x: 966, startPoint y: 342, endPoint x: 1013, endPoint y: 240, distance: 113.0
click at [965, 340] on p "SMTC" at bounding box center [973, 340] width 25 height 14
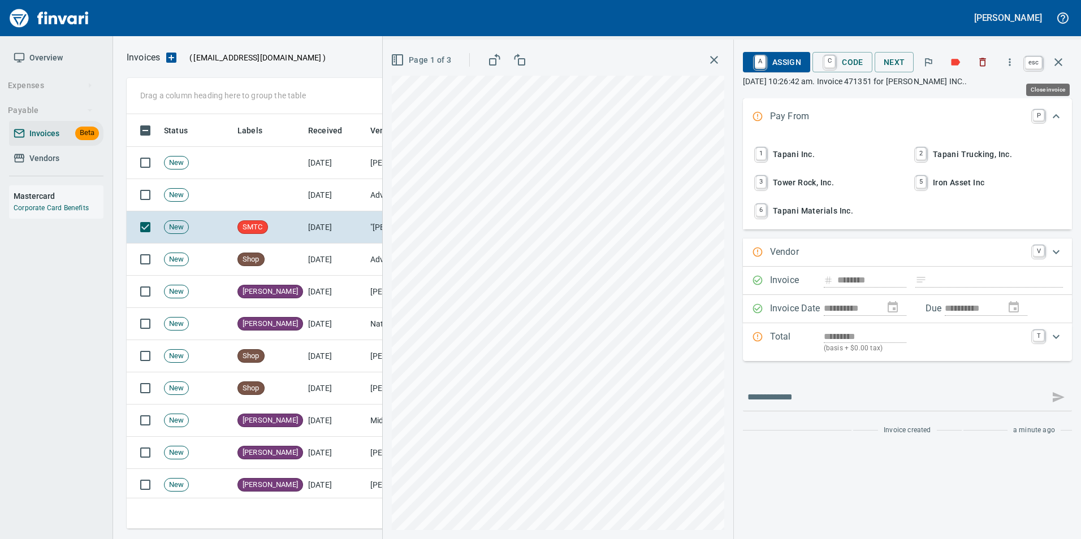
click at [1052, 62] on icon "button" at bounding box center [1058, 62] width 14 height 14
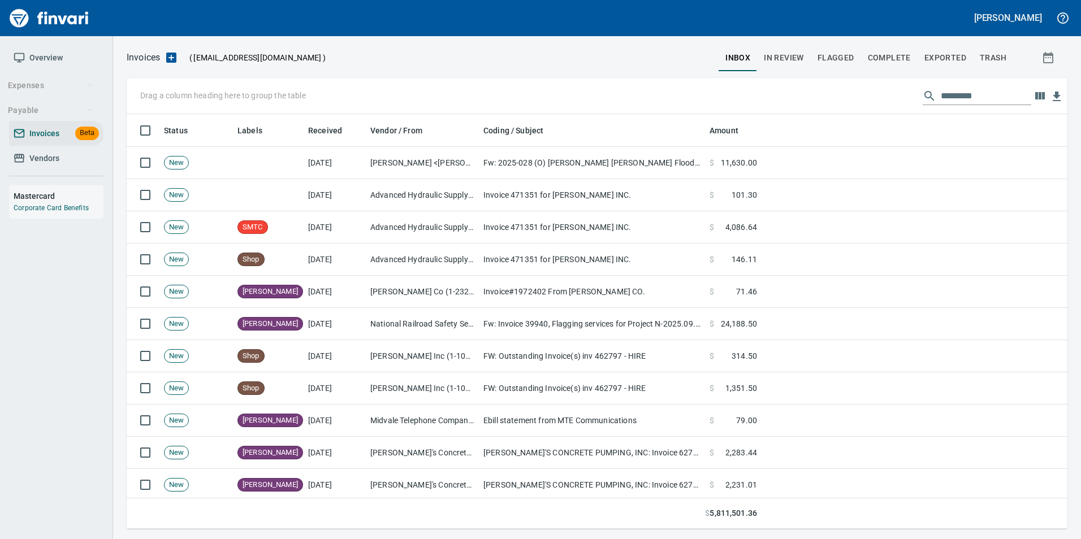
scroll to position [406, 923]
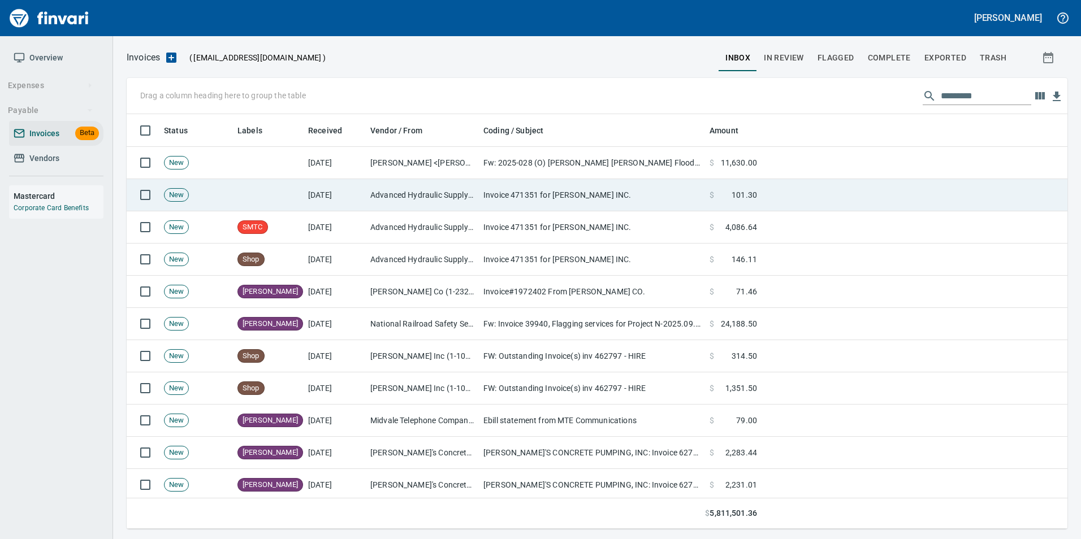
click at [544, 196] on td "Invoice 471351 for TAPANI TAPANI INC." at bounding box center [592, 195] width 226 height 32
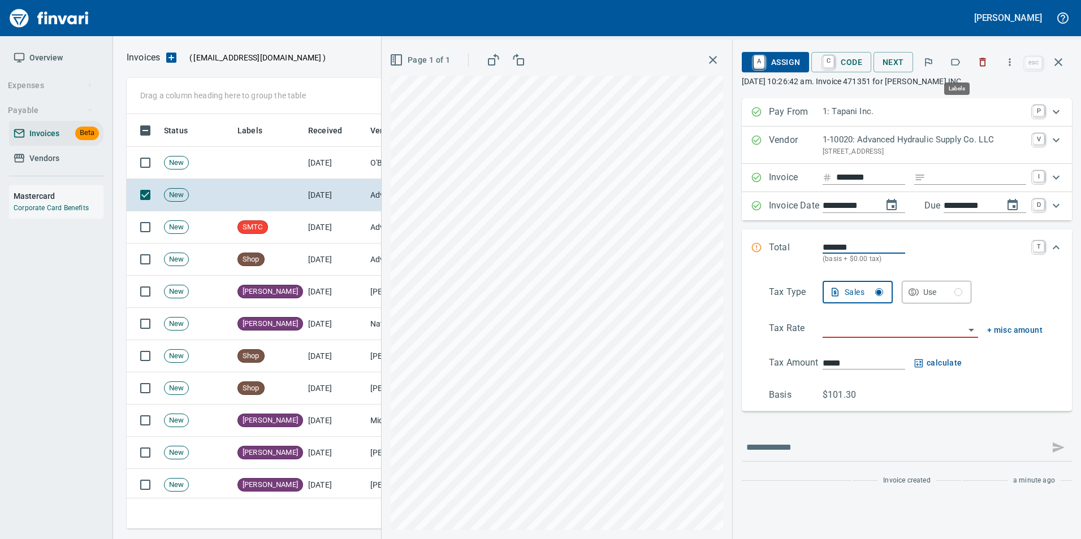
click at [957, 60] on icon "button" at bounding box center [954, 62] width 11 height 11
click at [1052, 65] on icon "button" at bounding box center [1058, 62] width 14 height 14
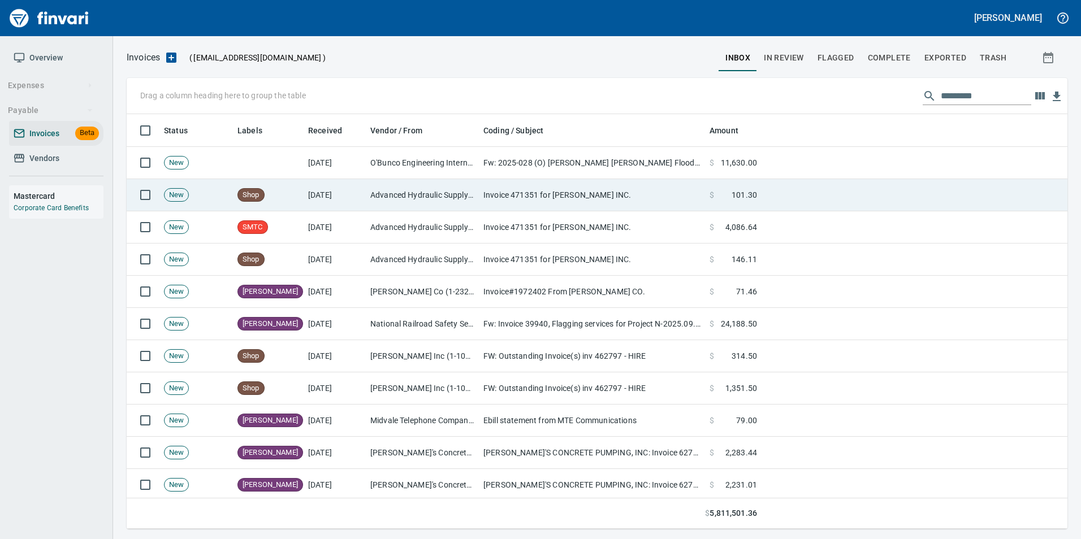
scroll to position [406, 923]
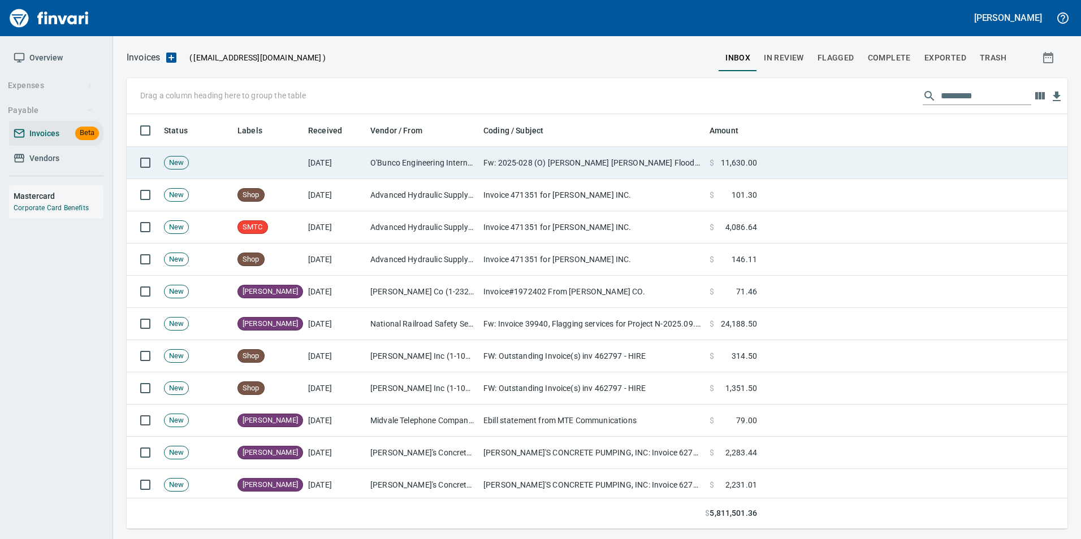
click at [528, 167] on td "Fw: 2025-028 (O) Tapani - West Lents Floodplain Restoration" at bounding box center [592, 163] width 226 height 32
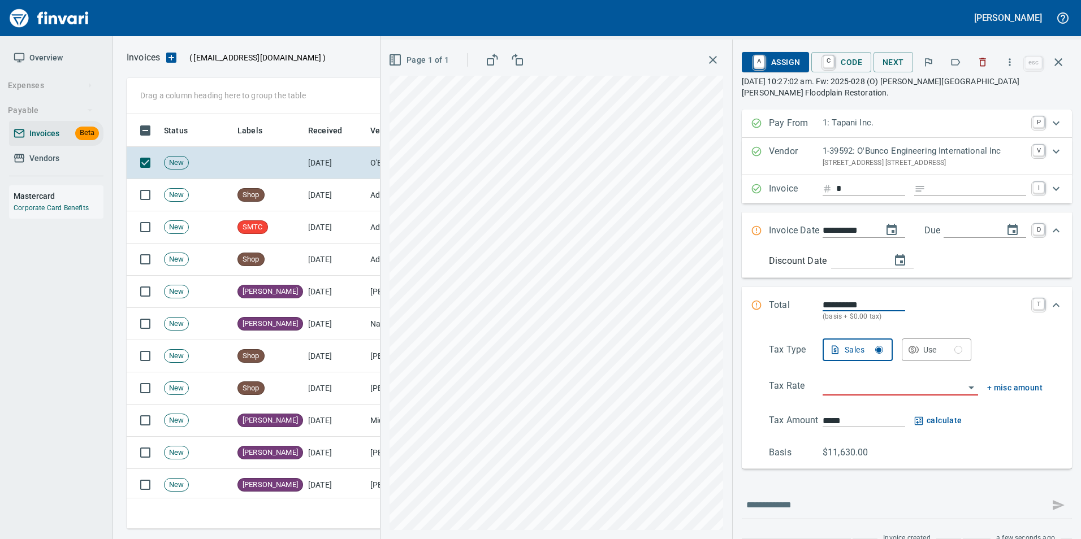
click at [952, 62] on icon "button" at bounding box center [954, 62] width 11 height 11
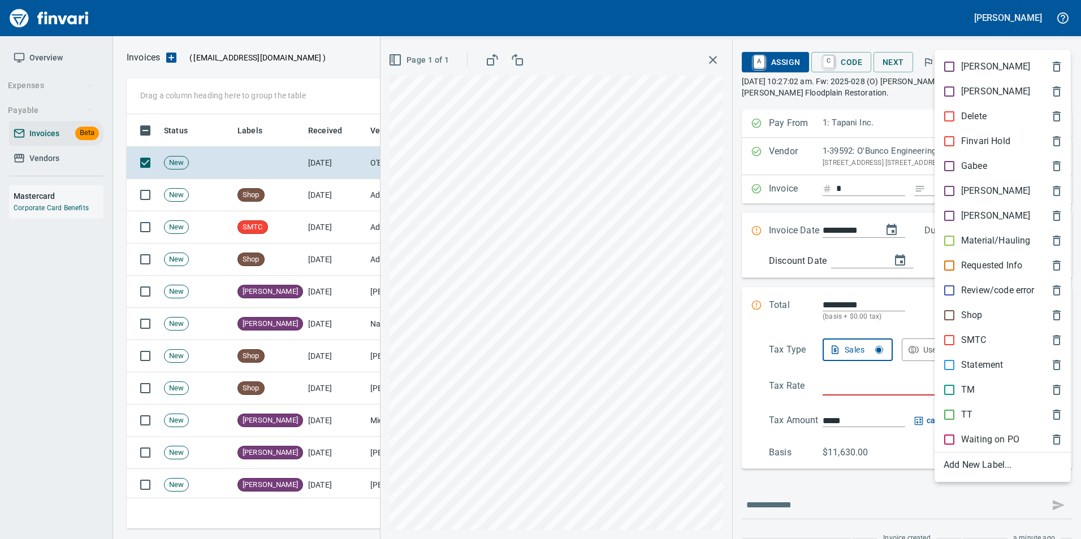
scroll to position [406, 923]
click at [967, 185] on p "[PERSON_NAME]" at bounding box center [995, 191] width 69 height 14
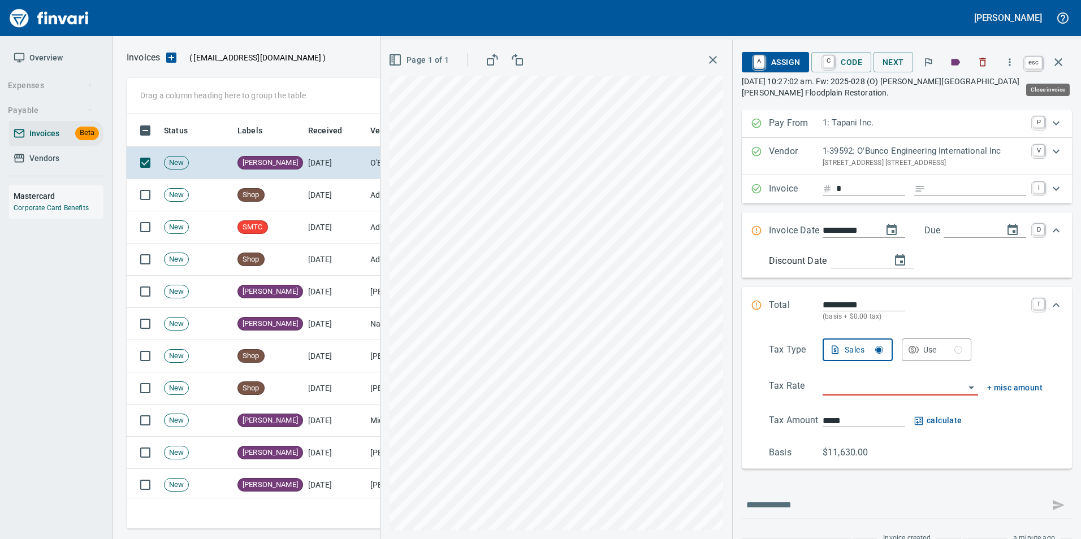
click at [1061, 62] on icon "button" at bounding box center [1058, 62] width 14 height 14
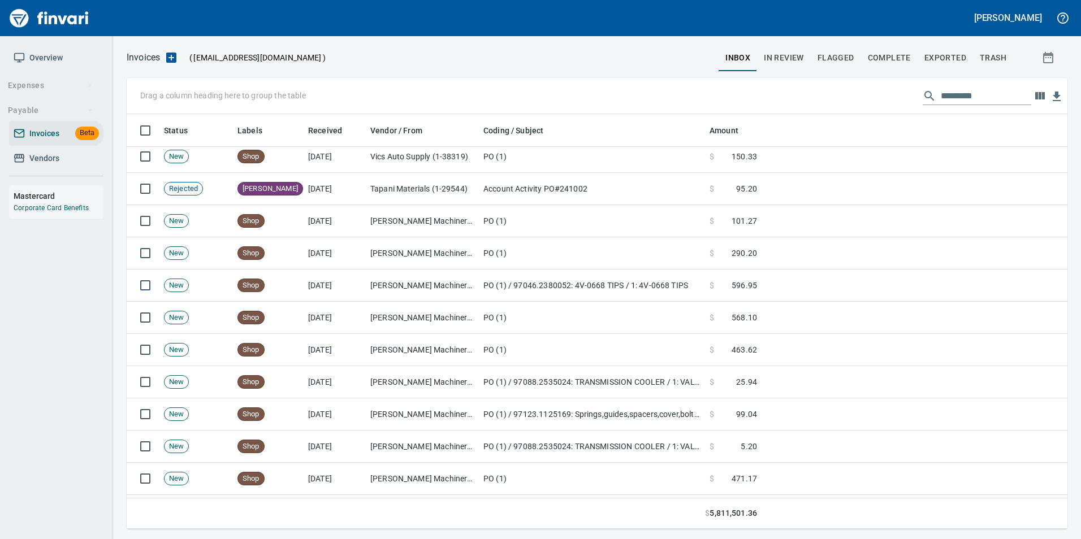
scroll to position [1017, 0]
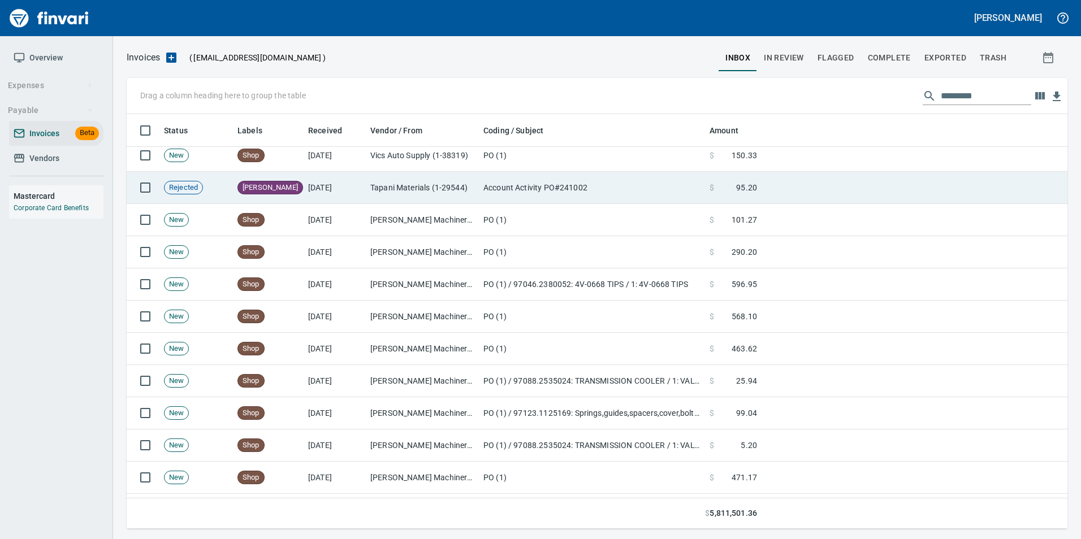
click at [435, 196] on td "Tapani Materials (1-29544)" at bounding box center [422, 188] width 113 height 32
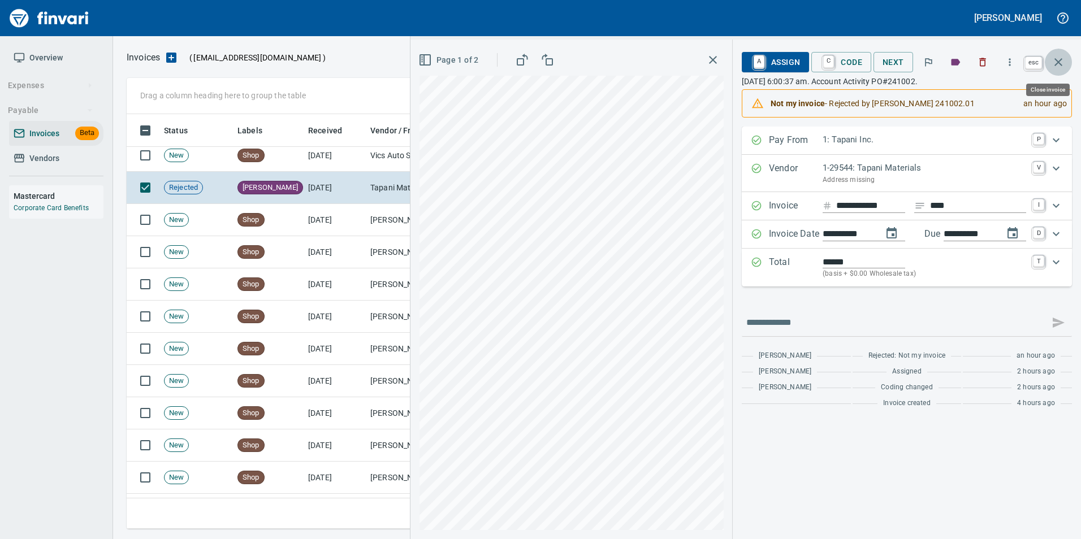
click at [1058, 66] on icon "button" at bounding box center [1058, 62] width 14 height 14
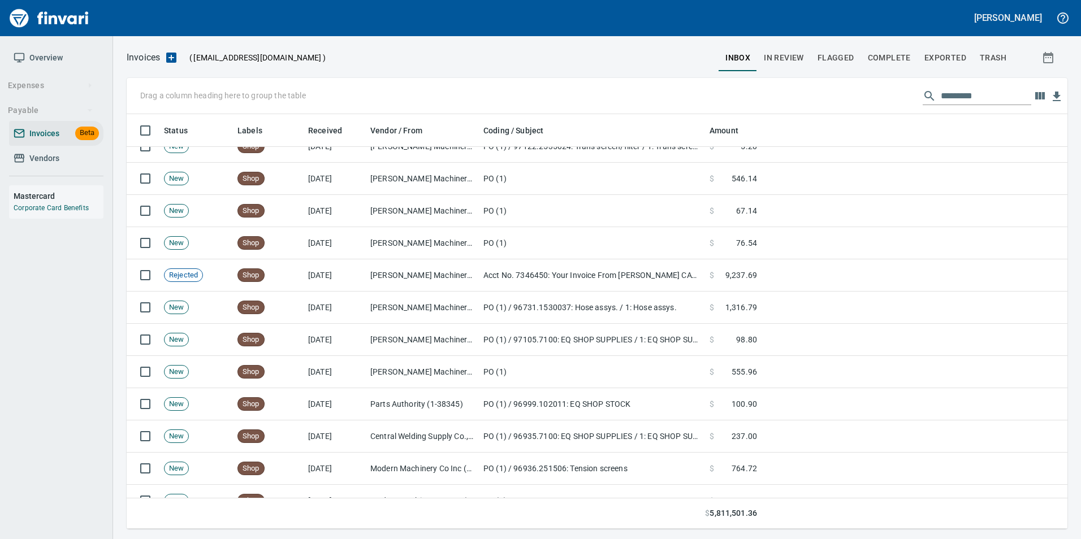
scroll to position [1639, 0]
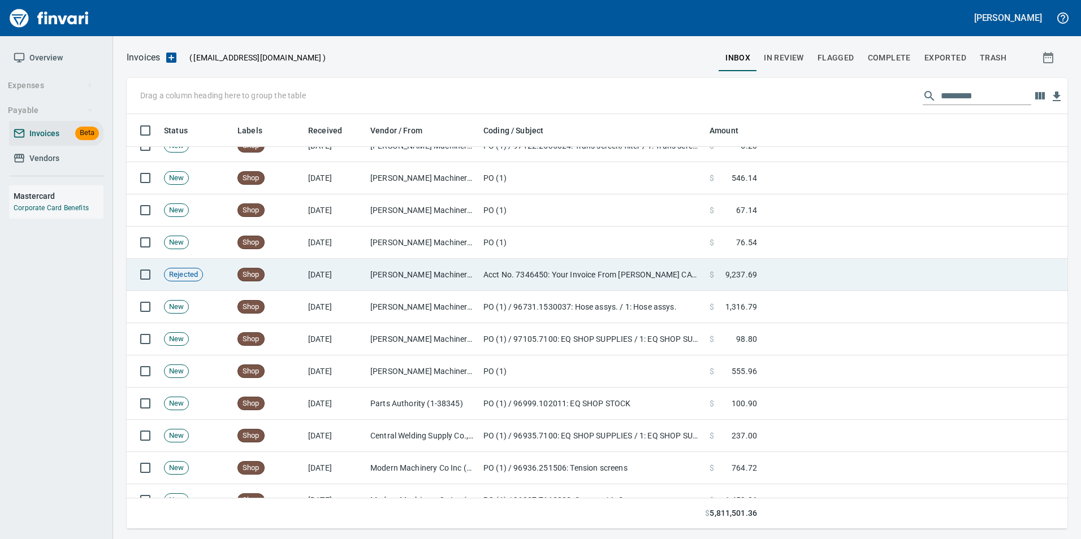
click at [454, 270] on td "Peterson Machinery Co (1-10794)" at bounding box center [422, 275] width 113 height 32
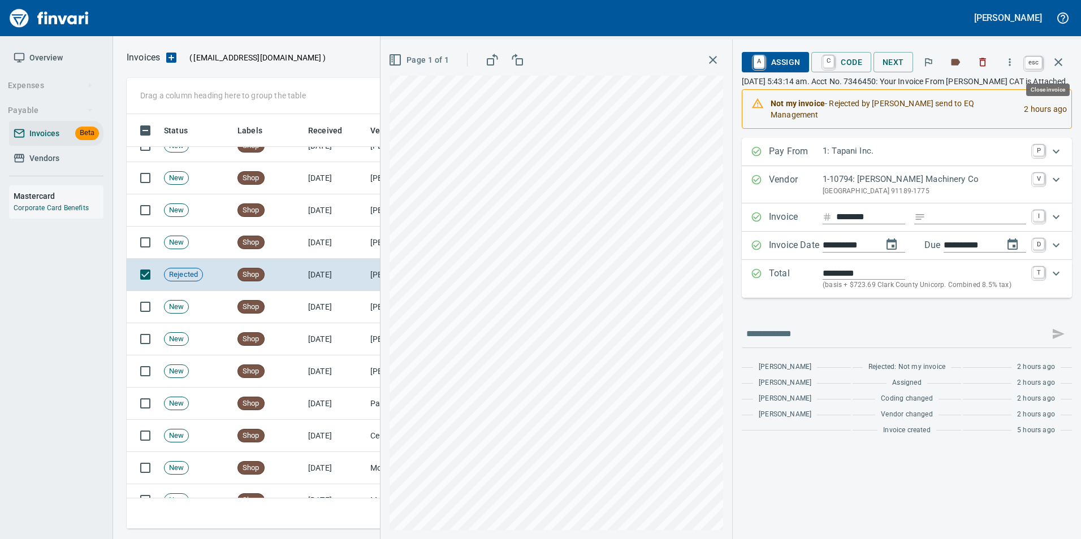
scroll to position [406, 923]
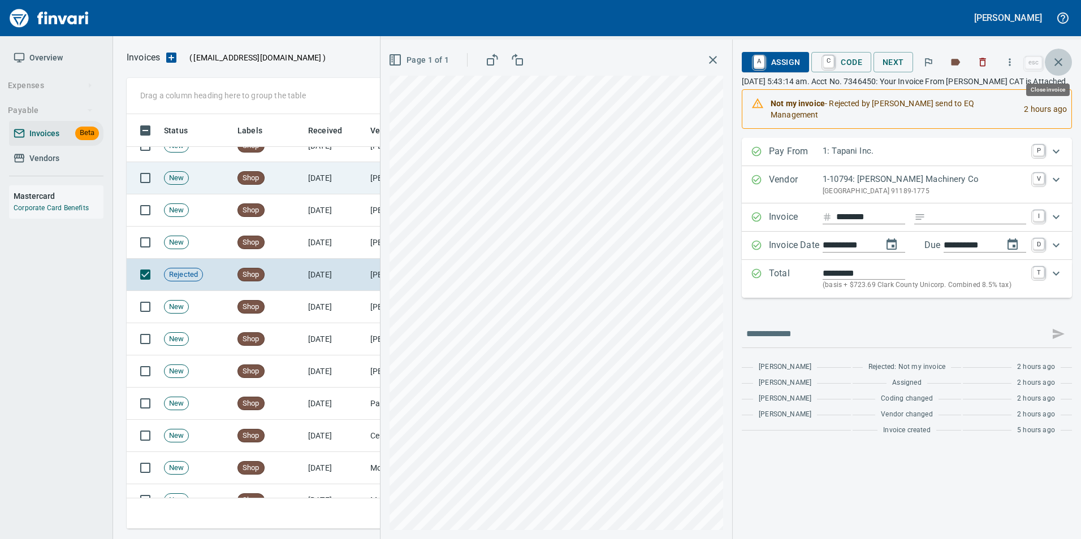
drag, startPoint x: 1057, startPoint y: 63, endPoint x: 909, endPoint y: 183, distance: 190.8
click at [1057, 63] on icon "button" at bounding box center [1058, 62] width 8 height 8
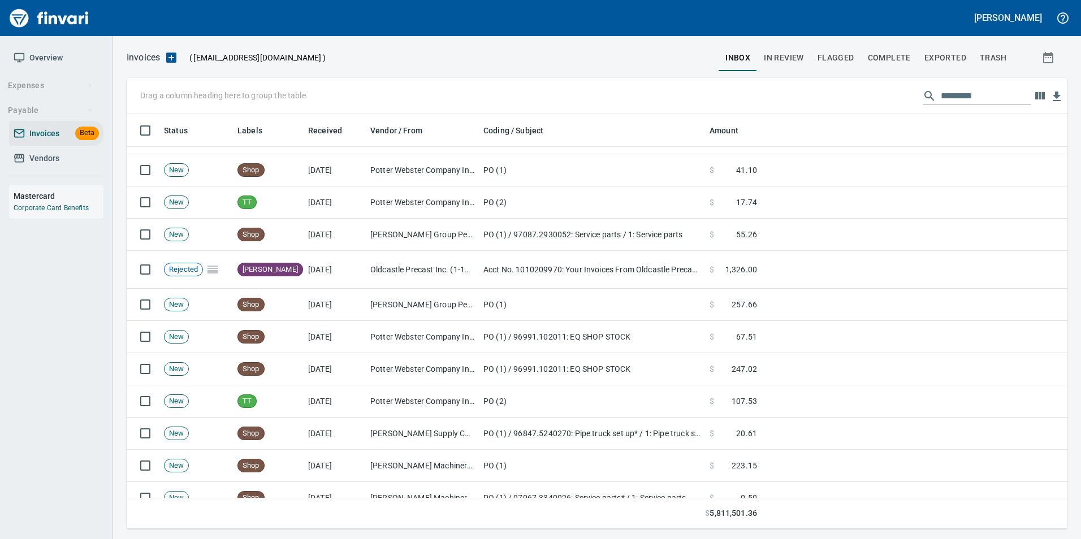
scroll to position [2487, 0]
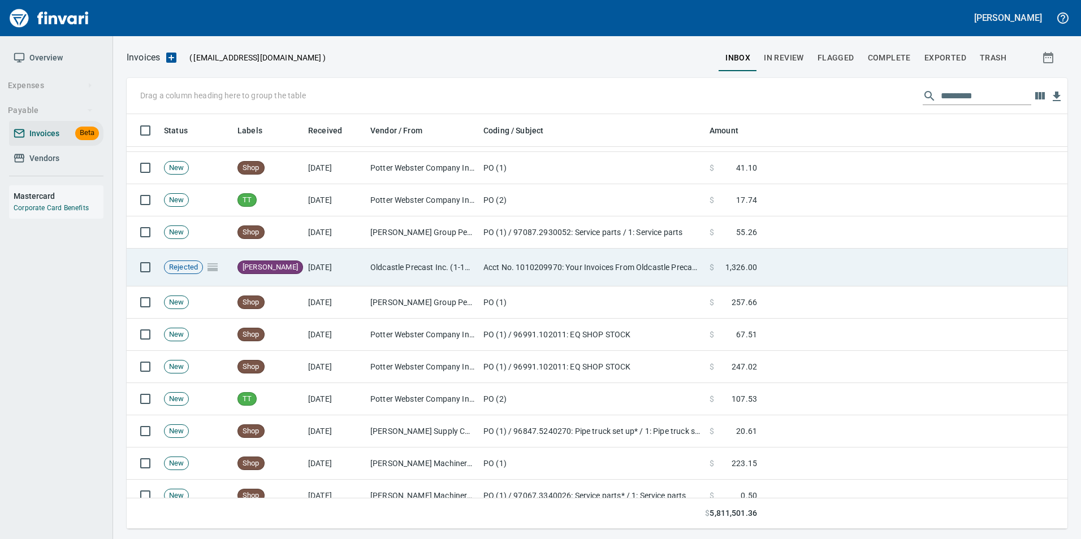
click at [415, 266] on td "Oldcastle Precast Inc. (1-11232)" at bounding box center [422, 268] width 113 height 38
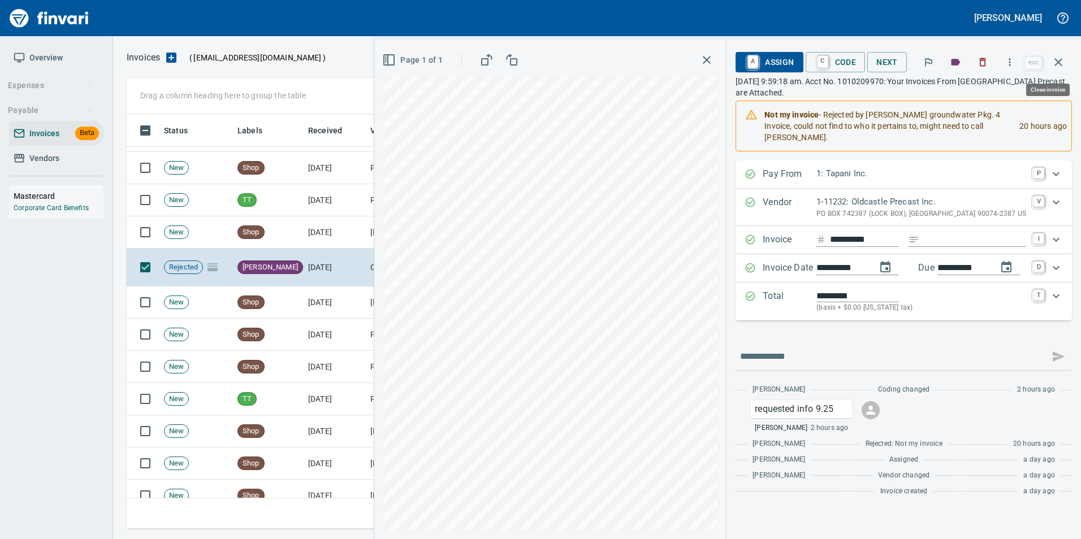
drag, startPoint x: 1064, startPoint y: 59, endPoint x: 1057, endPoint y: 68, distance: 11.8
click at [1064, 60] on icon "button" at bounding box center [1058, 62] width 14 height 14
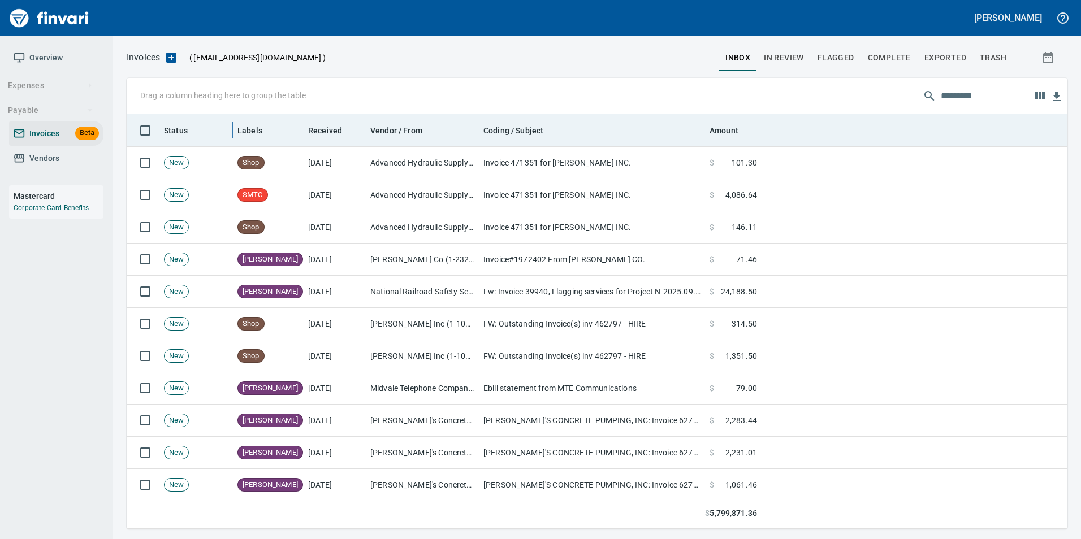
scroll to position [406, 923]
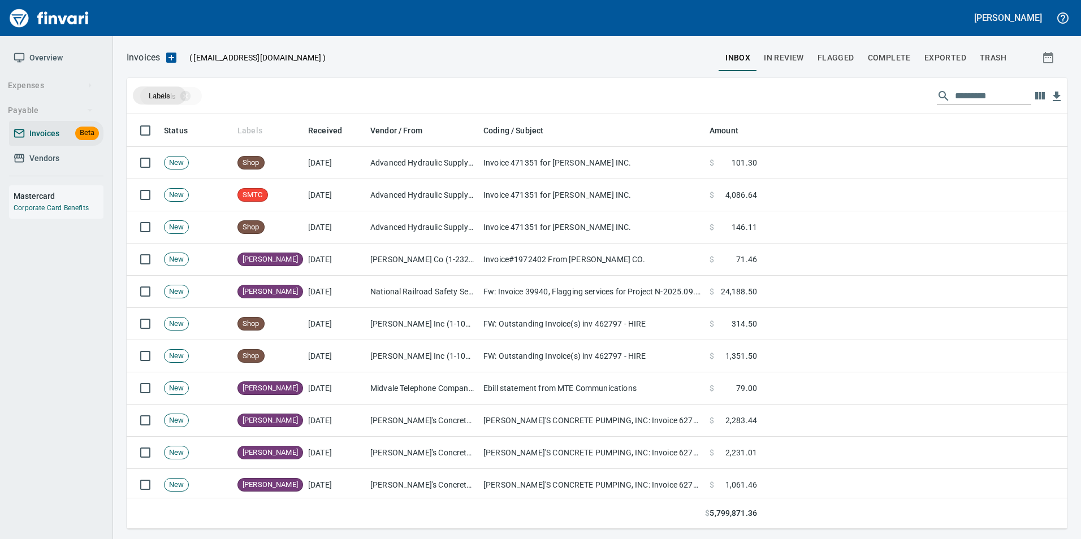
drag, startPoint x: 240, startPoint y: 128, endPoint x: 159, endPoint y: 96, distance: 87.2
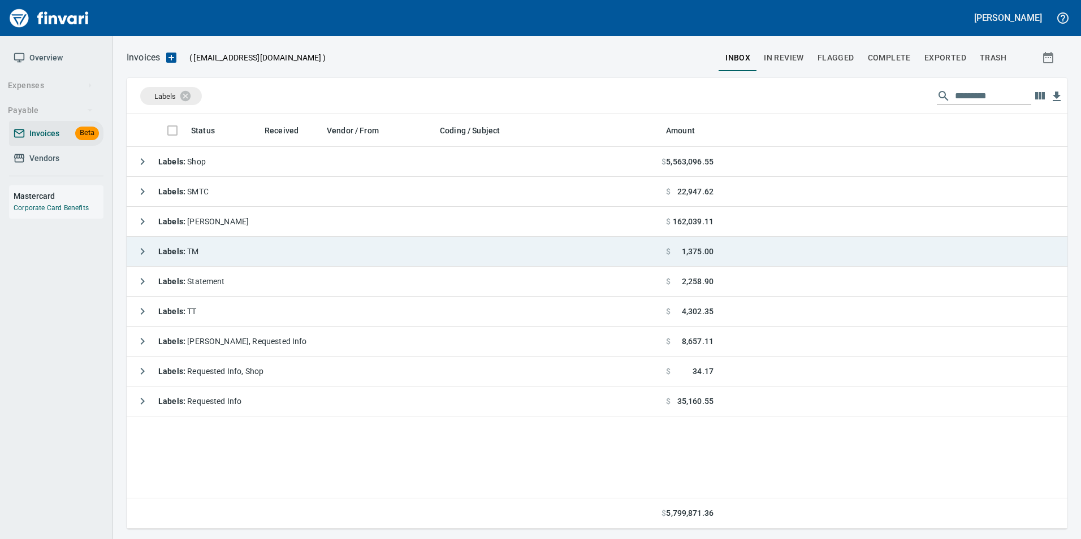
click at [140, 253] on icon "button" at bounding box center [143, 252] width 14 height 14
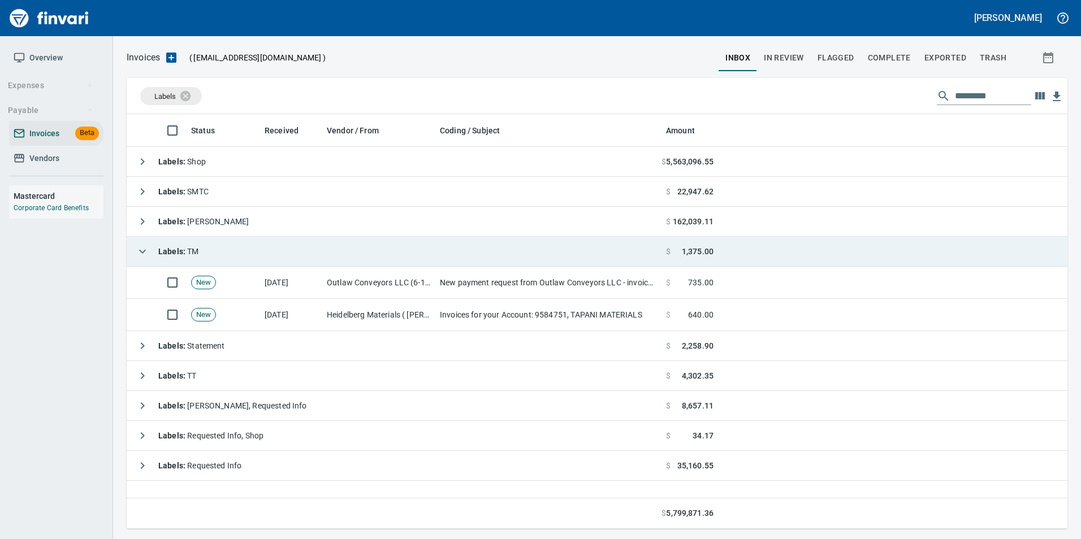
click at [140, 253] on icon "button" at bounding box center [143, 252] width 14 height 14
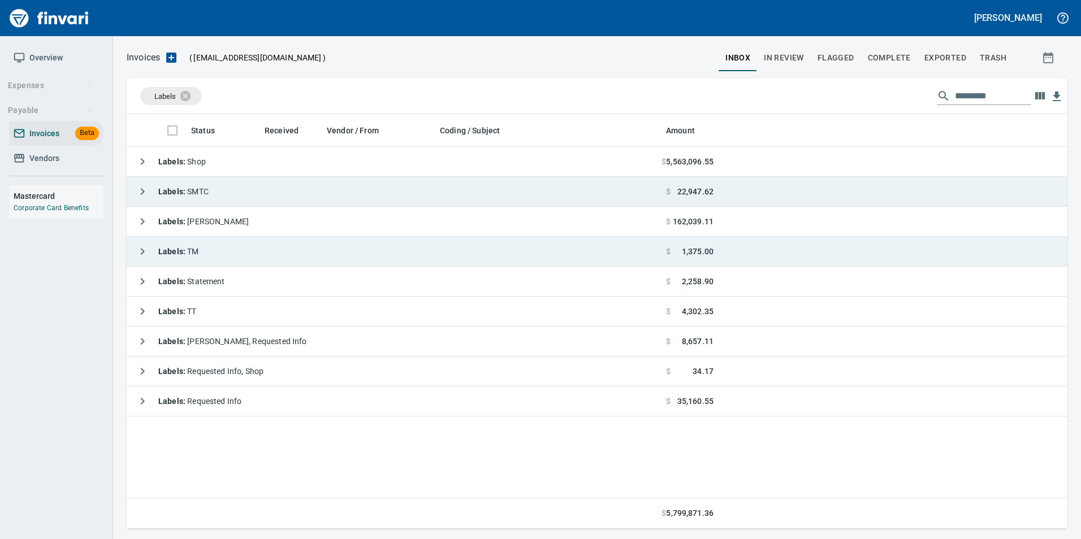
click at [137, 191] on icon "button" at bounding box center [143, 192] width 14 height 14
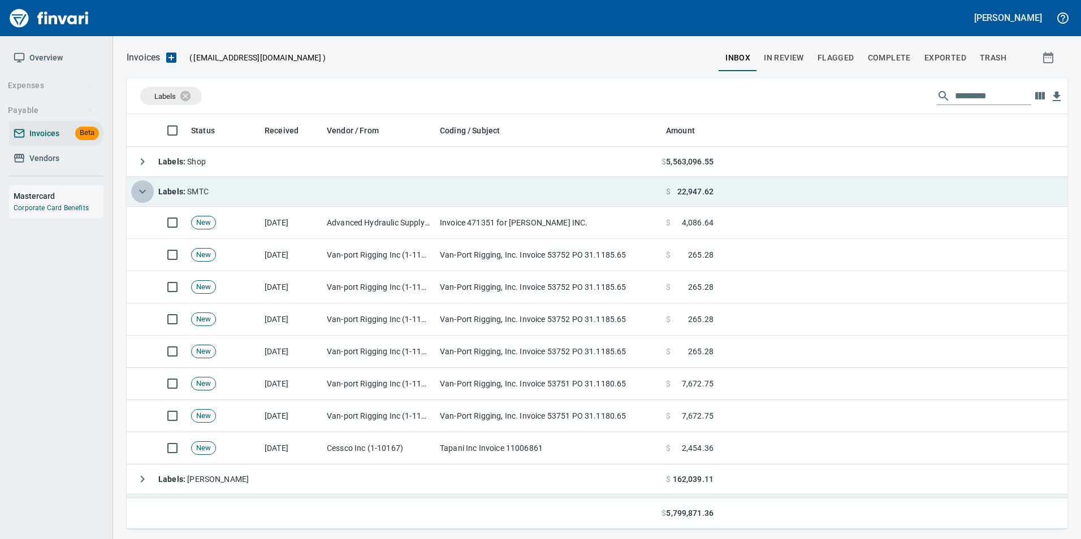
click at [137, 191] on icon "button" at bounding box center [143, 192] width 14 height 14
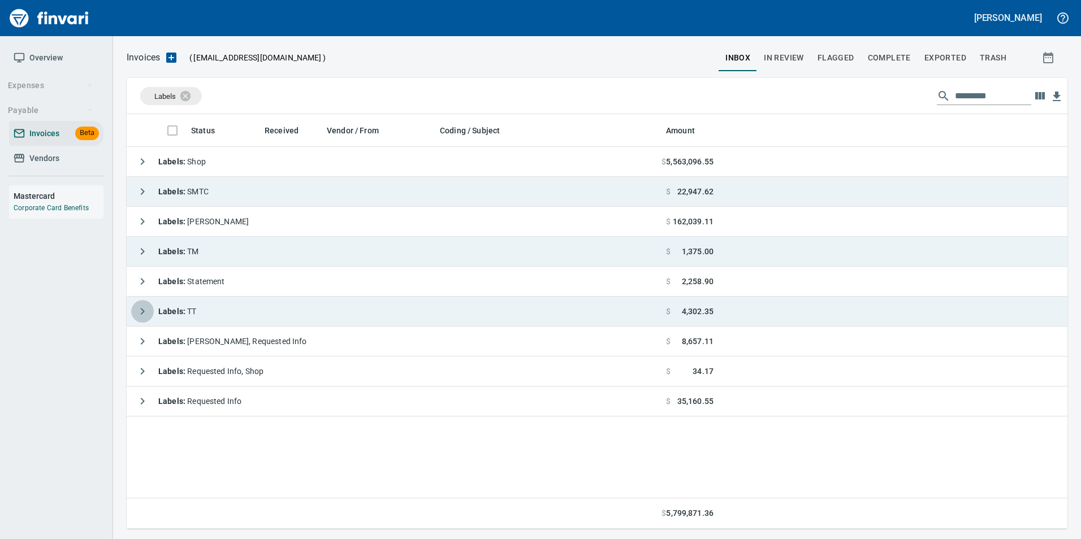
click at [144, 306] on icon "button" at bounding box center [143, 312] width 14 height 14
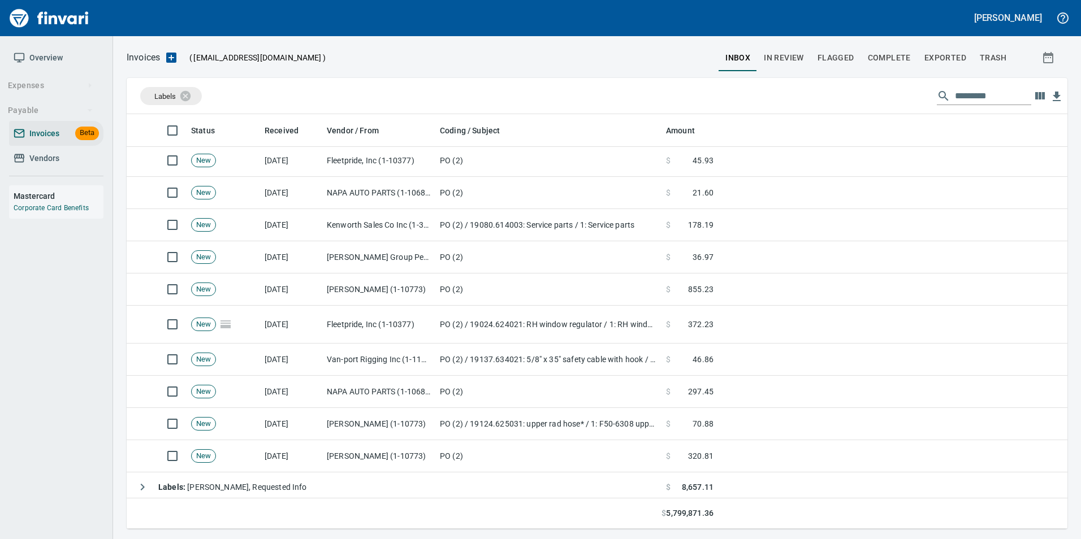
scroll to position [439, 0]
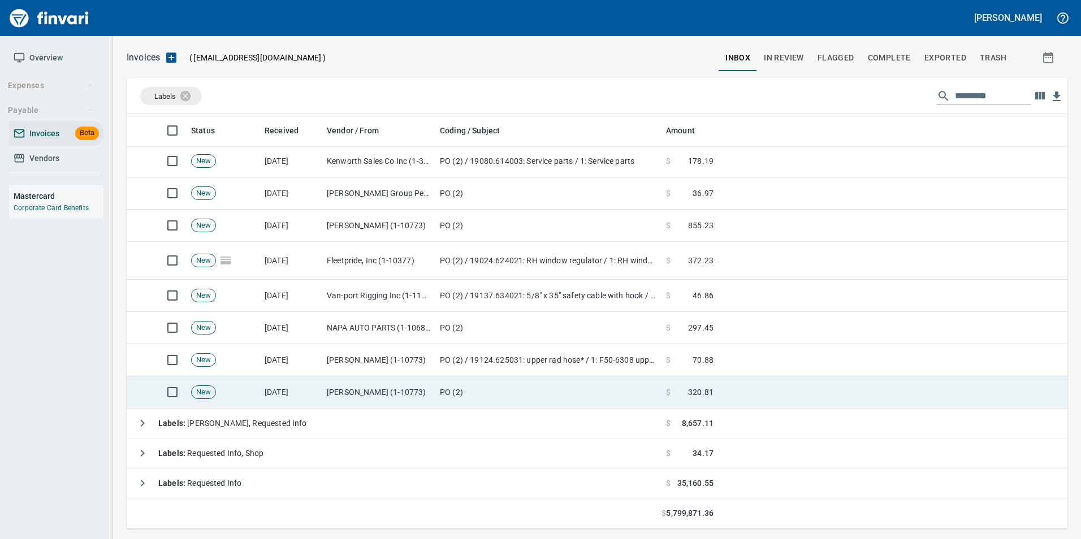
click at [556, 380] on td "PO (2)" at bounding box center [548, 392] width 226 height 32
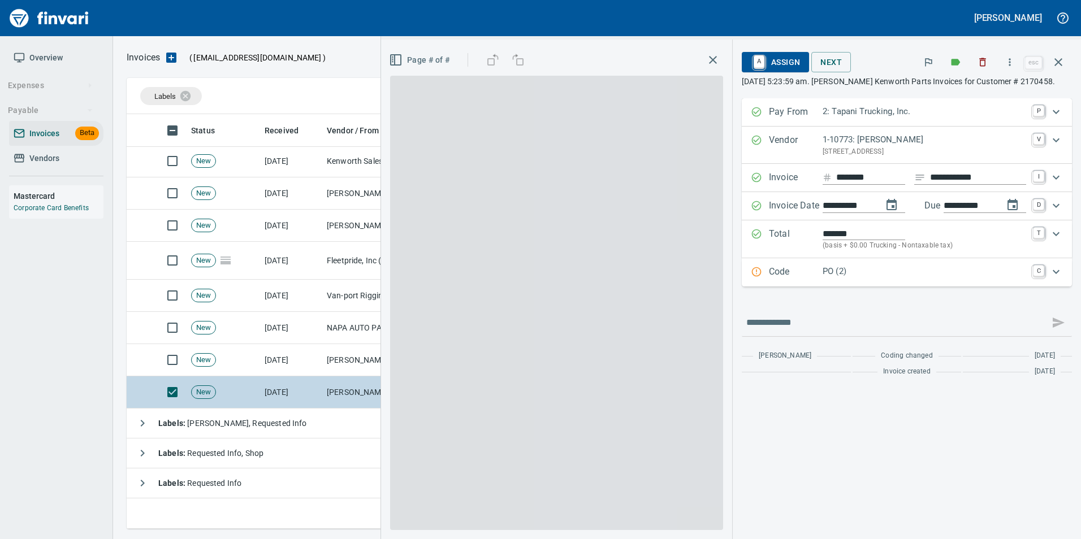
scroll to position [406, 923]
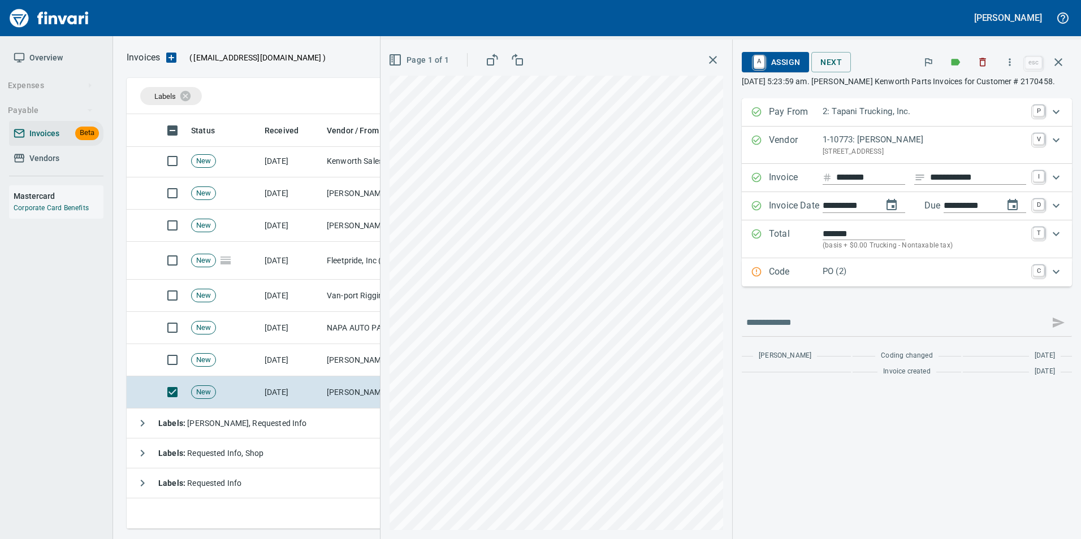
click at [756, 268] on icon "Expand" at bounding box center [757, 272] width 10 height 10
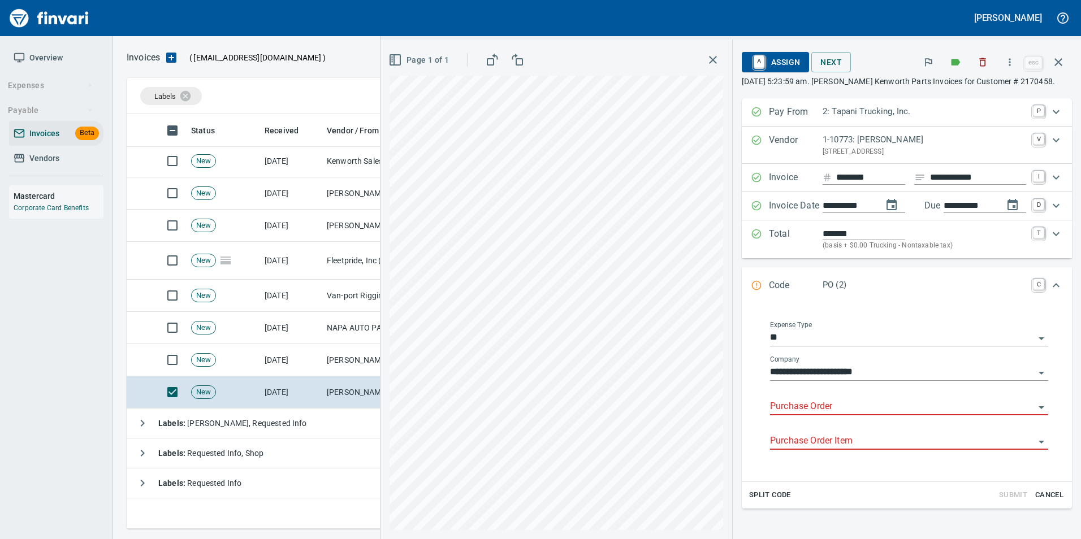
click at [797, 406] on input "Purchase Order" at bounding box center [902, 407] width 264 height 16
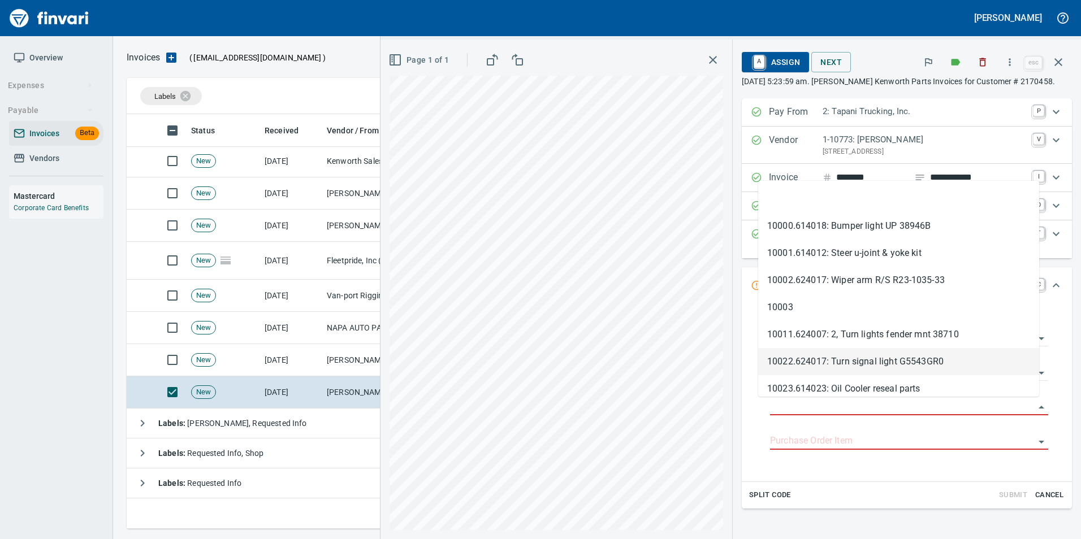
type input "**********"
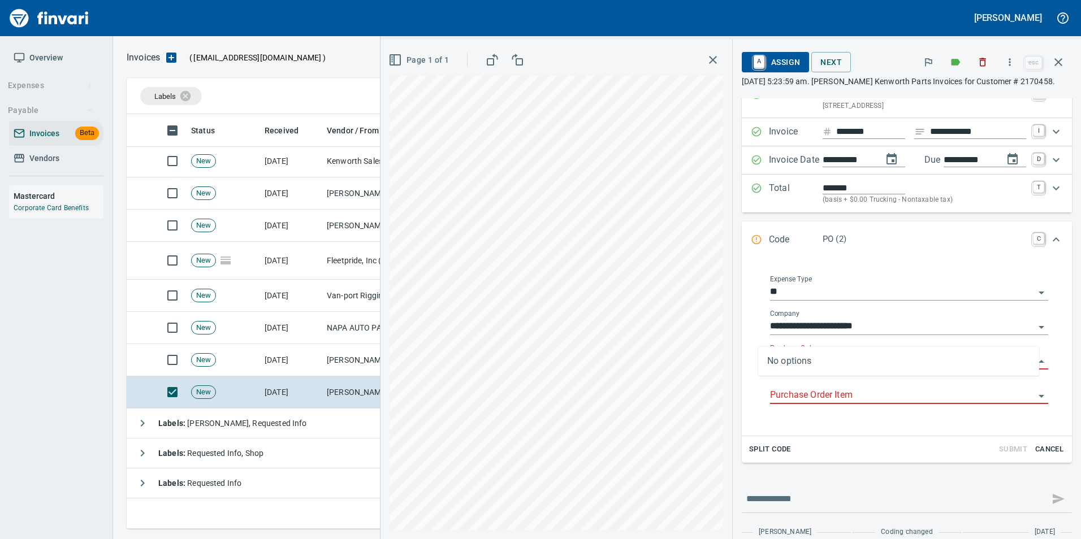
scroll to position [74, 0]
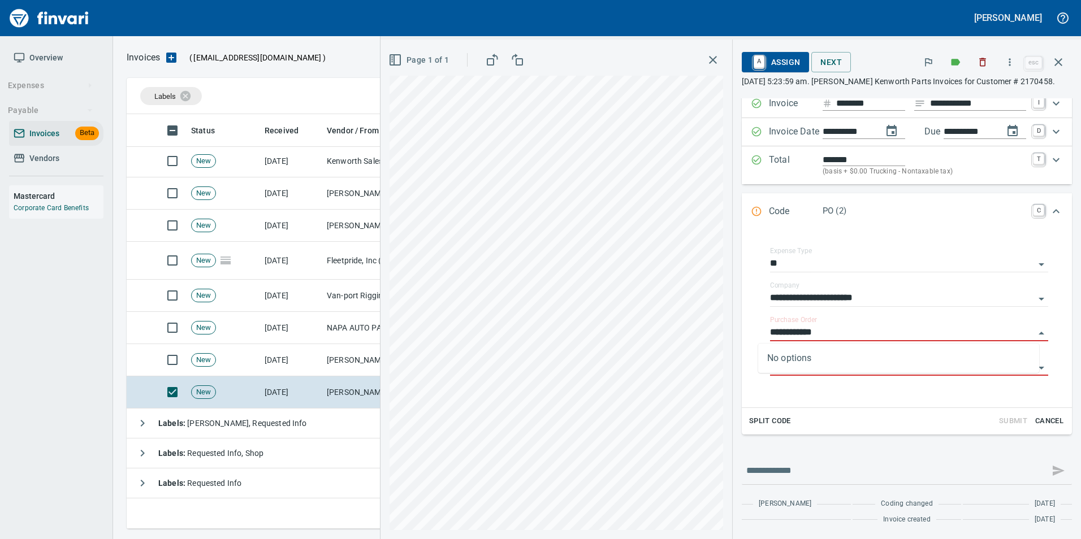
click at [987, 456] on div "**********" at bounding box center [906, 277] width 330 height 506
click at [771, 67] on span "A Assign" at bounding box center [775, 62] width 49 height 19
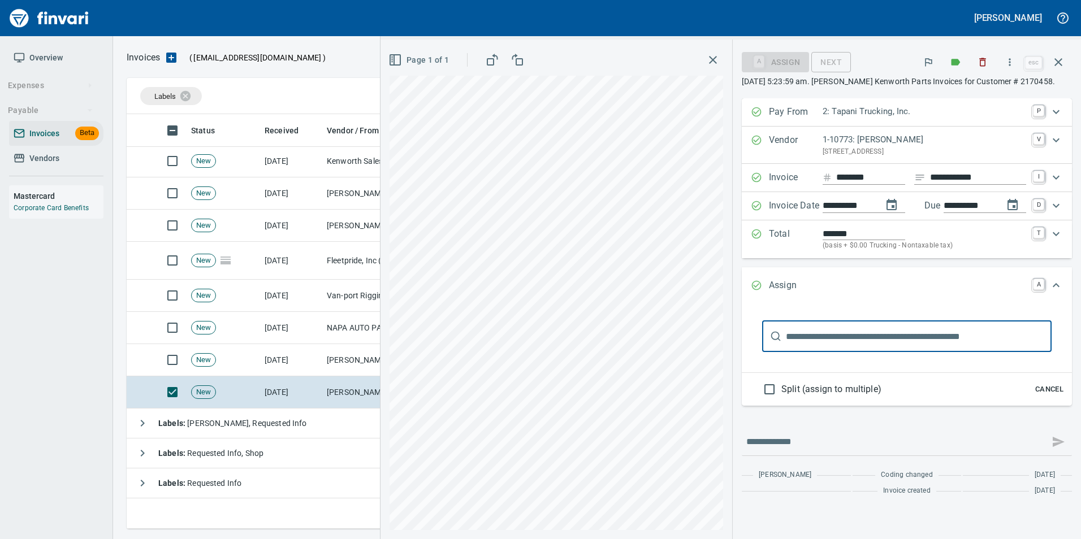
scroll to position [0, 0]
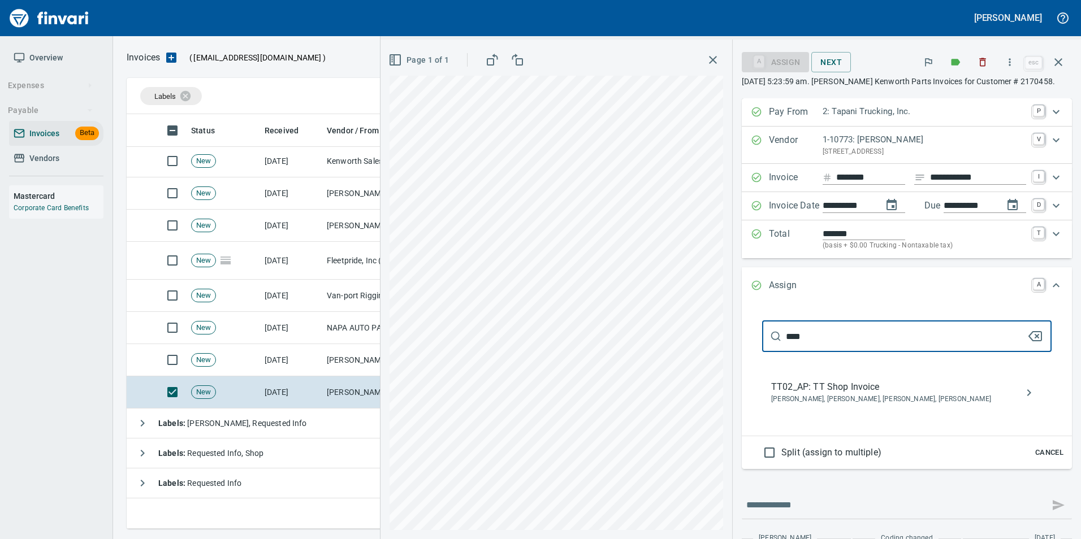
type input "****"
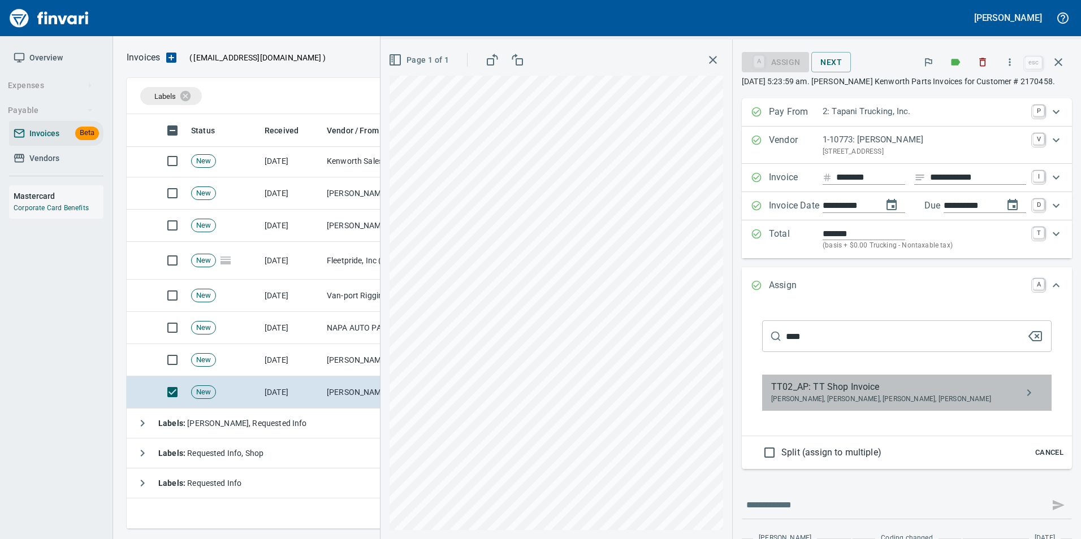
click at [900, 389] on span "TT02_AP: TT Shop Invoice" at bounding box center [897, 387] width 253 height 14
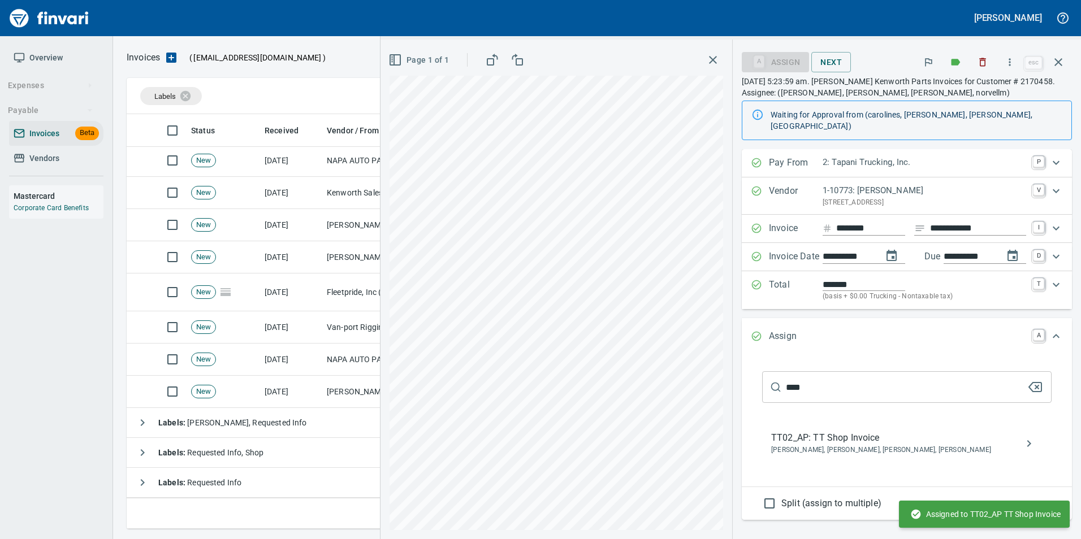
scroll to position [398, 0]
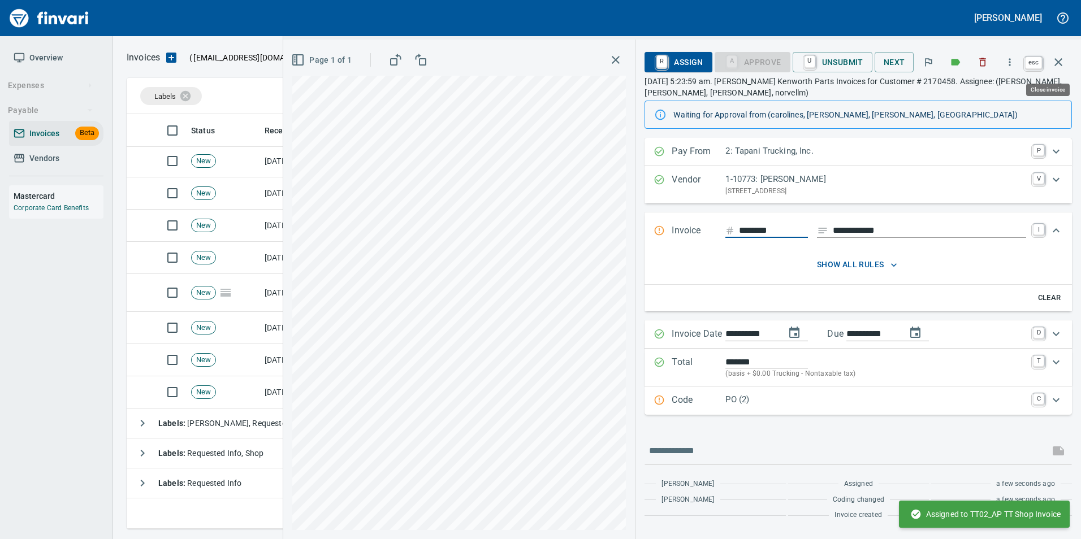
click at [1060, 66] on icon "button" at bounding box center [1058, 62] width 14 height 14
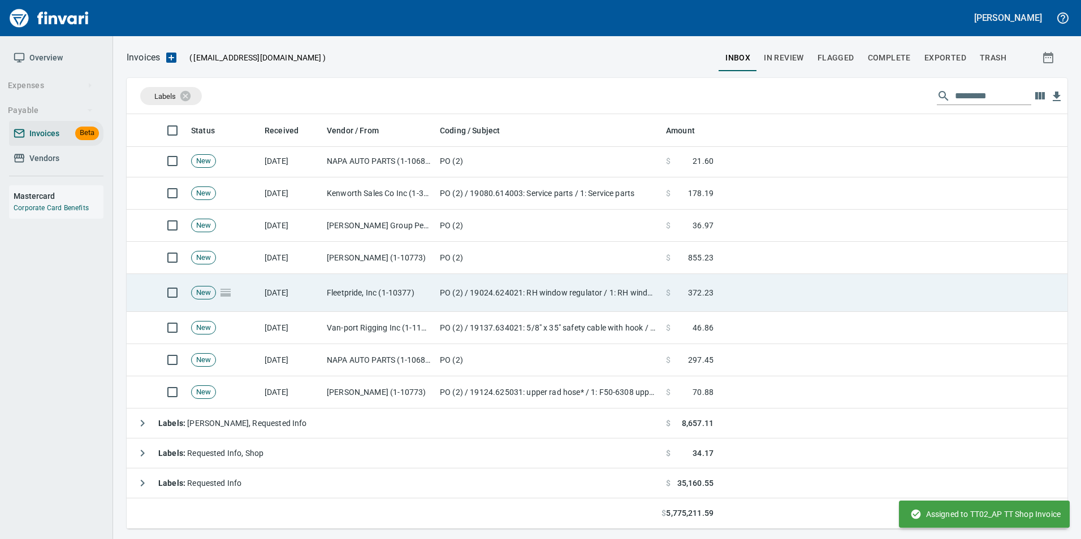
scroll to position [406, 923]
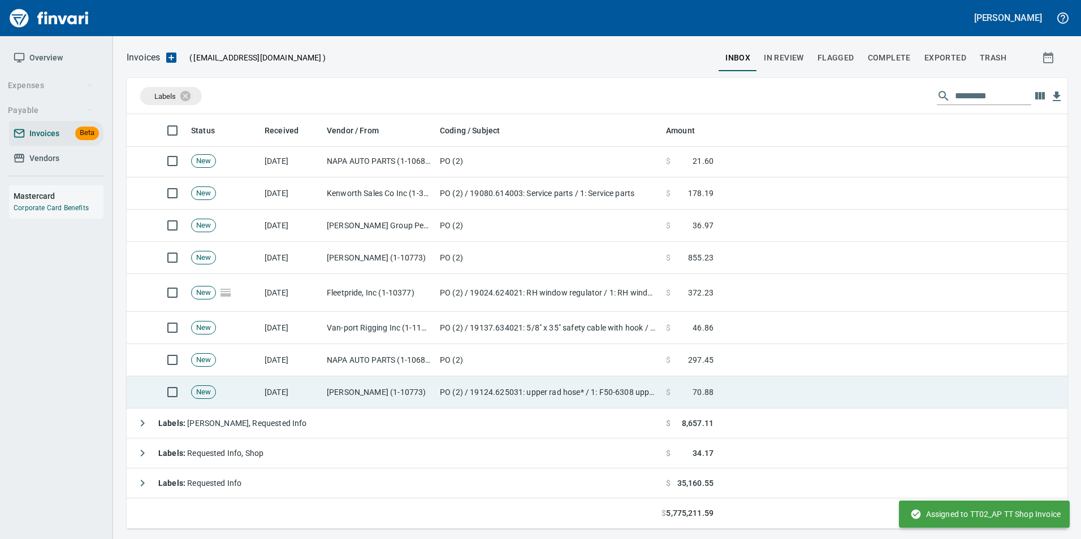
click at [659, 397] on td "PO (2) / 19124.625031: upper rad hose* / 1: F50-6308 upper rad hose" at bounding box center [548, 392] width 226 height 32
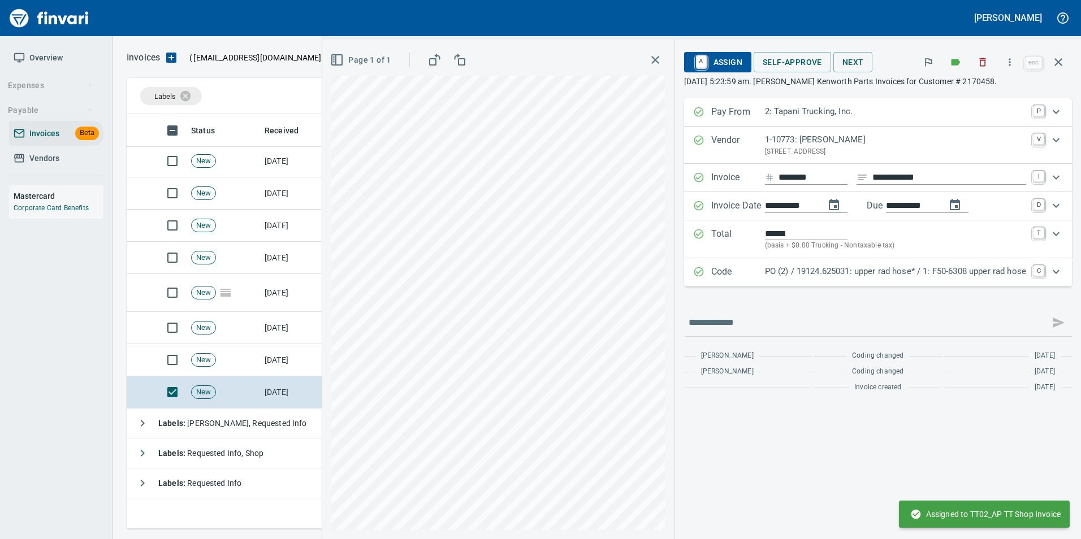
click at [783, 272] on p "PO (2) / 19124.625031: upper rad hose* / 1: F50-6308 upper rad hose" at bounding box center [895, 271] width 261 height 13
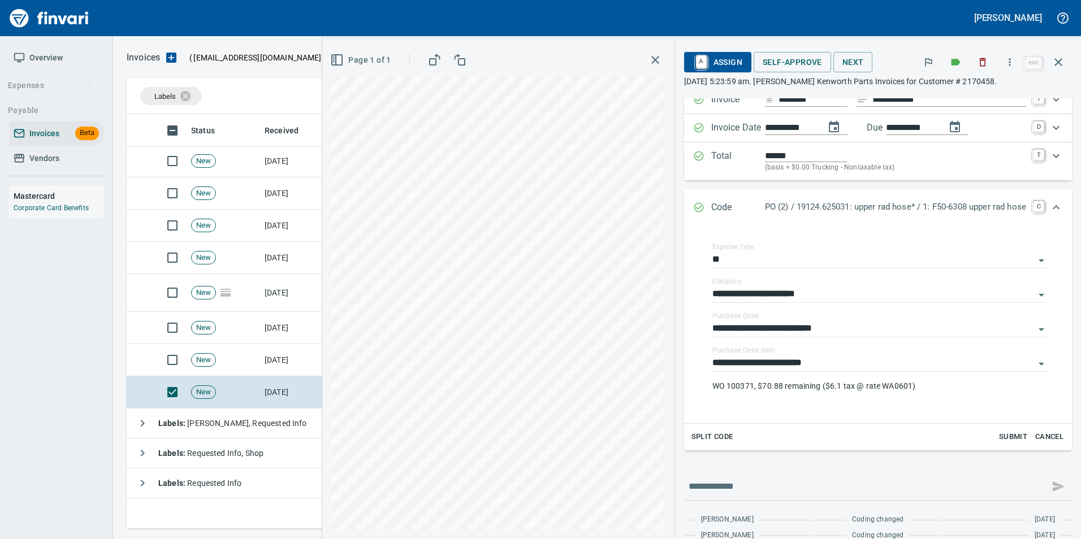
scroll to position [53, 0]
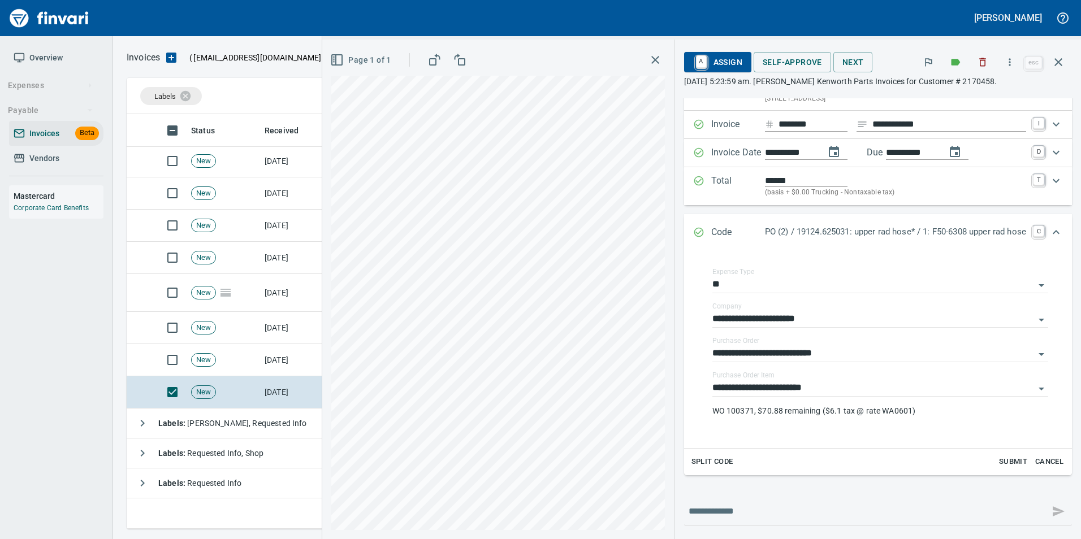
click at [693, 237] on icon "Expand" at bounding box center [698, 232] width 11 height 11
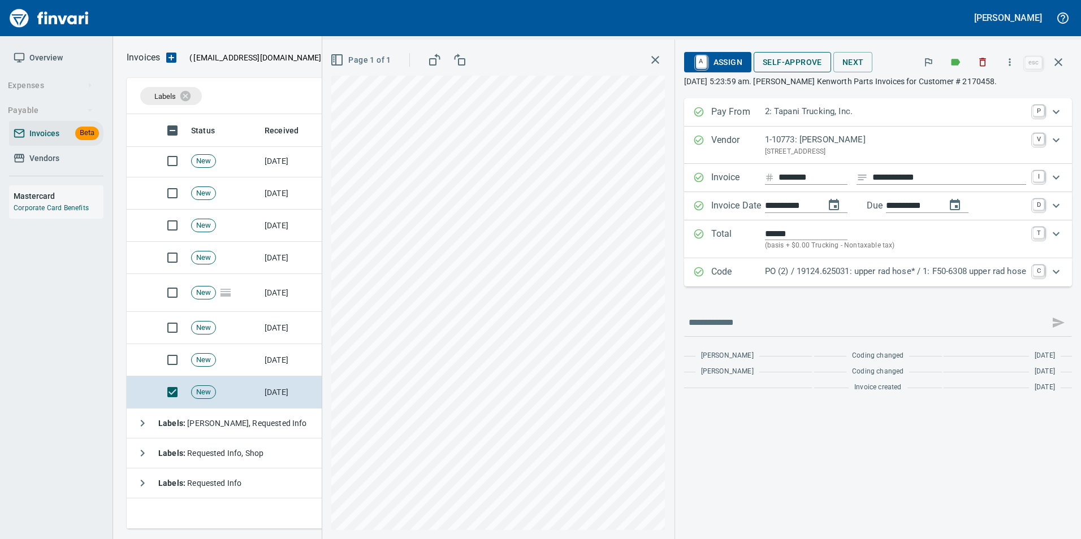
scroll to position [406, 923]
click at [810, 59] on span "Self-Approve" at bounding box center [791, 62] width 59 height 14
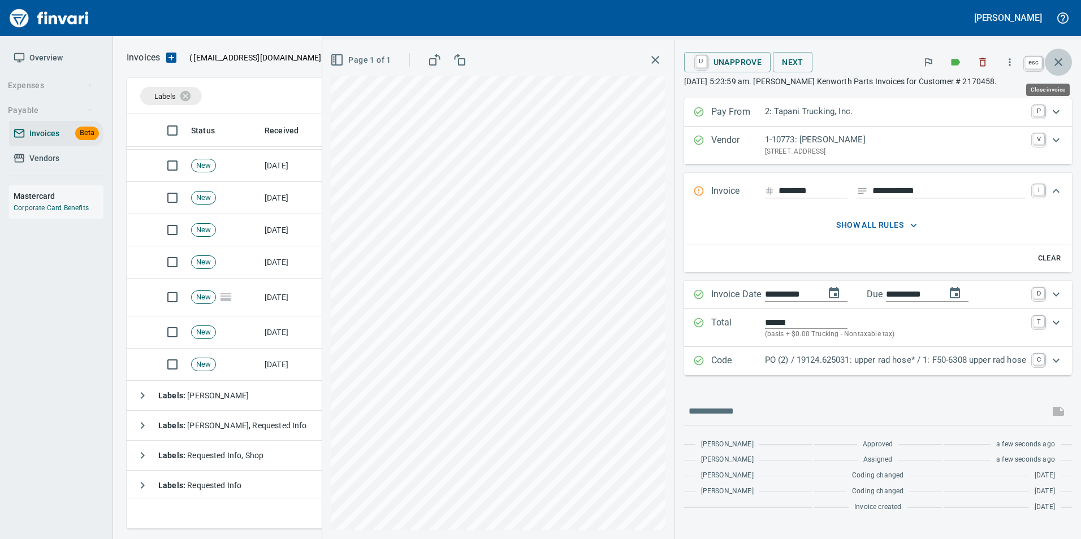
click at [1057, 63] on icon "button" at bounding box center [1058, 62] width 8 height 8
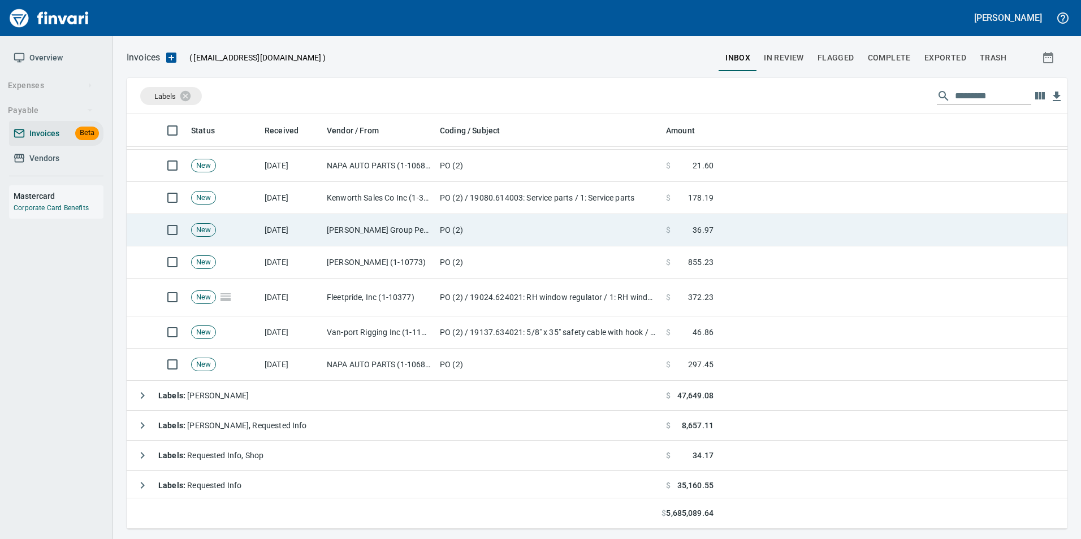
scroll to position [406, 923]
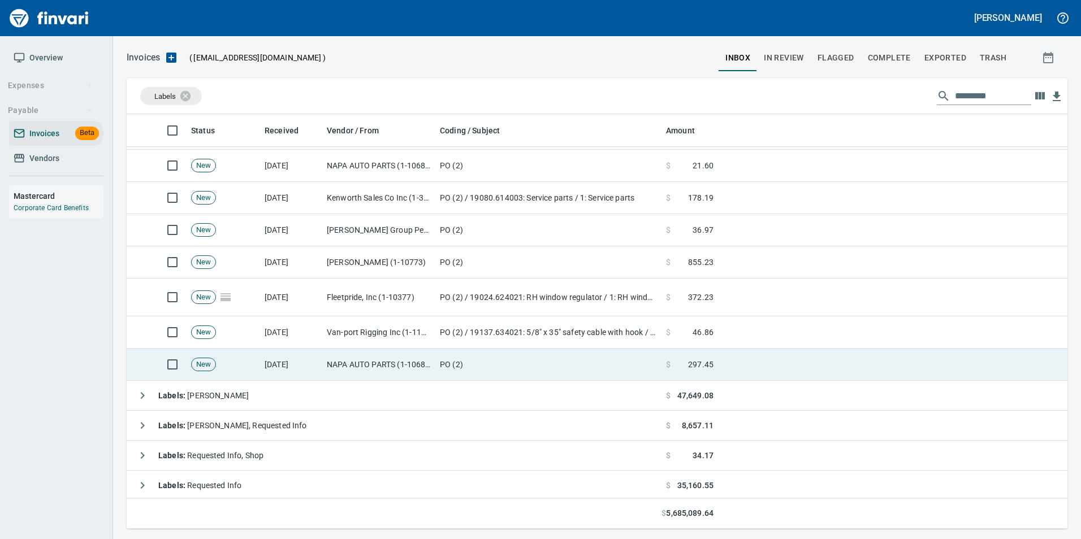
click at [409, 377] on td "NAPA AUTO PARTS (1-10687)" at bounding box center [378, 365] width 113 height 32
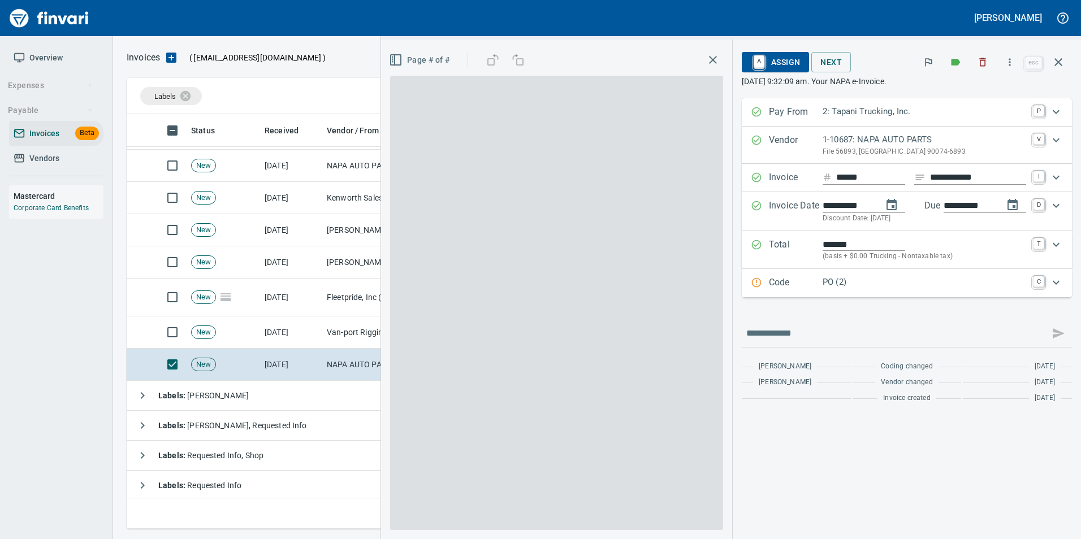
scroll to position [406, 923]
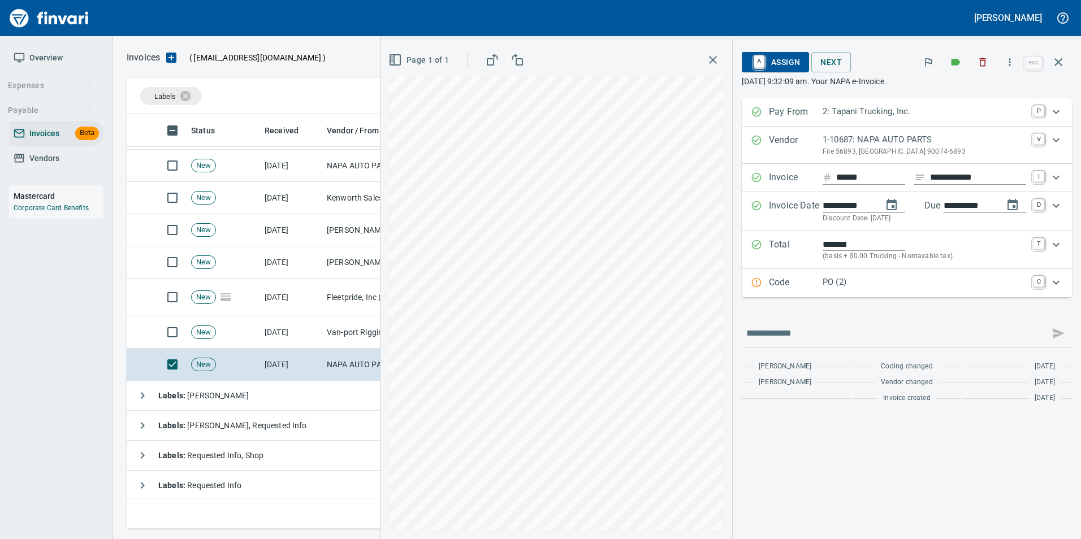
click at [766, 274] on div "Code PO (2) C" at bounding box center [906, 283] width 330 height 28
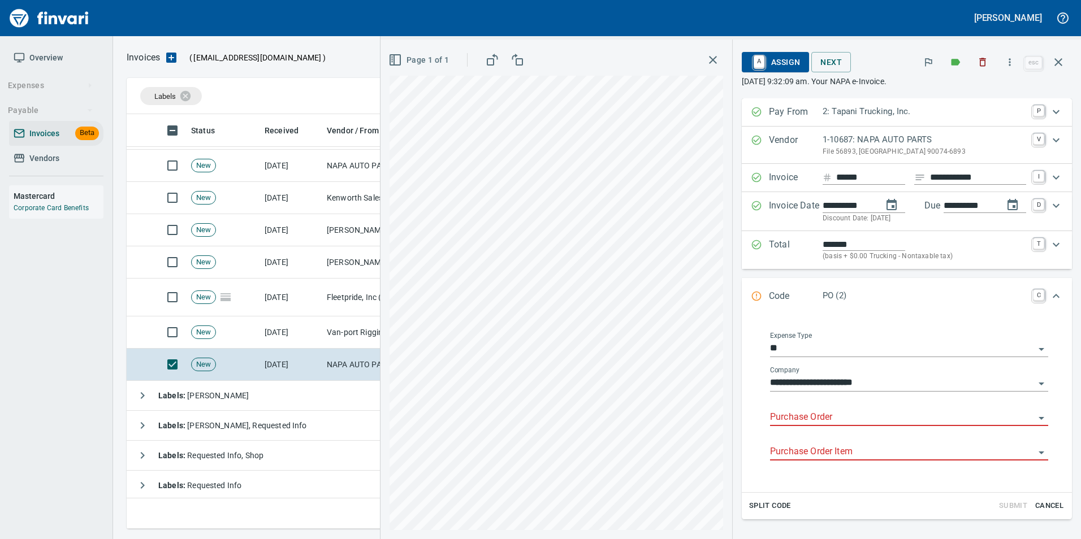
drag, startPoint x: 782, startPoint y: 418, endPoint x: 754, endPoint y: 376, distance: 50.5
click at [782, 417] on input "Purchase Order" at bounding box center [902, 418] width 264 height 16
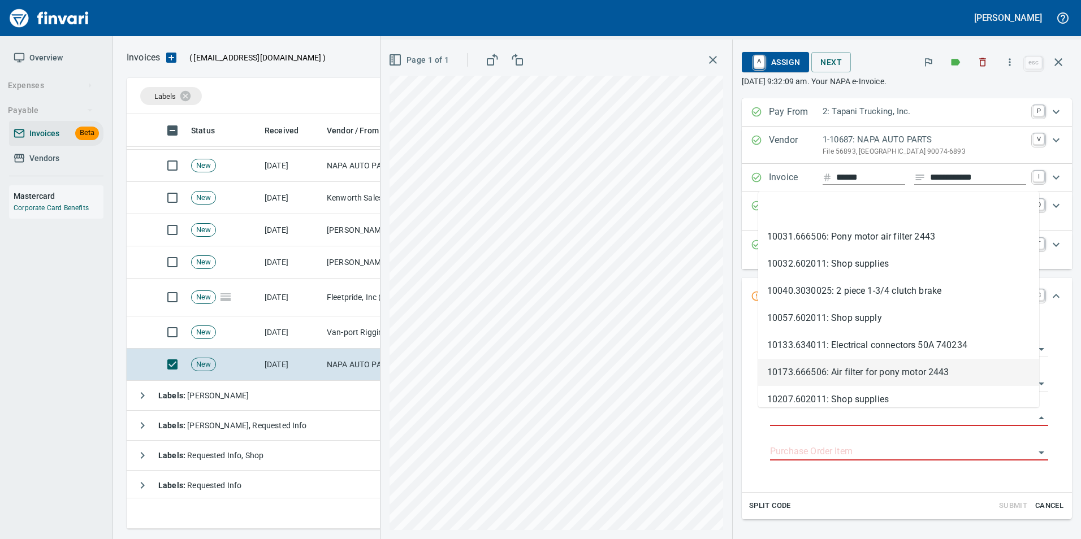
type input "**********"
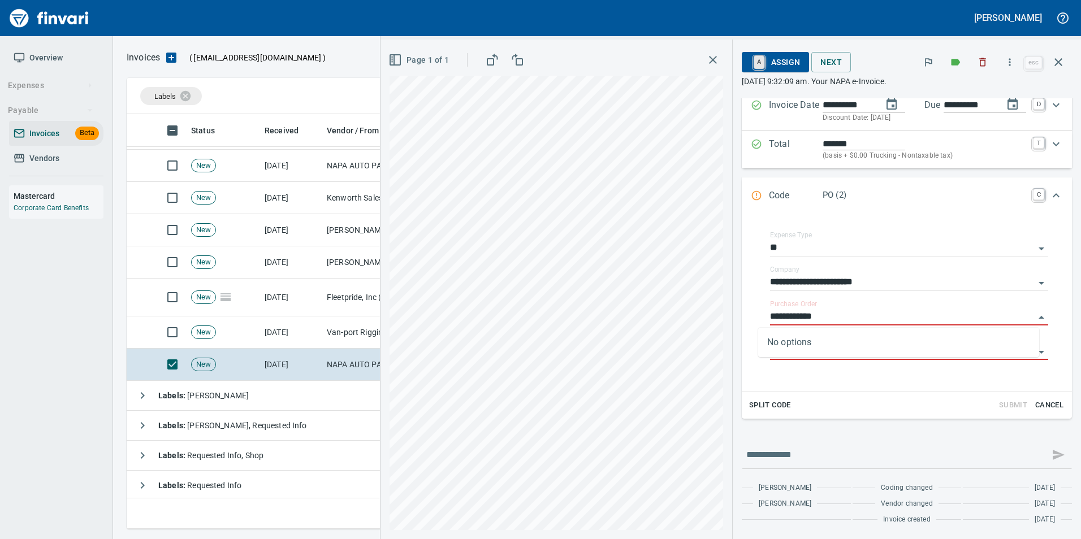
click at [753, 57] on link "A" at bounding box center [758, 62] width 11 height 12
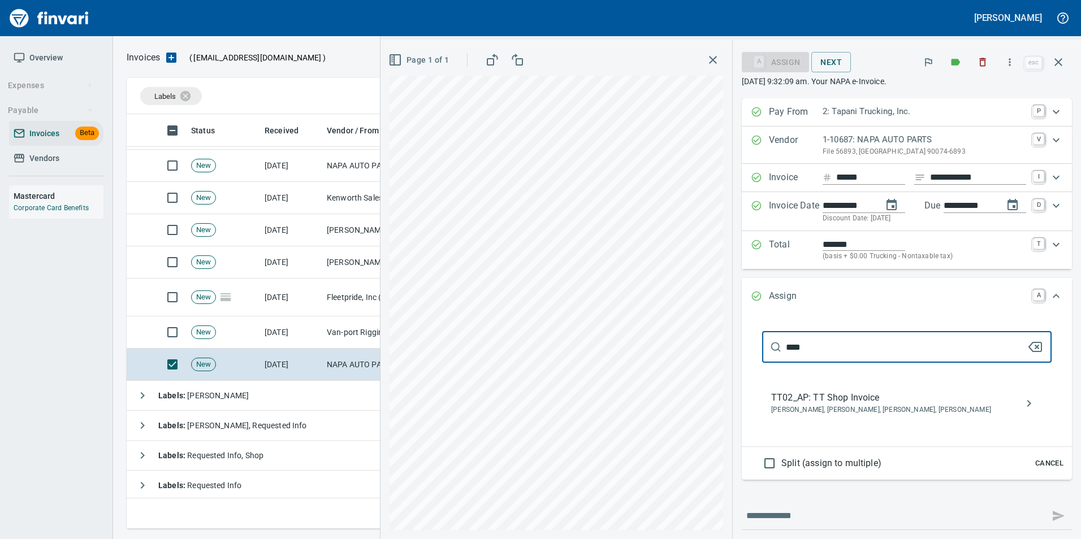
type input "****"
click at [864, 403] on span "TT02_AP: TT Shop Invoice" at bounding box center [897, 398] width 253 height 14
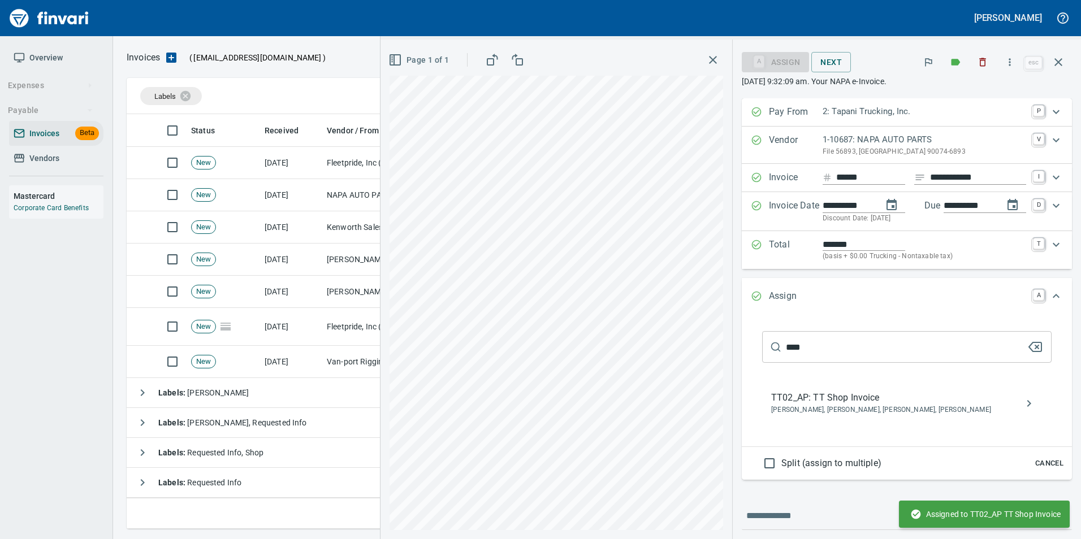
scroll to position [338, 0]
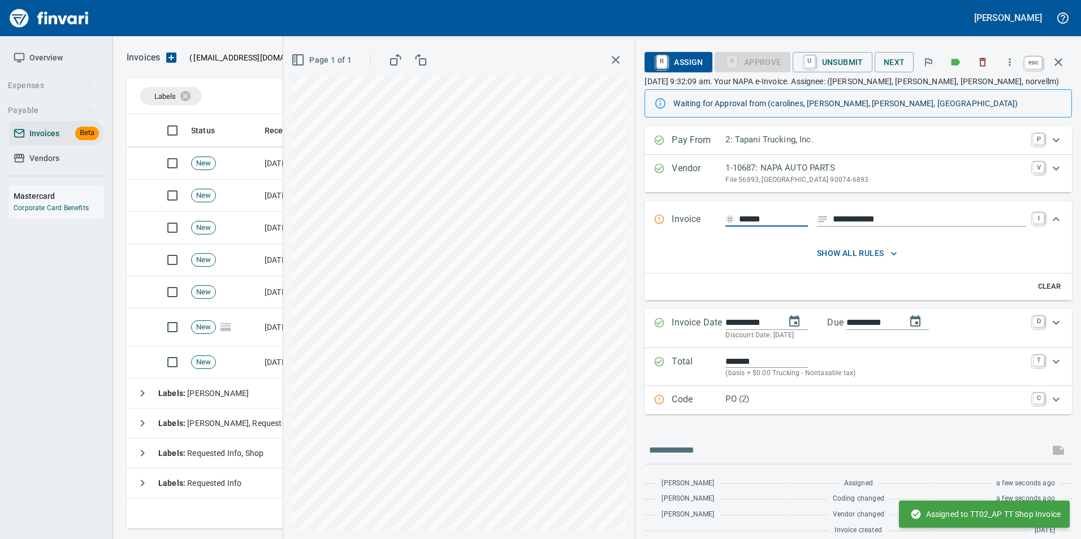
click at [1055, 64] on icon "button" at bounding box center [1058, 62] width 14 height 14
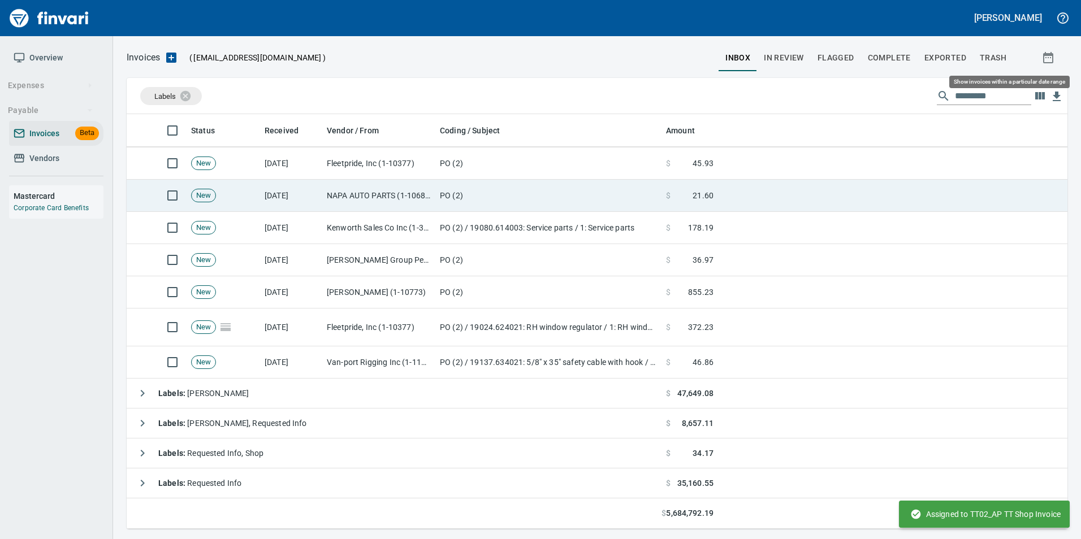
scroll to position [406, 923]
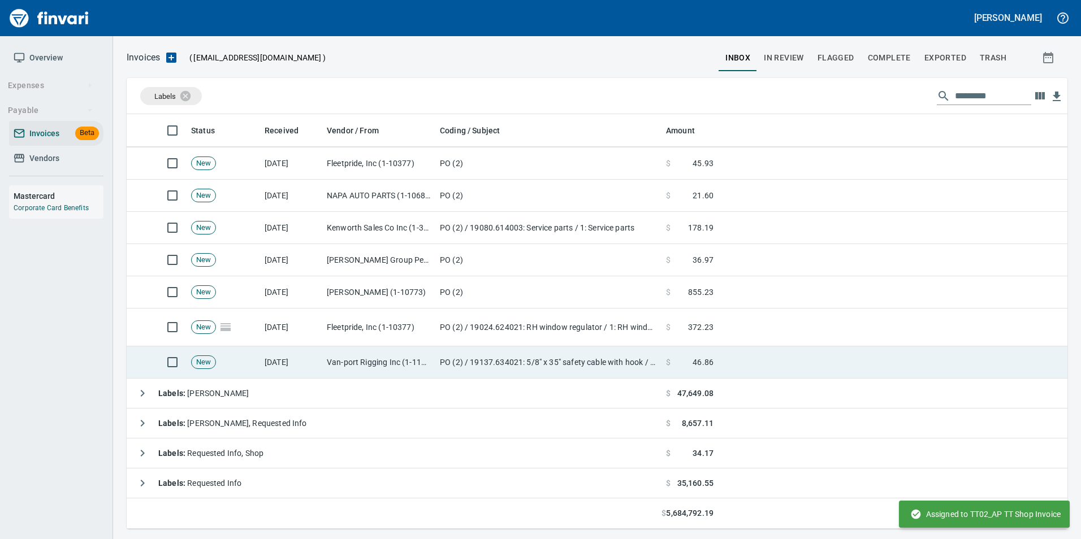
click at [605, 374] on td "PO (2) / 19137.634021: 5/8" x 35" safety cable with hook / 1: 5/8" x 35" safety…" at bounding box center [548, 362] width 226 height 32
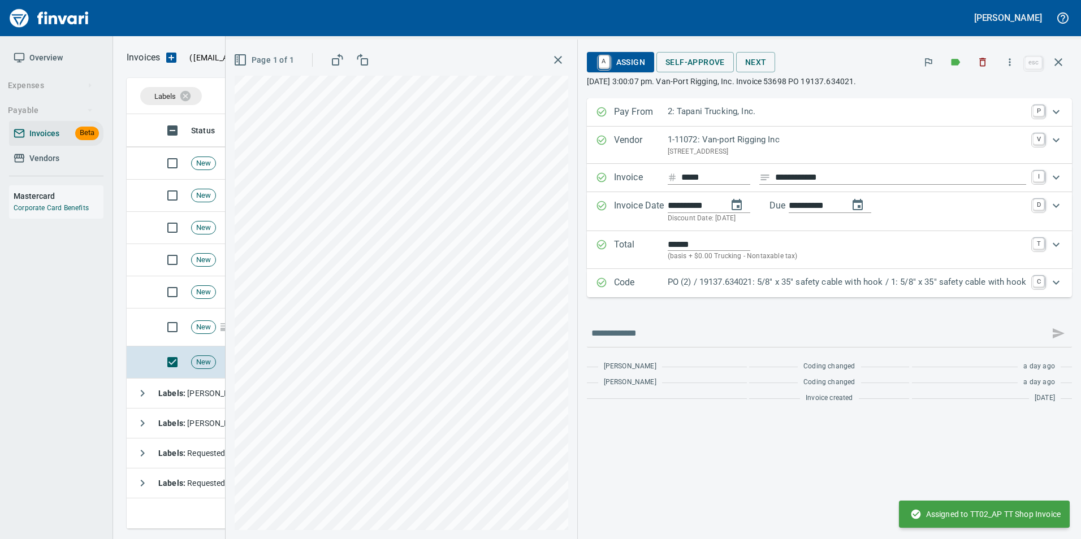
click at [749, 281] on p "PO (2) / 19137.634021: 5/8" x 35" safety cable with hook / 1: 5/8" x 35" safety…" at bounding box center [846, 282] width 358 height 13
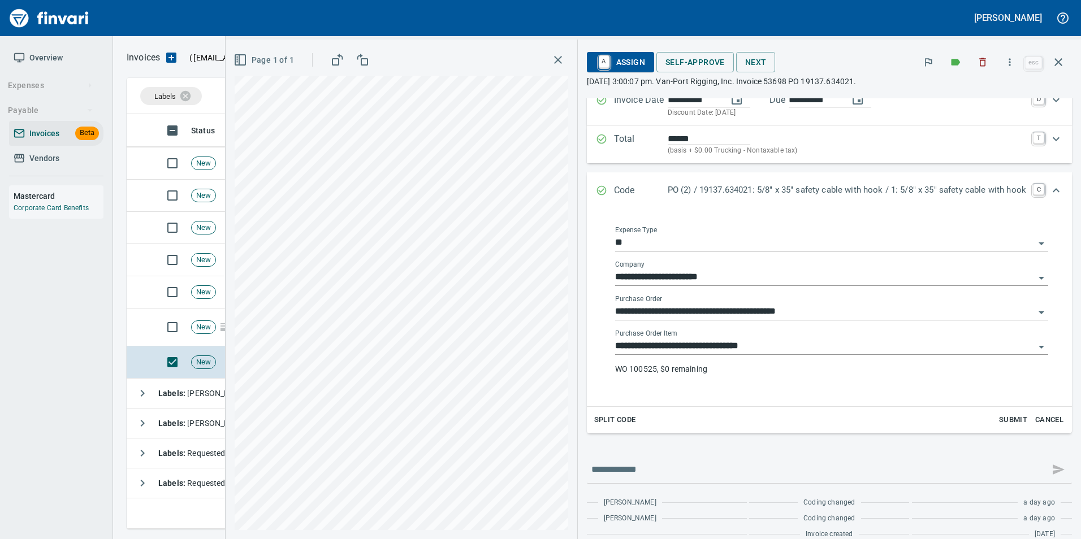
scroll to position [120, 0]
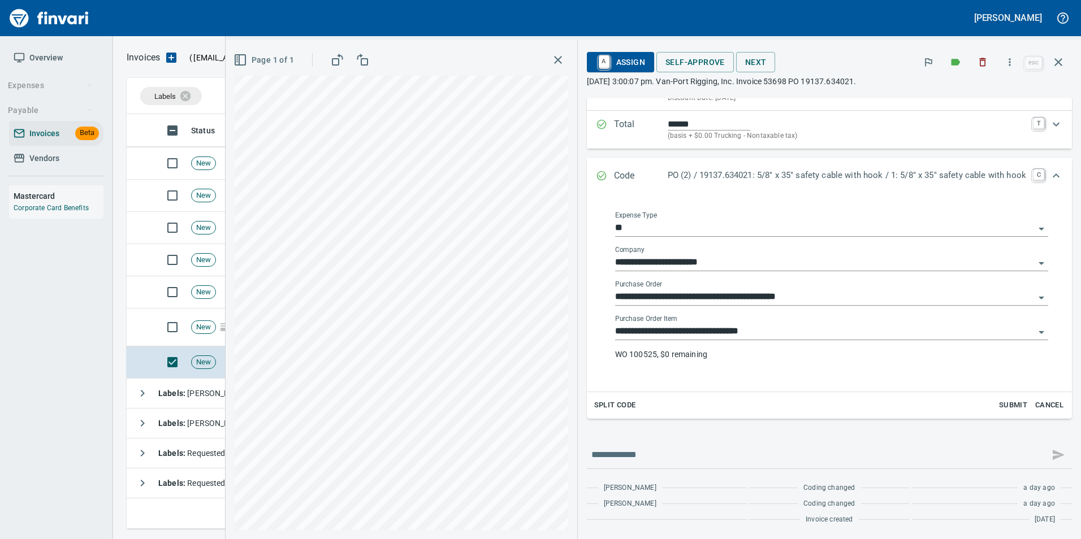
click at [774, 296] on input "**********" at bounding box center [824, 297] width 419 height 16
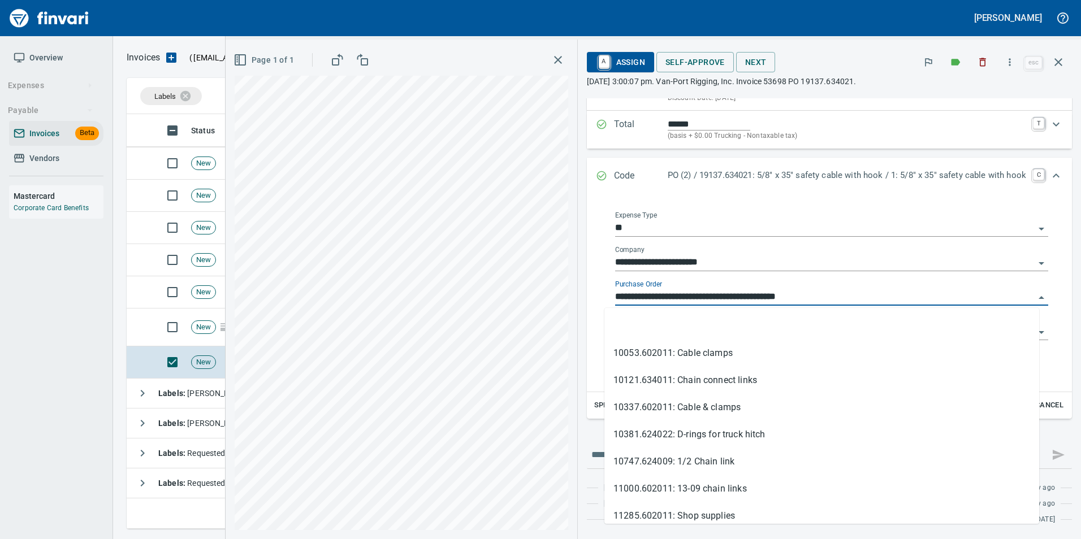
scroll to position [406, 923]
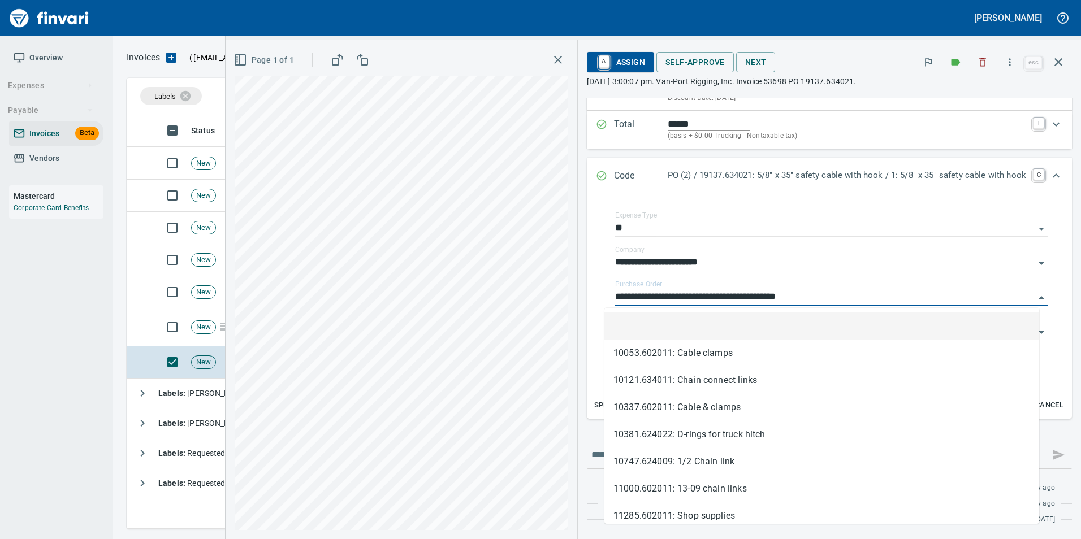
click at [783, 328] on li at bounding box center [821, 326] width 435 height 27
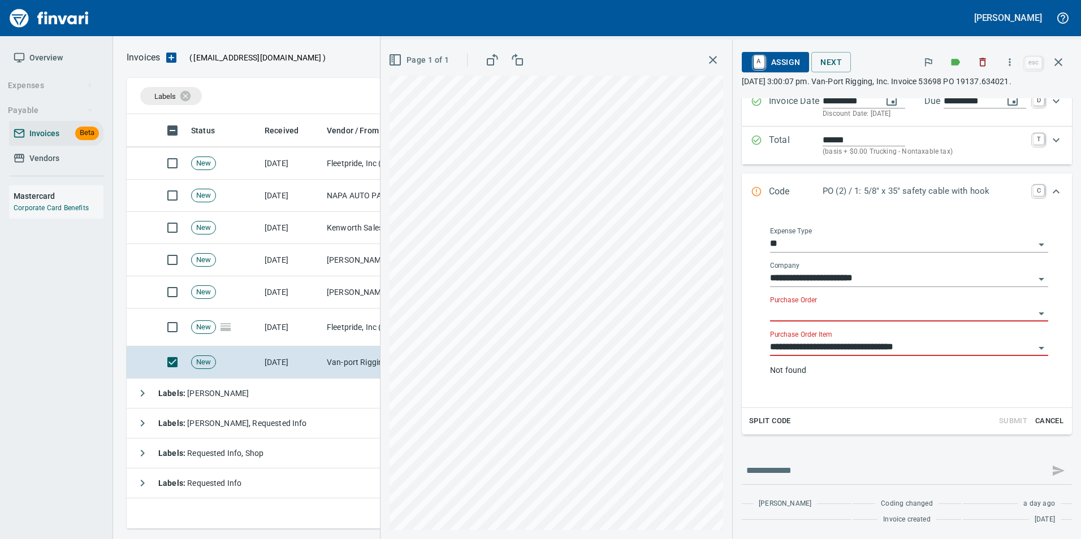
scroll to position [120, 0]
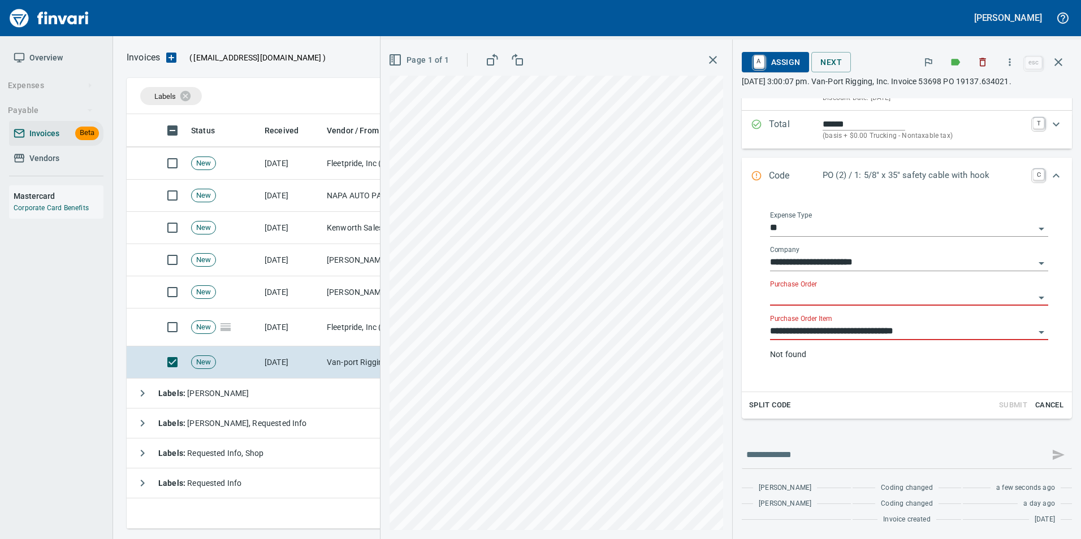
click at [786, 333] on input "**********" at bounding box center [902, 332] width 264 height 16
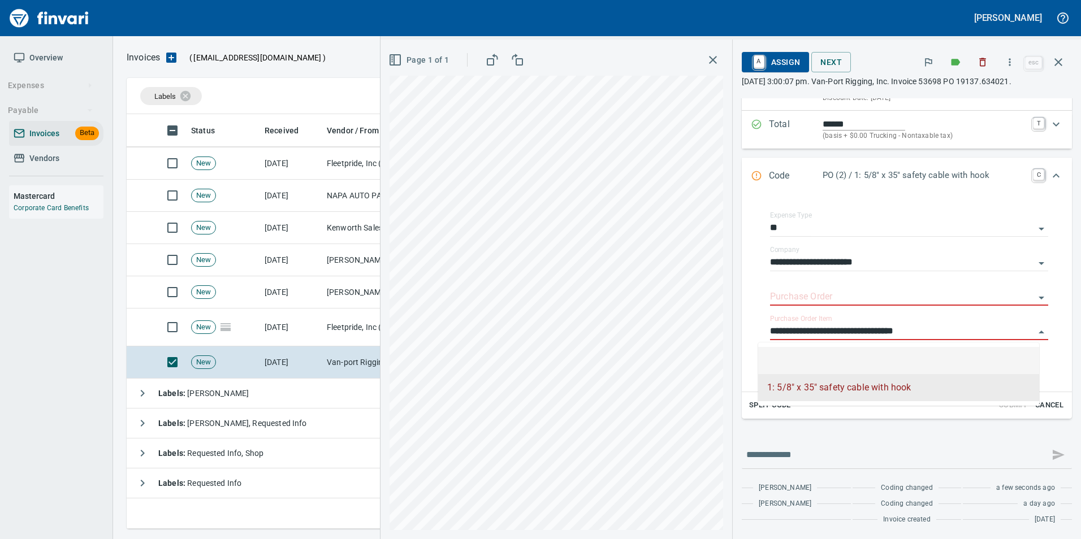
scroll to position [406, 923]
click at [802, 361] on li at bounding box center [898, 360] width 281 height 27
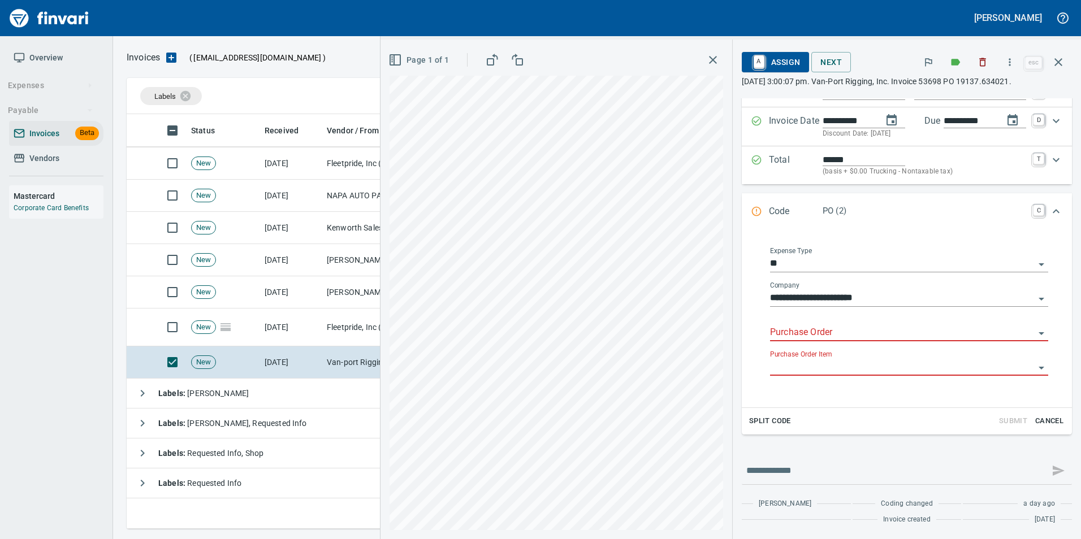
scroll to position [101, 0]
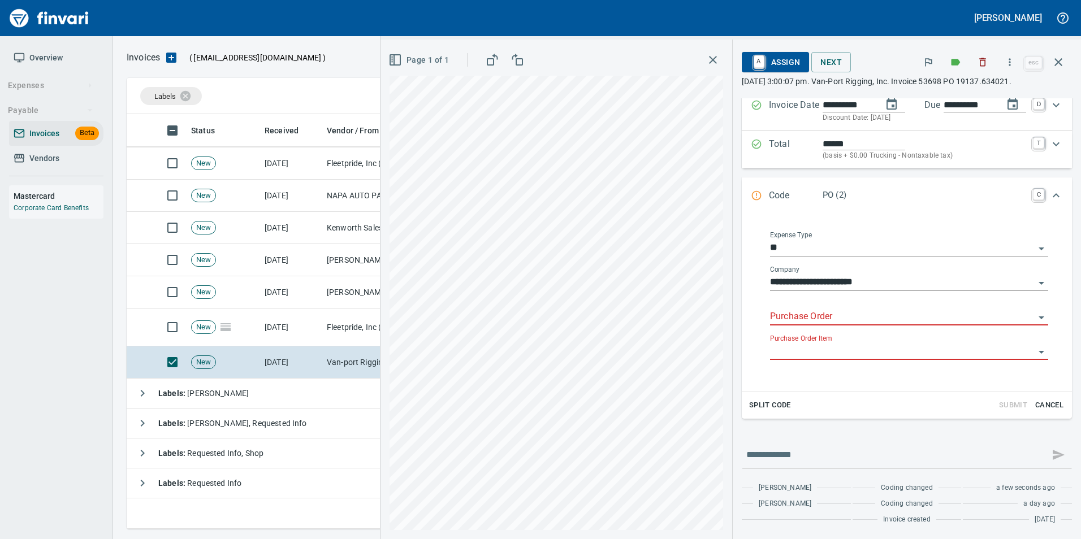
click at [784, 318] on input "Purchase Order" at bounding box center [902, 317] width 264 height 16
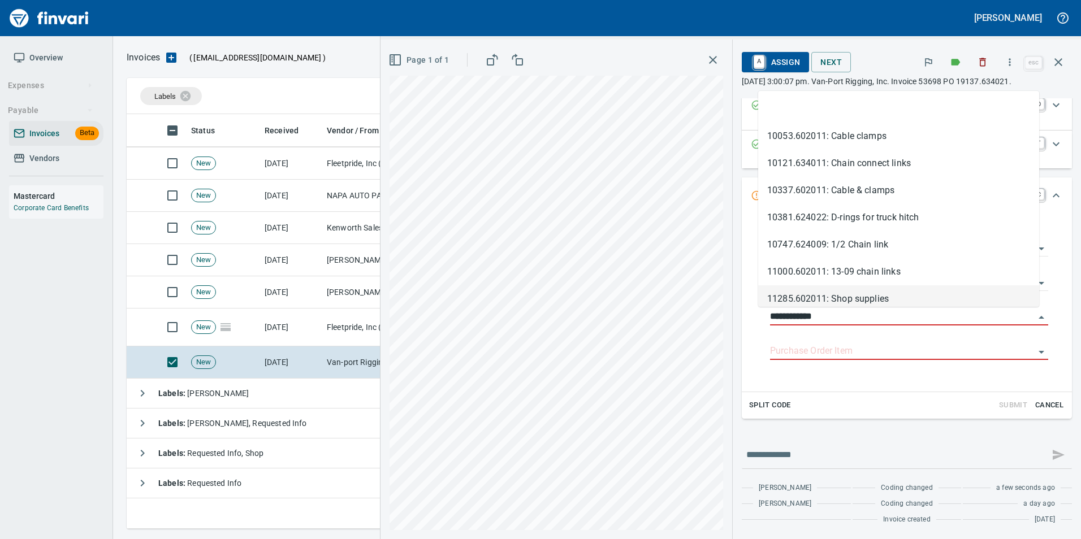
scroll to position [406, 923]
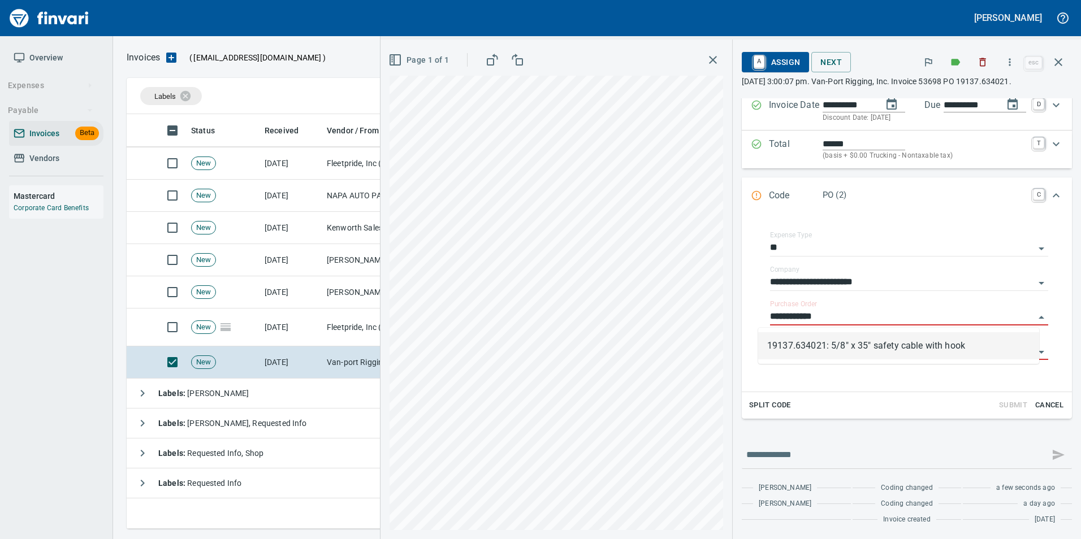
click at [872, 347] on li "19137.634021: 5/8" x 35" safety cable with hook" at bounding box center [898, 345] width 281 height 27
type input "**********"
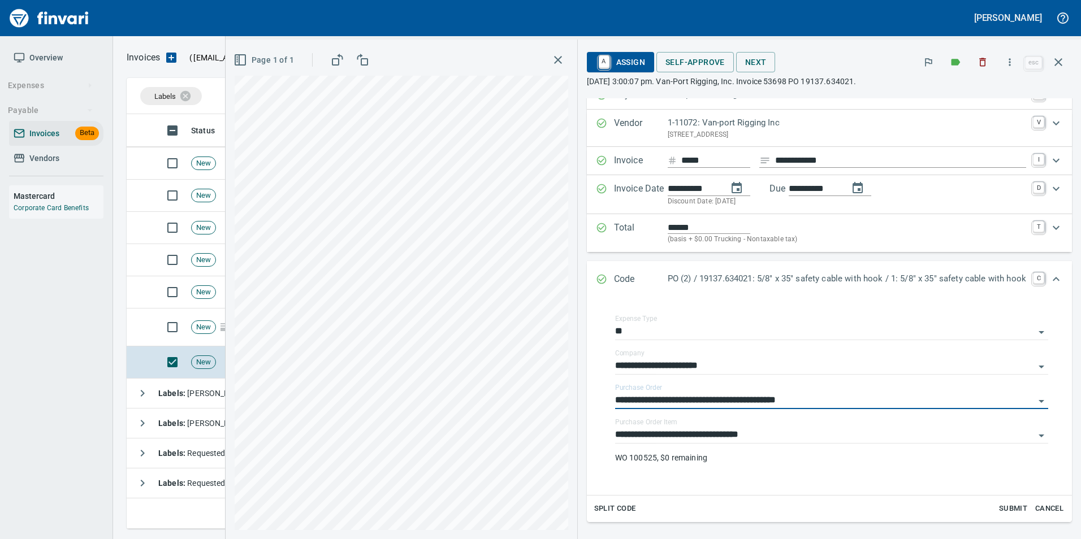
scroll to position [7, 0]
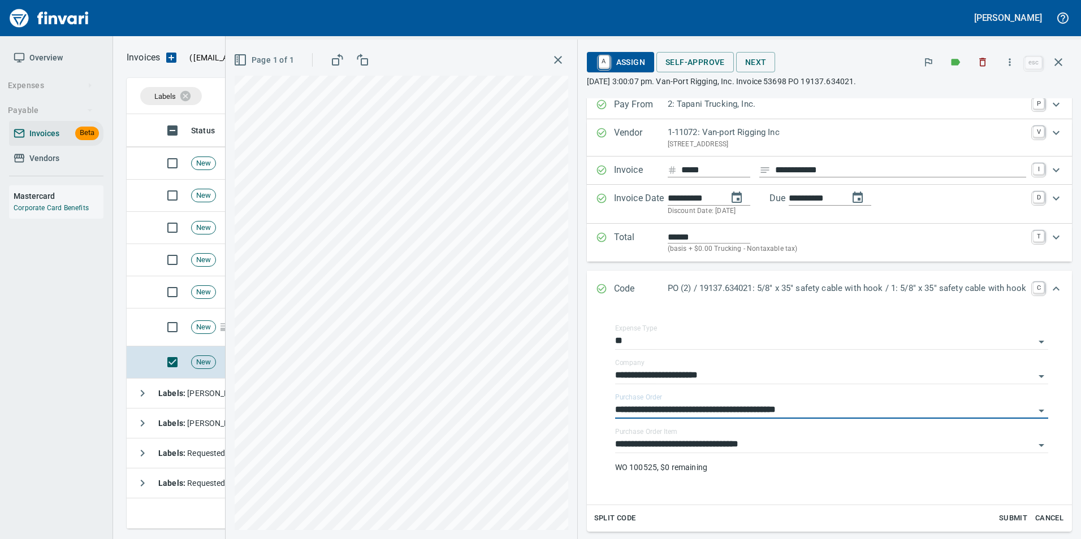
click at [1056, 55] on button "button" at bounding box center [1057, 62] width 27 height 27
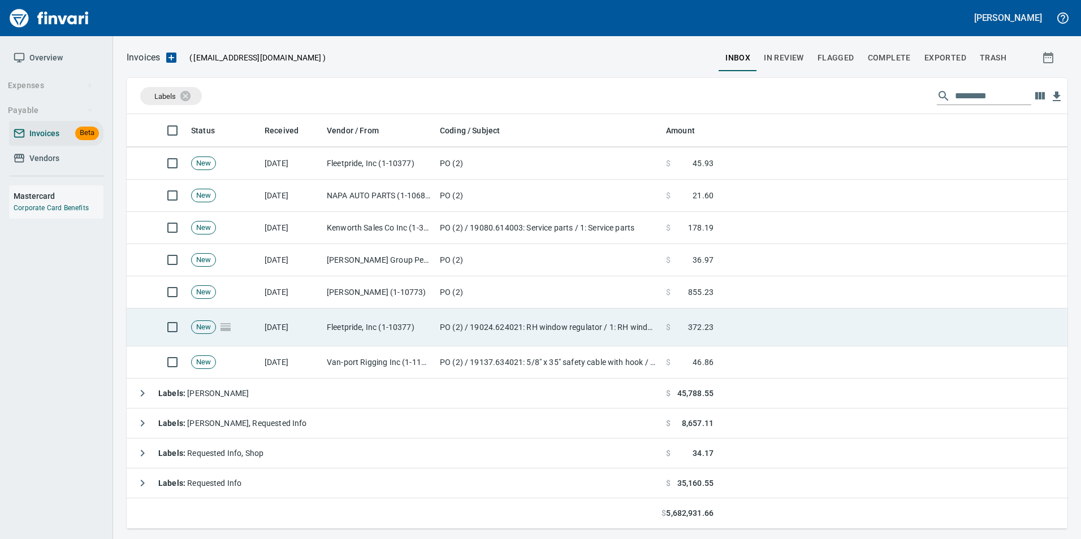
click at [602, 344] on td "PO (2) / 19024.624021: RH window regulator / 1: RH window regulator" at bounding box center [548, 328] width 226 height 38
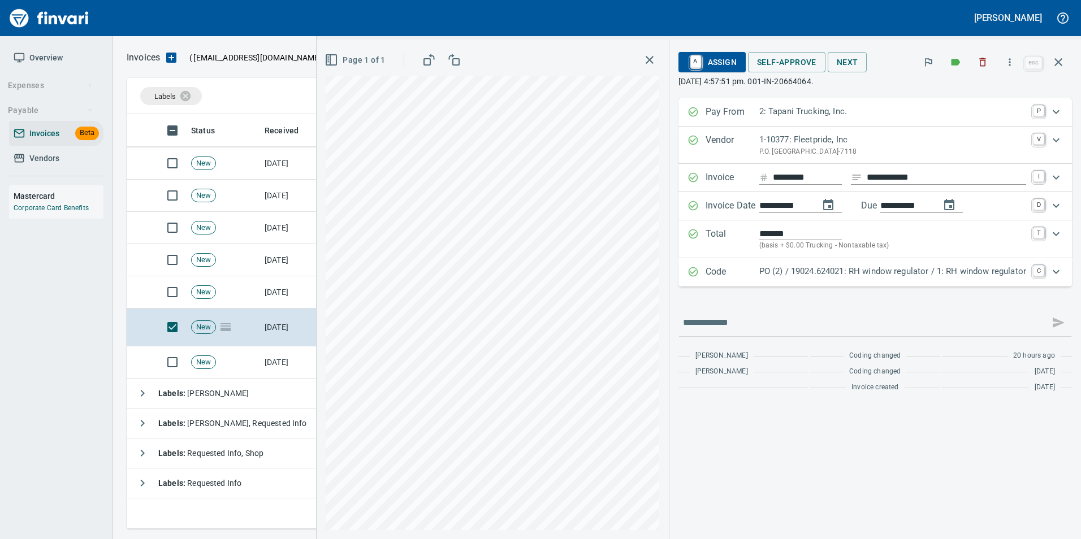
click at [788, 277] on p "PO (2) / 19024.624021: RH window regulator / 1: RH window regulator" at bounding box center [892, 271] width 267 height 13
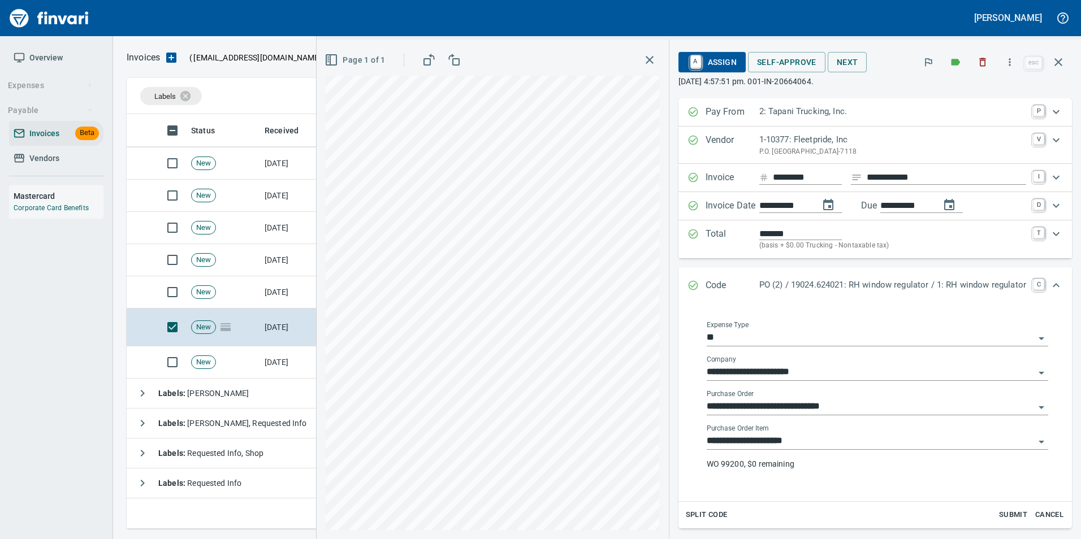
click at [796, 404] on input "**********" at bounding box center [870, 407] width 328 height 16
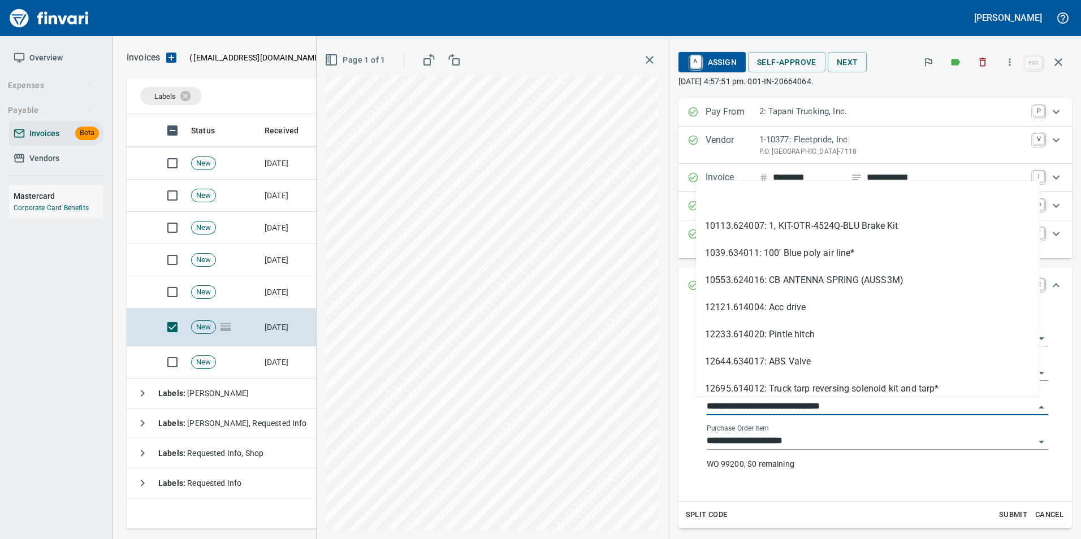
scroll to position [406, 923]
click at [738, 201] on li at bounding box center [868, 198] width 344 height 27
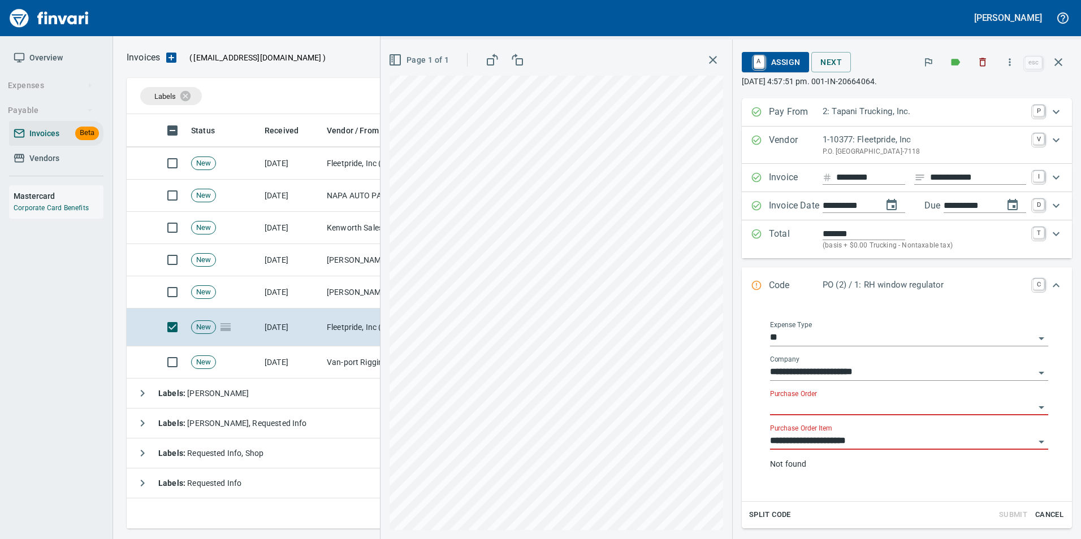
click at [776, 443] on input "**********" at bounding box center [902, 441] width 264 height 16
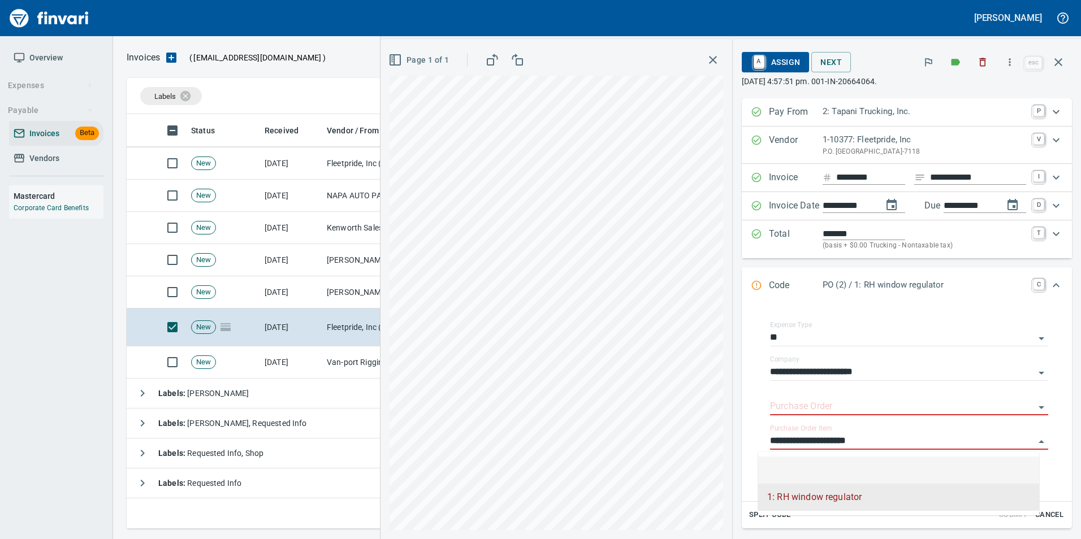
click at [787, 459] on li at bounding box center [898, 470] width 281 height 27
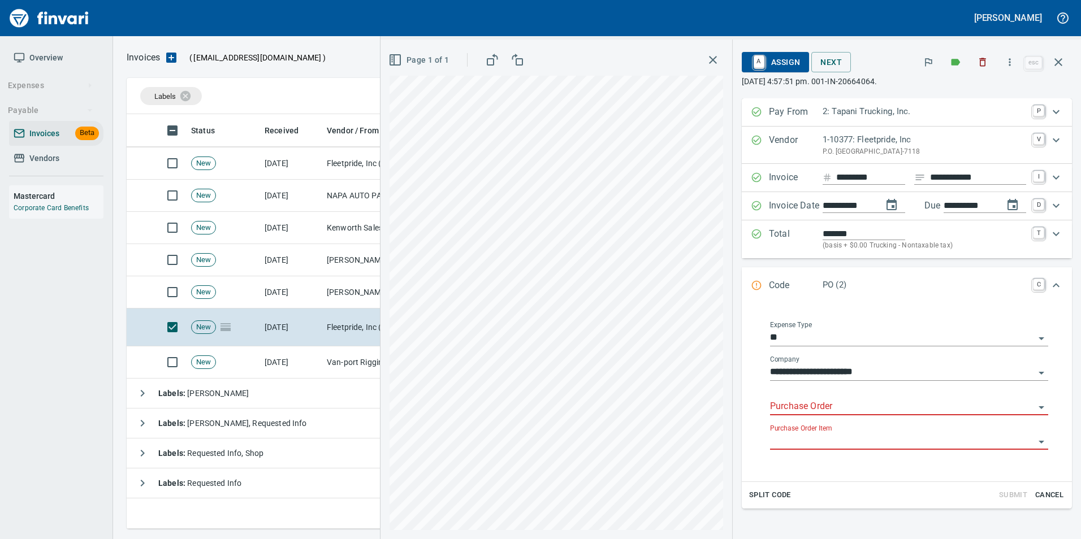
click at [785, 405] on input "Purchase Order" at bounding box center [902, 407] width 264 height 16
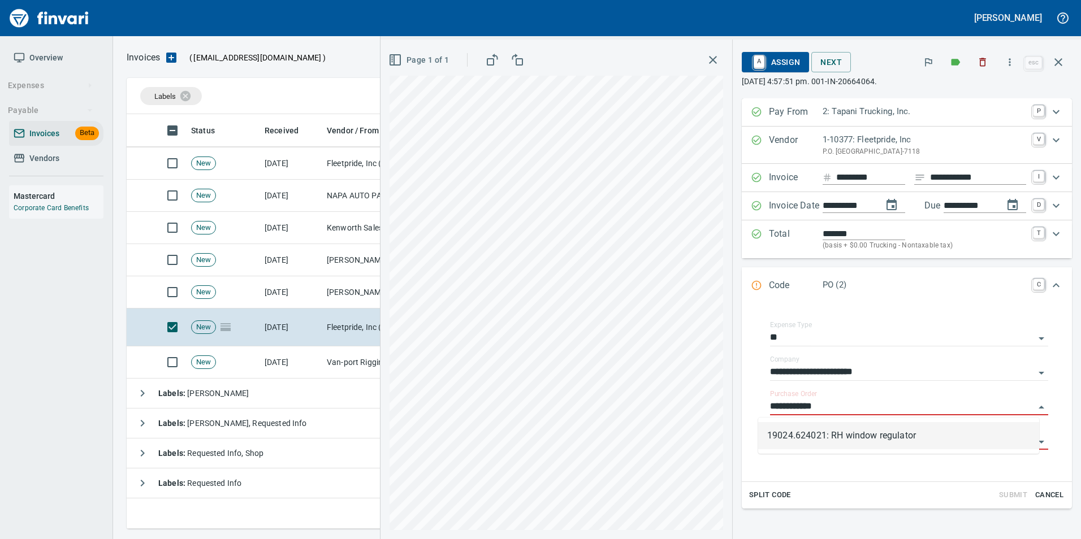
click at [897, 434] on li "19024.624021: RH window regulator" at bounding box center [898, 435] width 281 height 27
type input "**********"
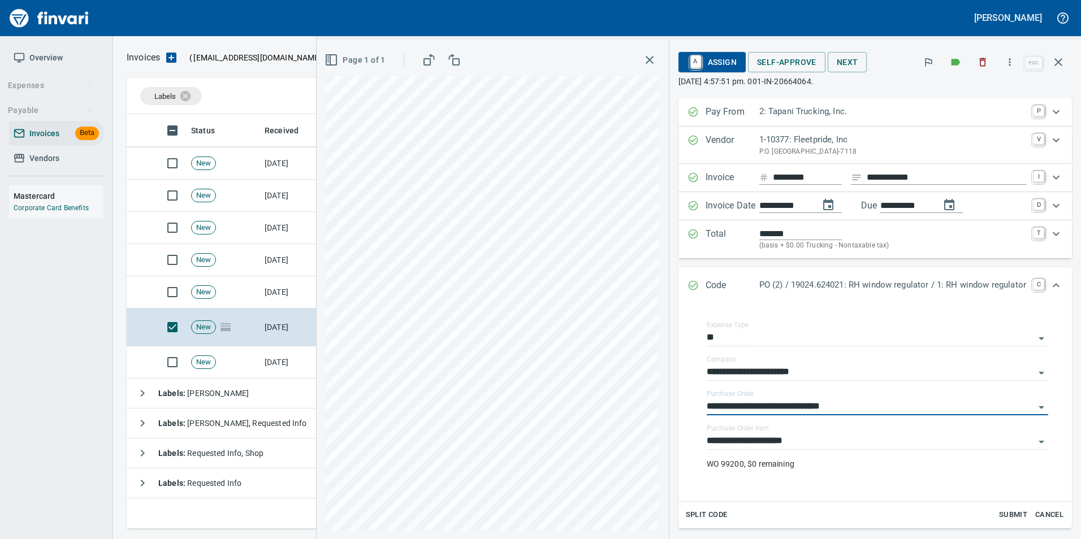
click at [1059, 66] on icon "button" at bounding box center [1058, 62] width 14 height 14
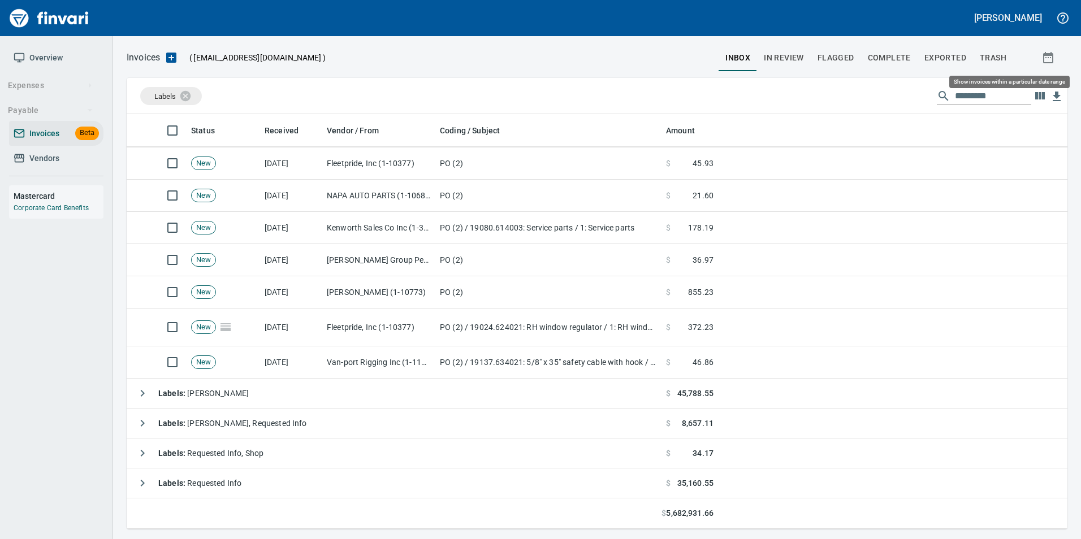
scroll to position [406, 923]
